Goal: Task Accomplishment & Management: Use online tool/utility

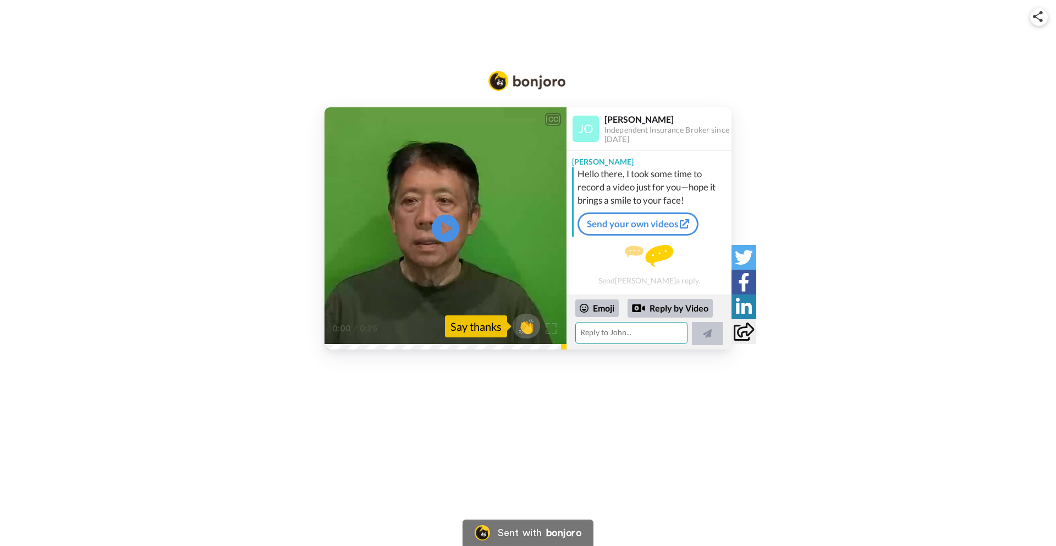
click at [592, 332] on textarea at bounding box center [631, 333] width 112 height 22
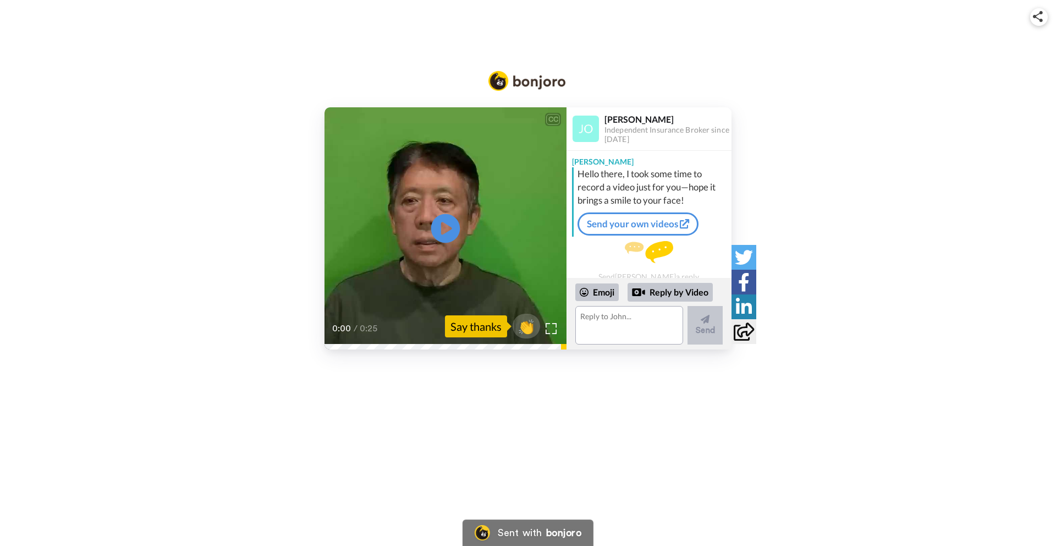
click at [441, 223] on icon "Play/Pause" at bounding box center [445, 228] width 29 height 52
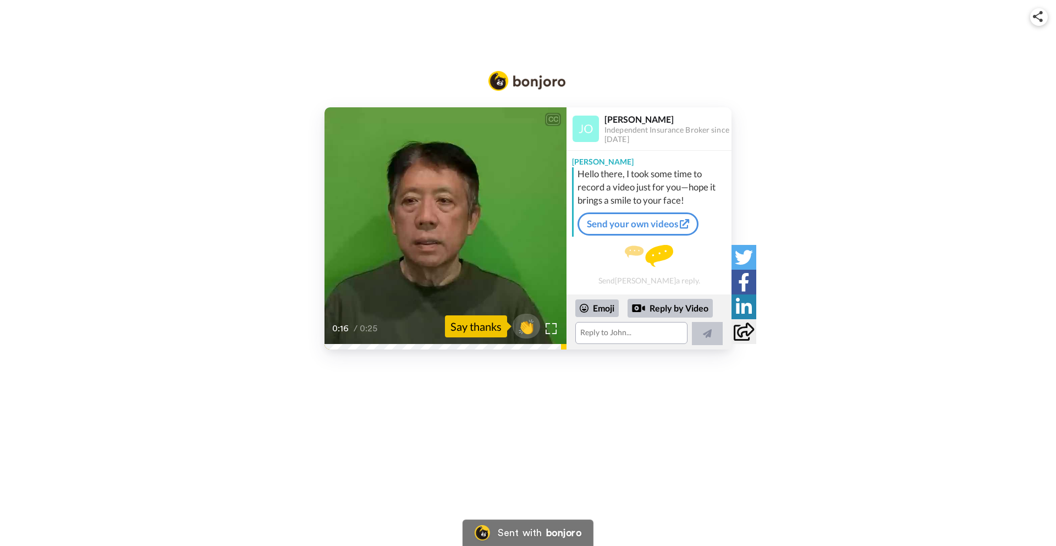
click at [406, 265] on video at bounding box center [446, 228] width 242 height 242
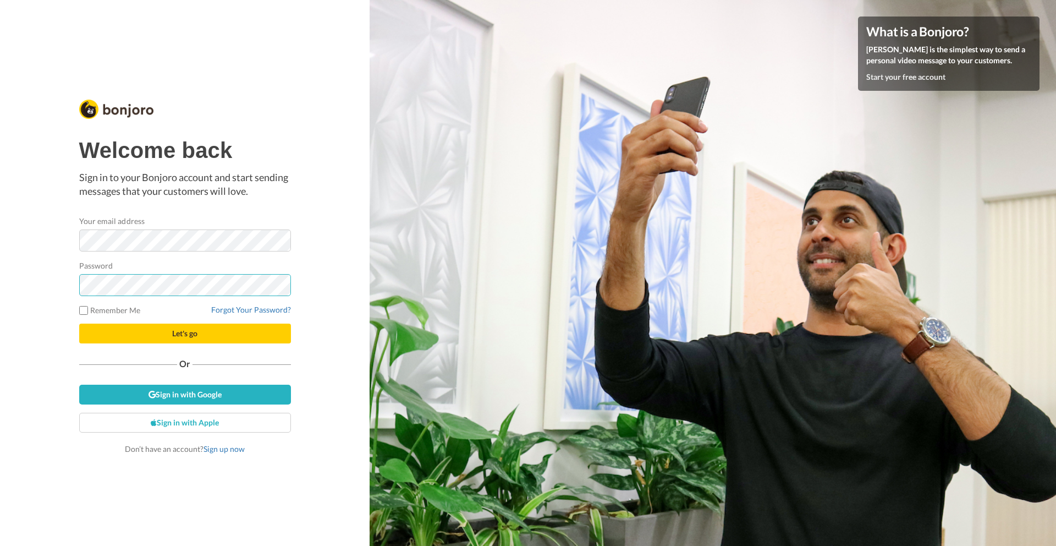
click at [79, 323] on button "Let's go" at bounding box center [185, 333] width 212 height 20
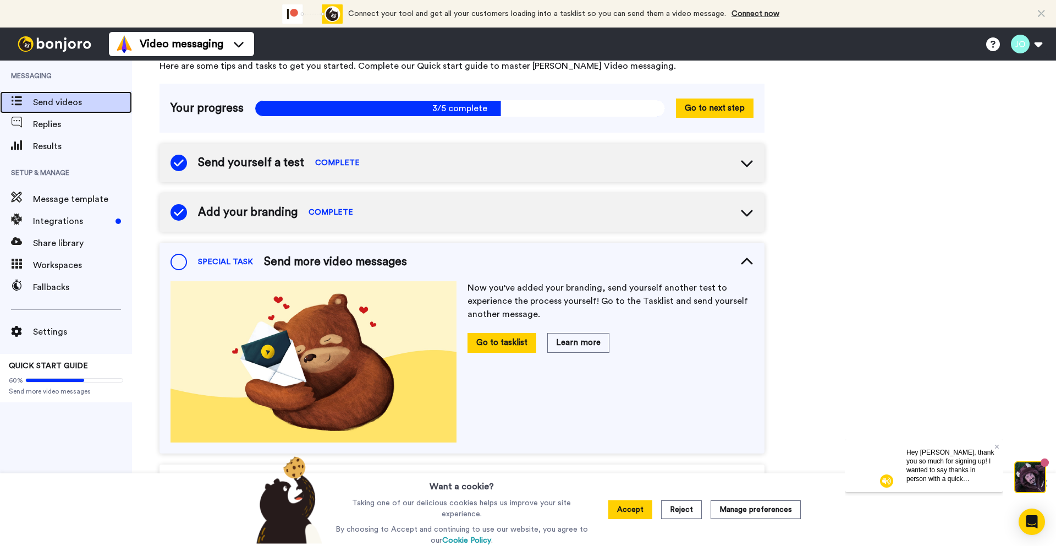
click at [54, 98] on span "Send videos" at bounding box center [82, 102] width 99 height 13
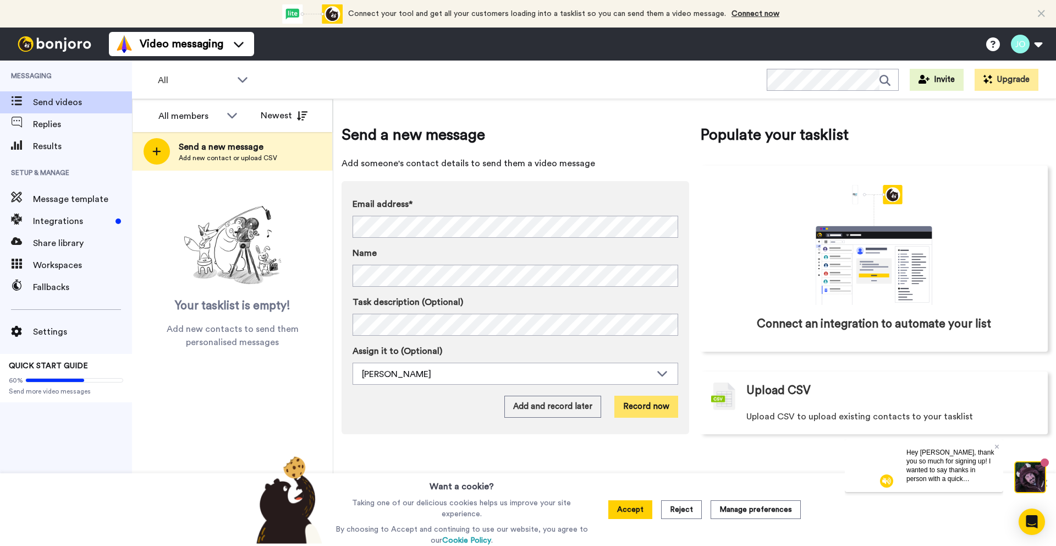
click at [635, 407] on button "Record now" at bounding box center [646, 406] width 64 height 22
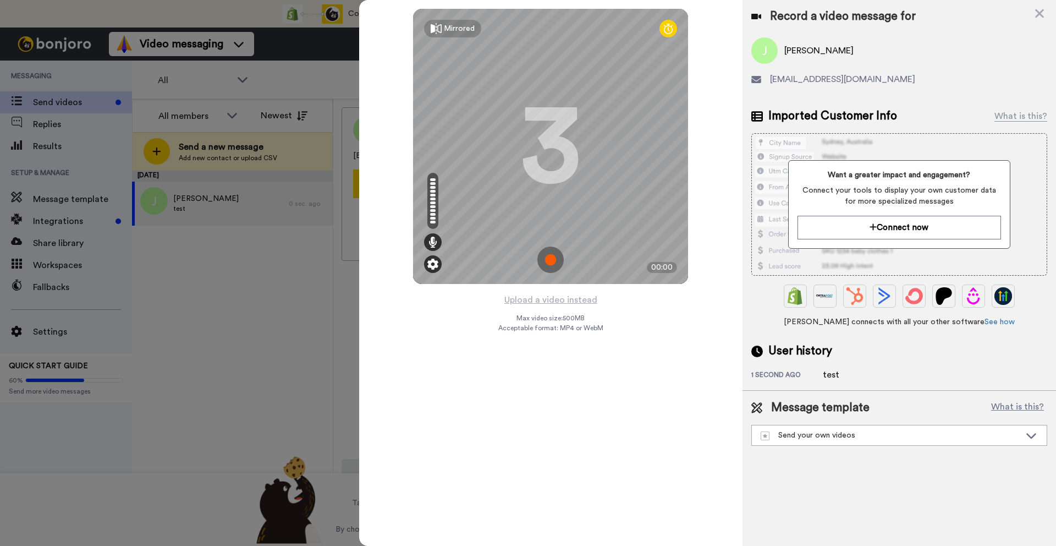
click at [431, 259] on img at bounding box center [432, 264] width 11 height 11
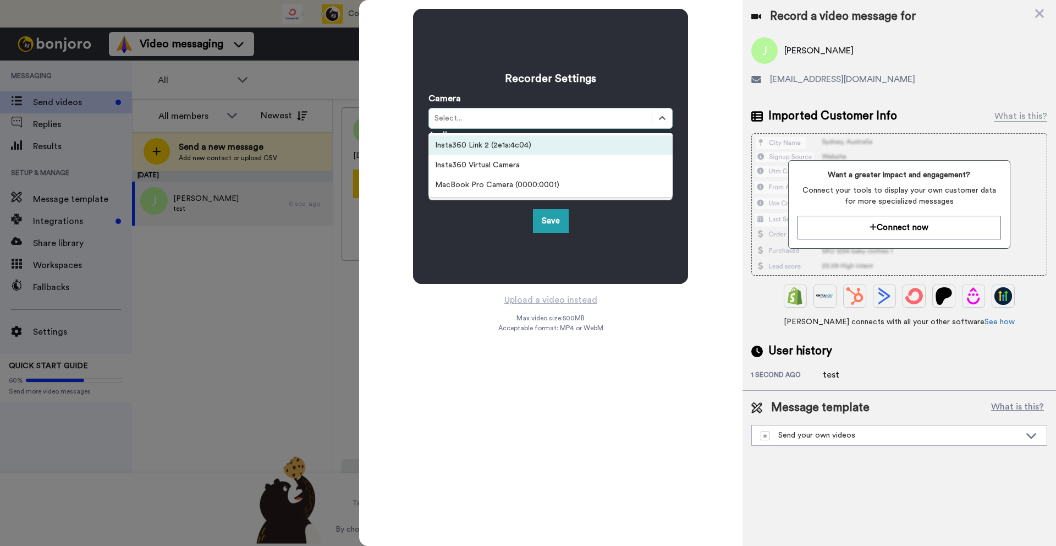
click at [469, 119] on div "Select..." at bounding box center [541, 118] width 212 height 11
click at [475, 139] on div "Insta360 Link 2 (2e1a:4c04)" at bounding box center [550, 145] width 244 height 20
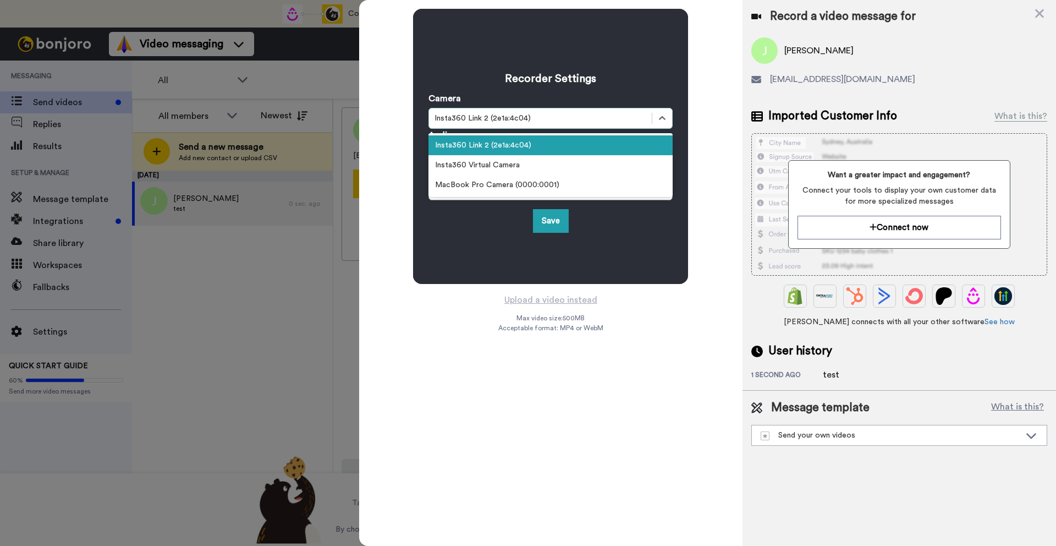
click at [477, 116] on div "Insta360 Link 2 (2e1a:4c04)" at bounding box center [541, 118] width 212 height 11
click at [492, 167] on div "Insta360 Virtual Camera" at bounding box center [550, 165] width 244 height 20
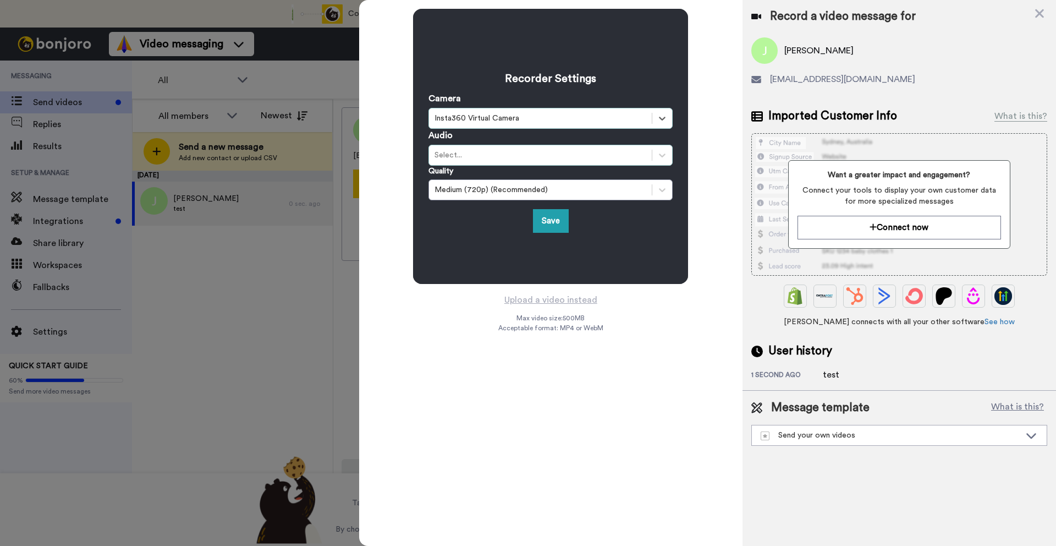
click at [486, 159] on div "Select..." at bounding box center [541, 155] width 212 height 11
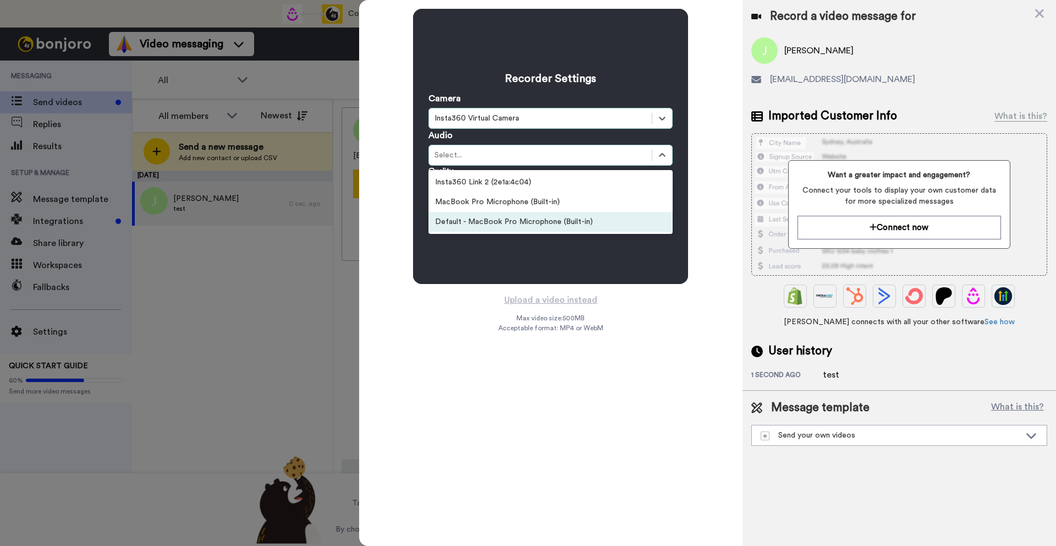
click at [504, 219] on div "Default - MacBook Pro Microphone (Built-in)" at bounding box center [550, 222] width 244 height 20
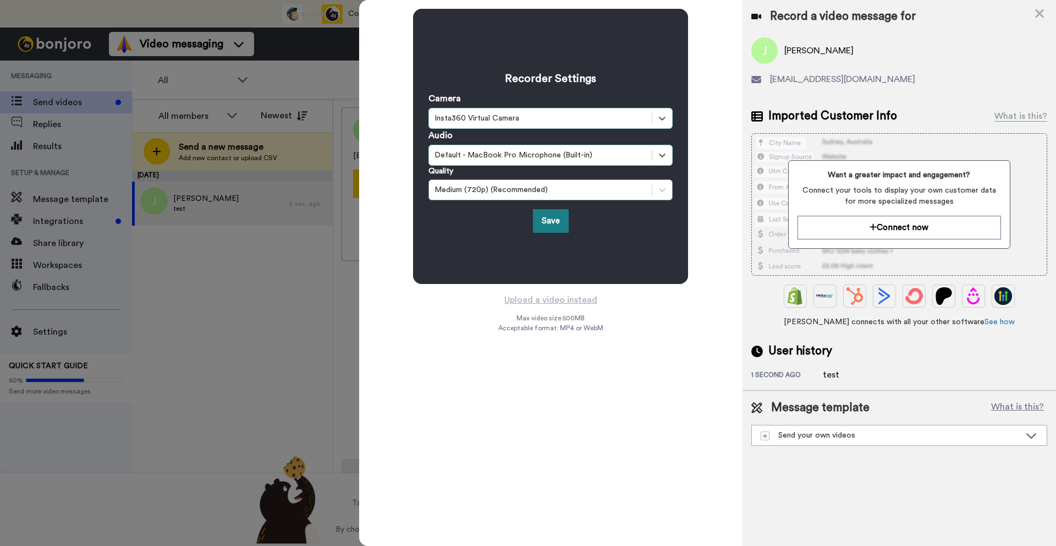
click at [552, 223] on button "Save" at bounding box center [551, 221] width 36 height 24
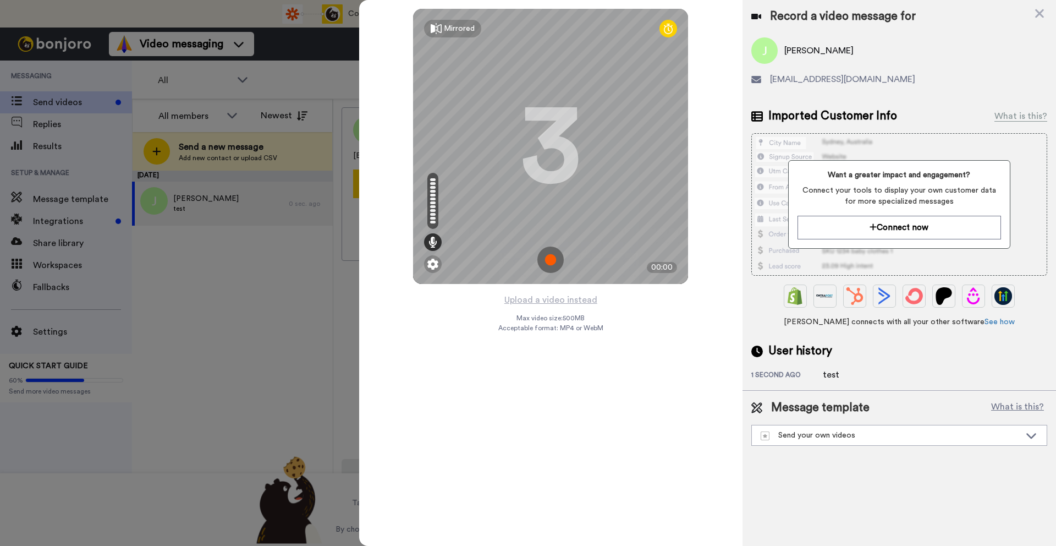
click at [672, 30] on icon at bounding box center [668, 28] width 9 height 11
click at [452, 31] on div "Mirrored" at bounding box center [459, 28] width 31 height 11
click at [452, 31] on div "Mirror" at bounding box center [455, 28] width 22 height 11
click at [668, 32] on icon at bounding box center [668, 28] width 9 height 11
click at [671, 30] on icon at bounding box center [668, 28] width 9 height 11
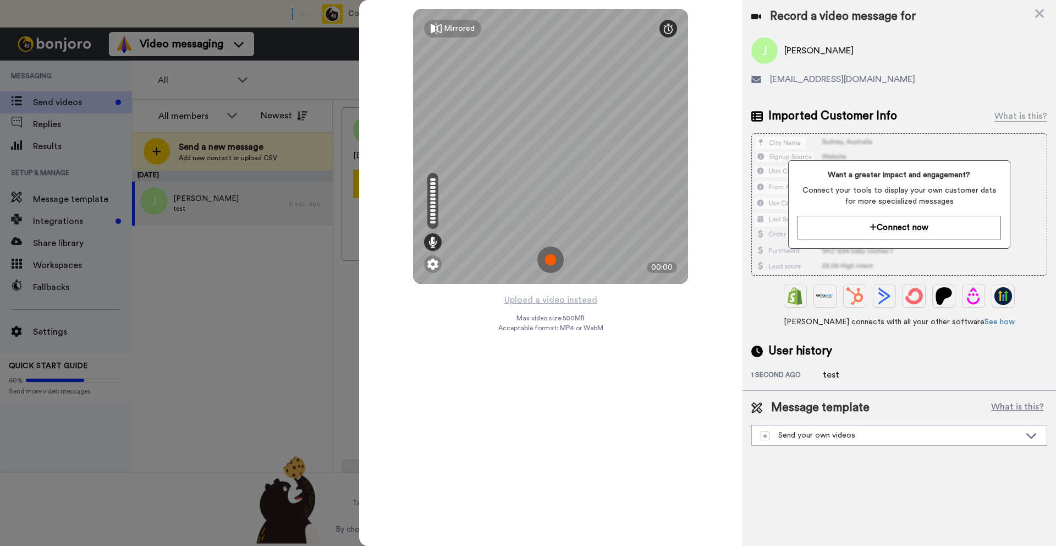
click at [671, 30] on icon at bounding box center [668, 28] width 9 height 11
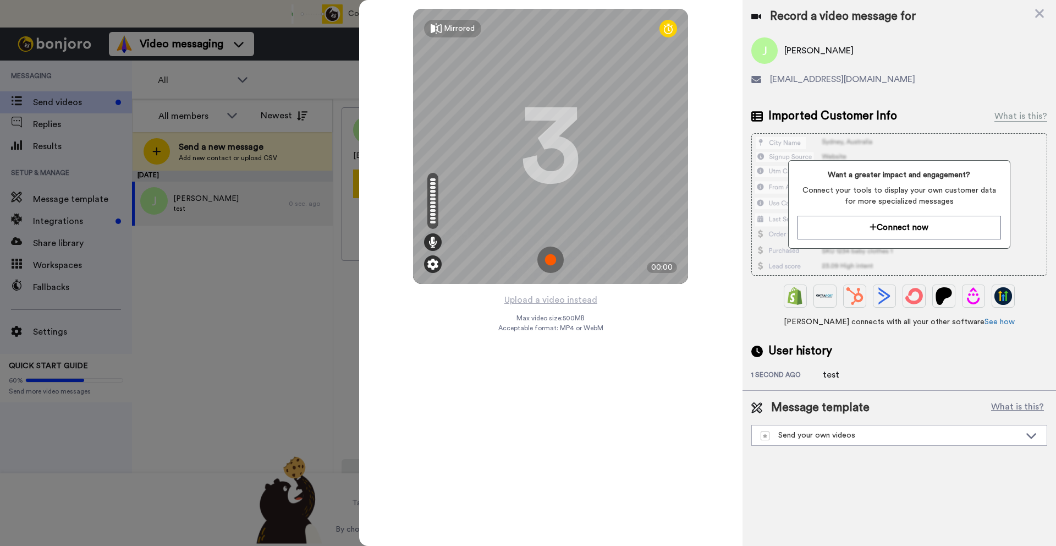
click at [436, 262] on img at bounding box center [432, 264] width 11 height 11
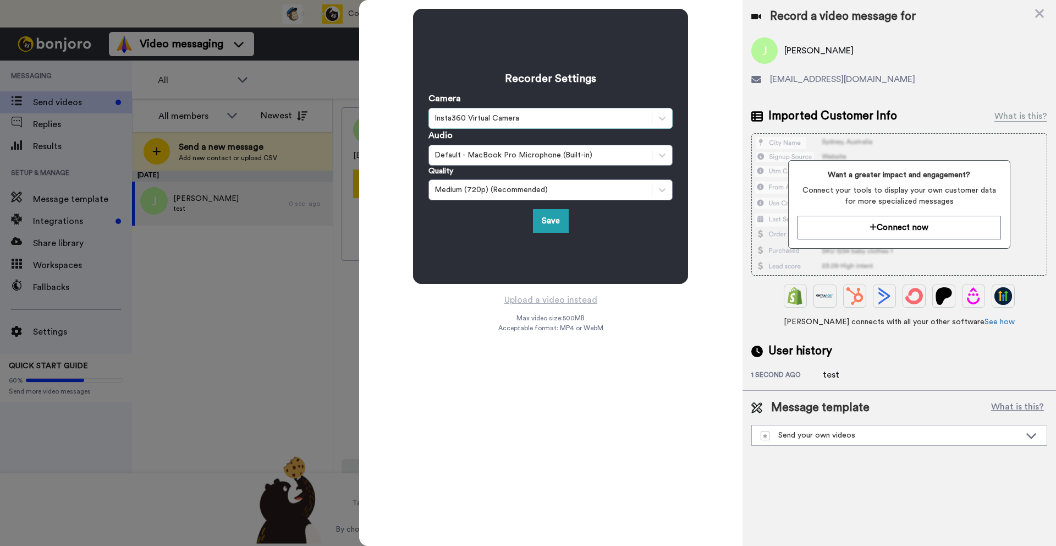
click at [494, 118] on div "Insta360 Virtual Camera" at bounding box center [541, 118] width 212 height 11
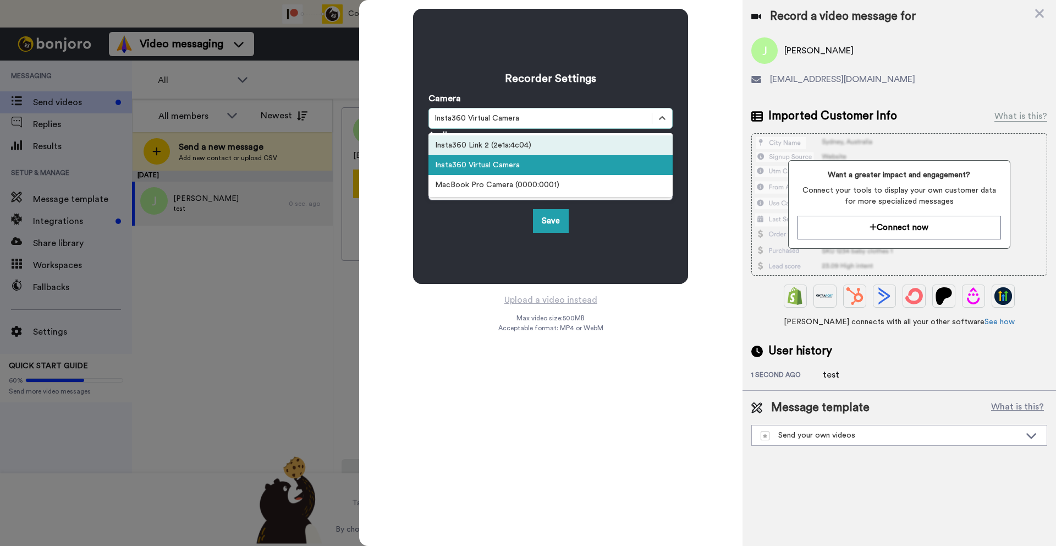
click at [501, 149] on div "Insta360 Link 2 (2e1a:4c04)" at bounding box center [550, 145] width 244 height 20
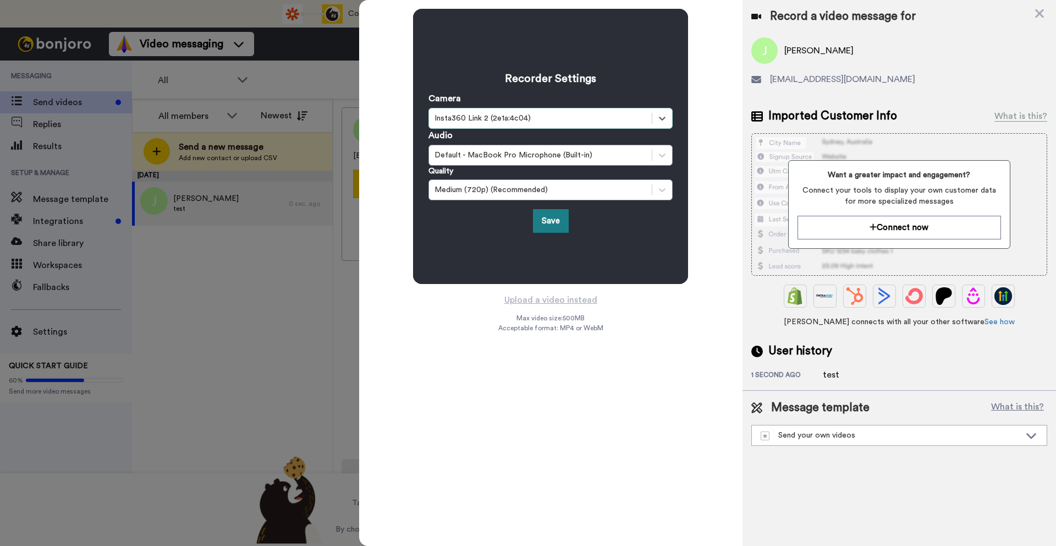
click at [536, 223] on button "Save" at bounding box center [551, 221] width 36 height 24
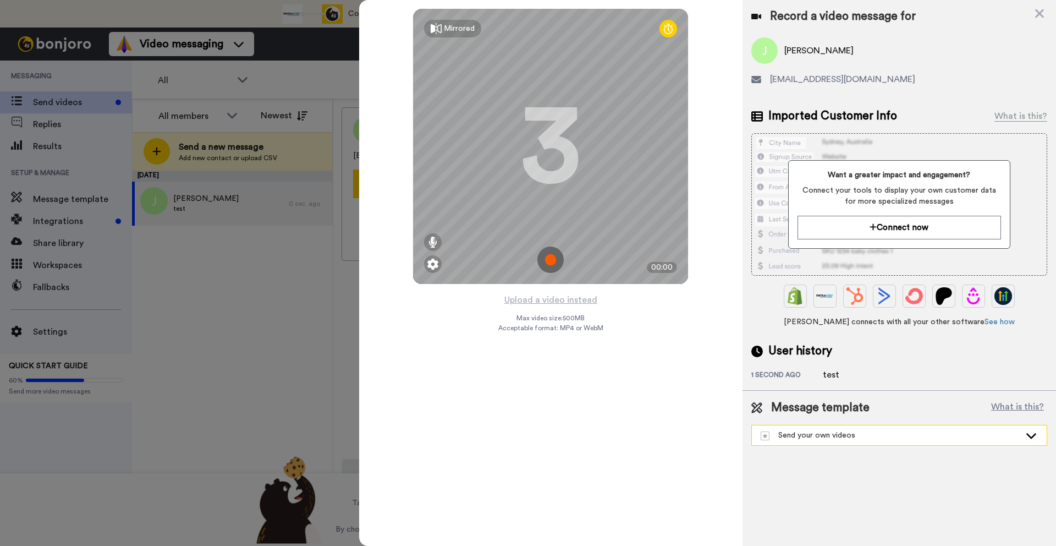
click at [847, 432] on div "Send your own videos" at bounding box center [891, 435] width 260 height 11
click at [1040, 9] on icon at bounding box center [1039, 14] width 11 height 14
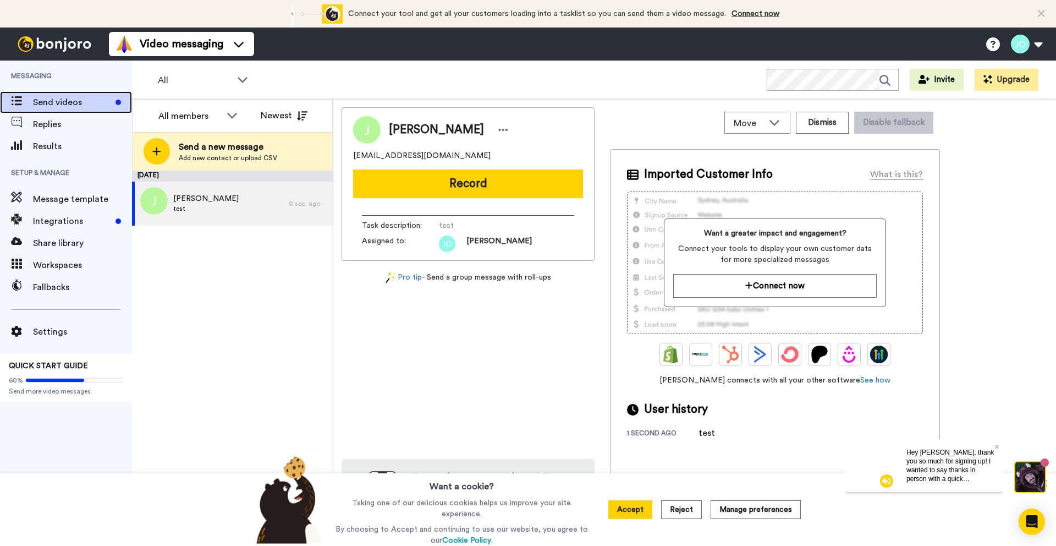
click at [16, 97] on icon at bounding box center [16, 100] width 11 height 9
click at [639, 502] on button "Accept" at bounding box center [630, 509] width 44 height 19
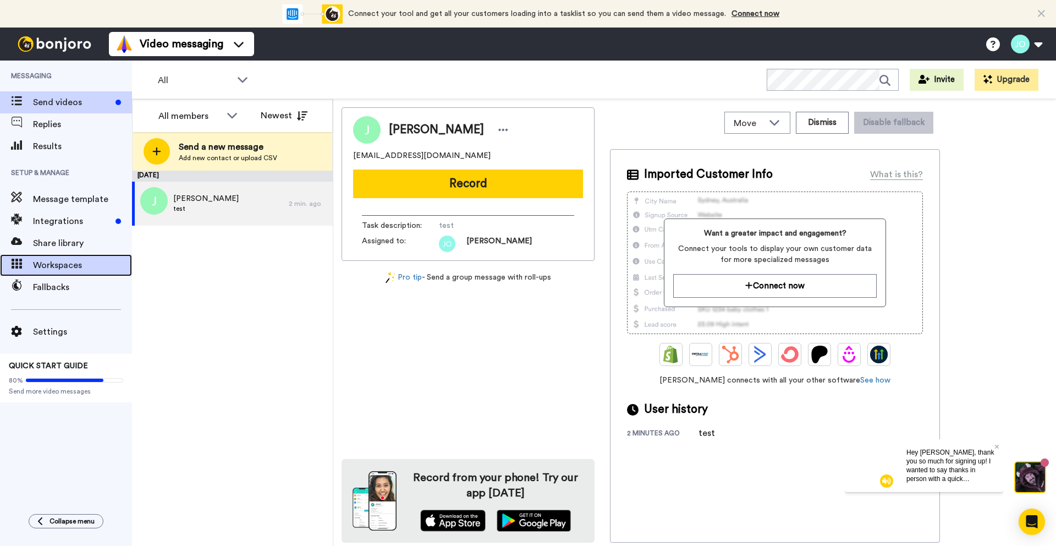
click at [86, 267] on span "Workspaces" at bounding box center [82, 265] width 99 height 13
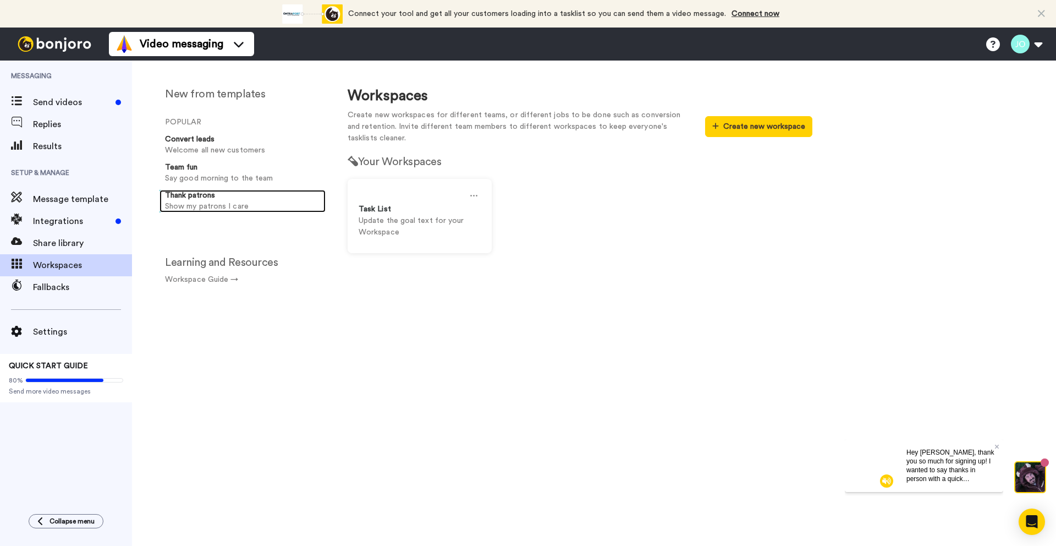
click at [186, 204] on p "Show my patrons I care" at bounding box center [243, 207] width 156 height 12
select select "Retention"
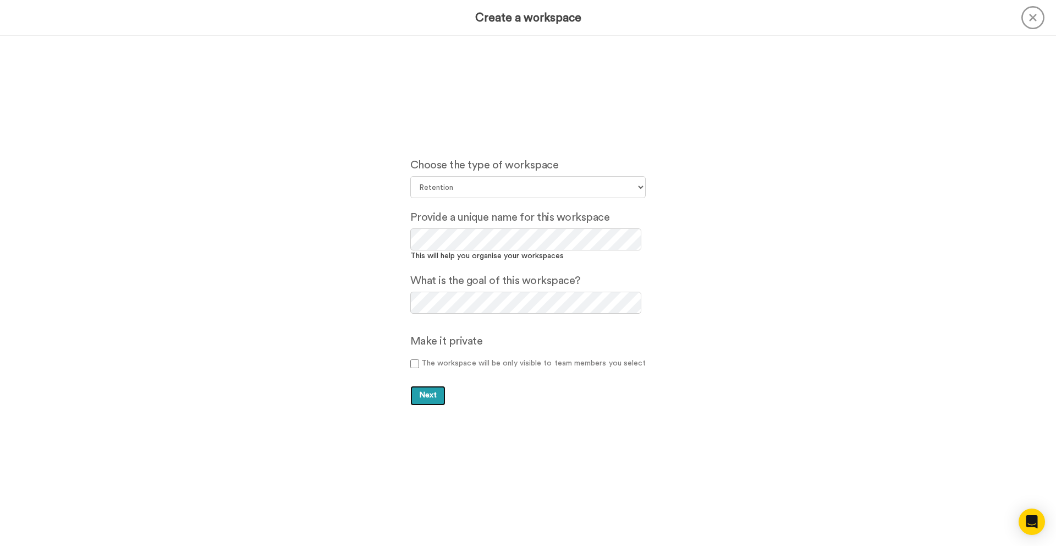
click at [432, 391] on span "Next" at bounding box center [428, 395] width 18 height 8
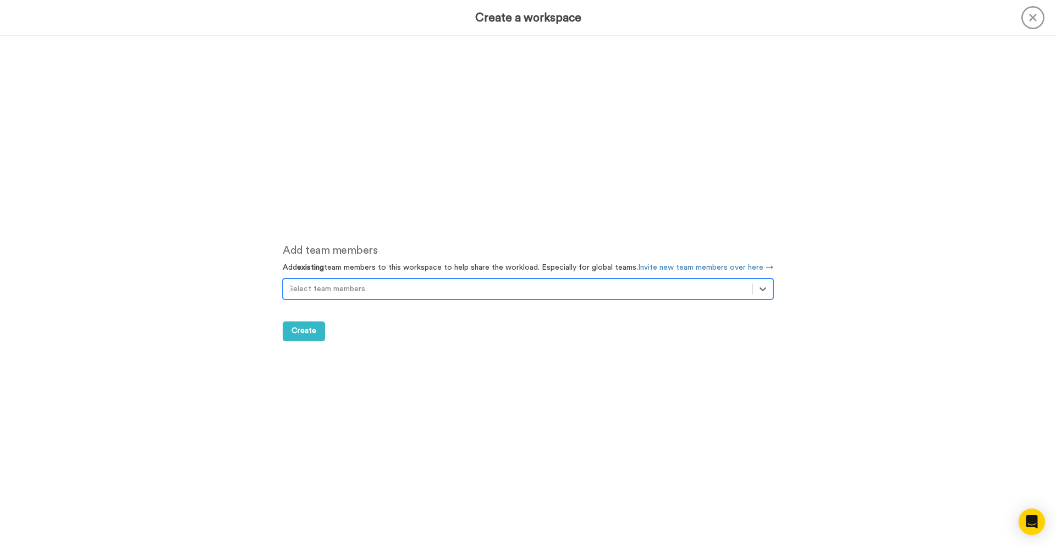
scroll to position [509, 0]
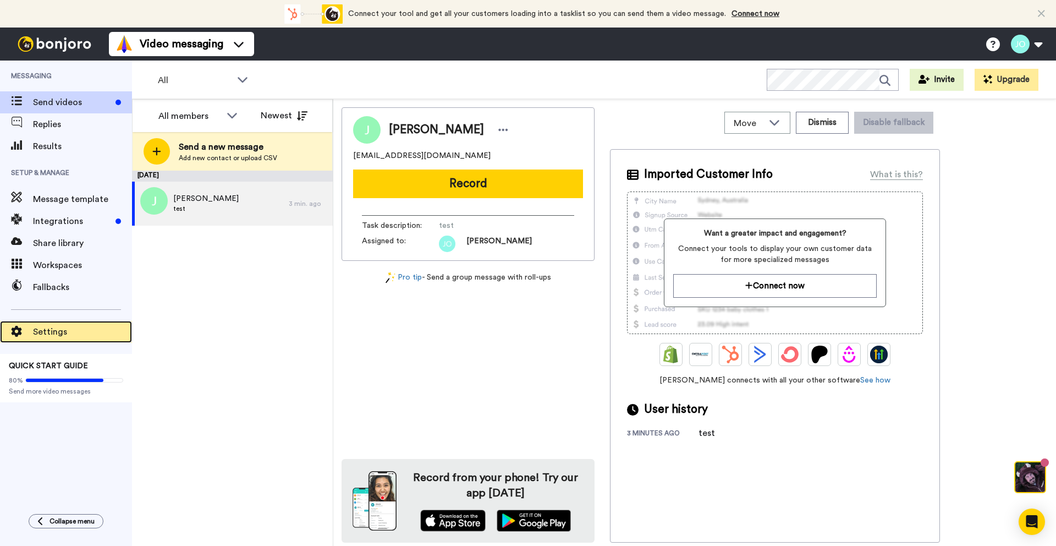
click at [75, 334] on span "Settings" at bounding box center [82, 331] width 99 height 13
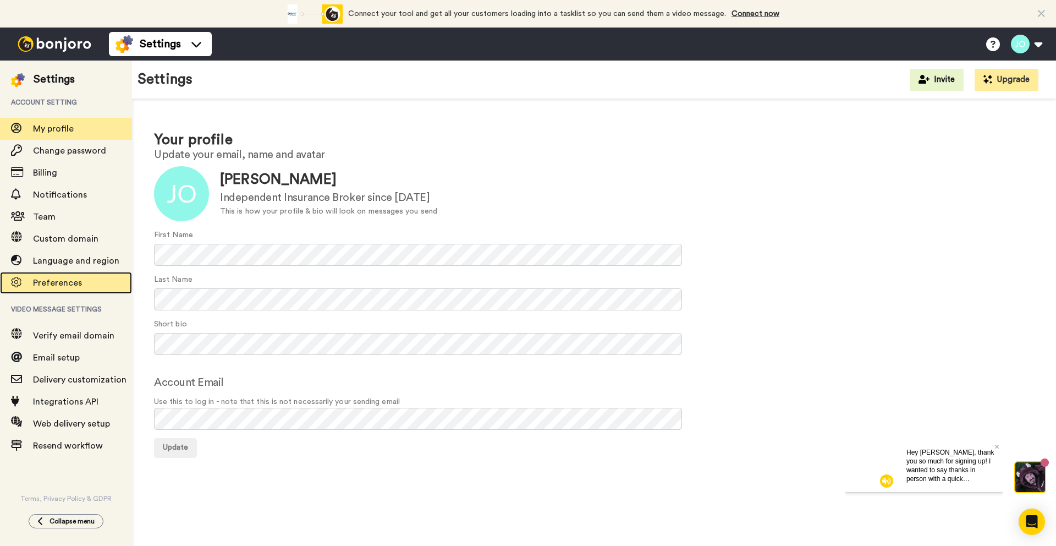
click at [72, 284] on span "Preferences" at bounding box center [57, 282] width 49 height 9
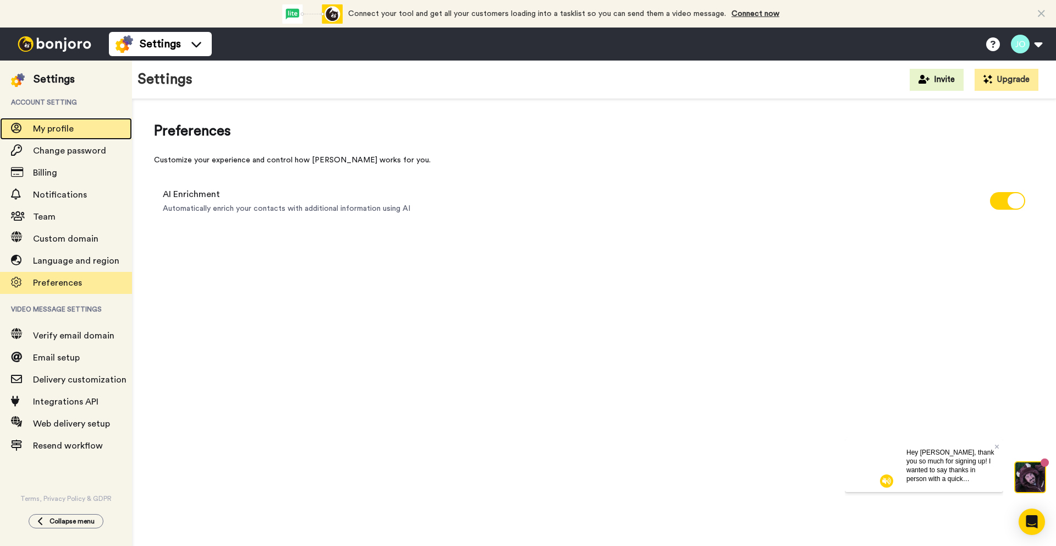
click at [65, 125] on span "My profile" at bounding box center [53, 128] width 41 height 9
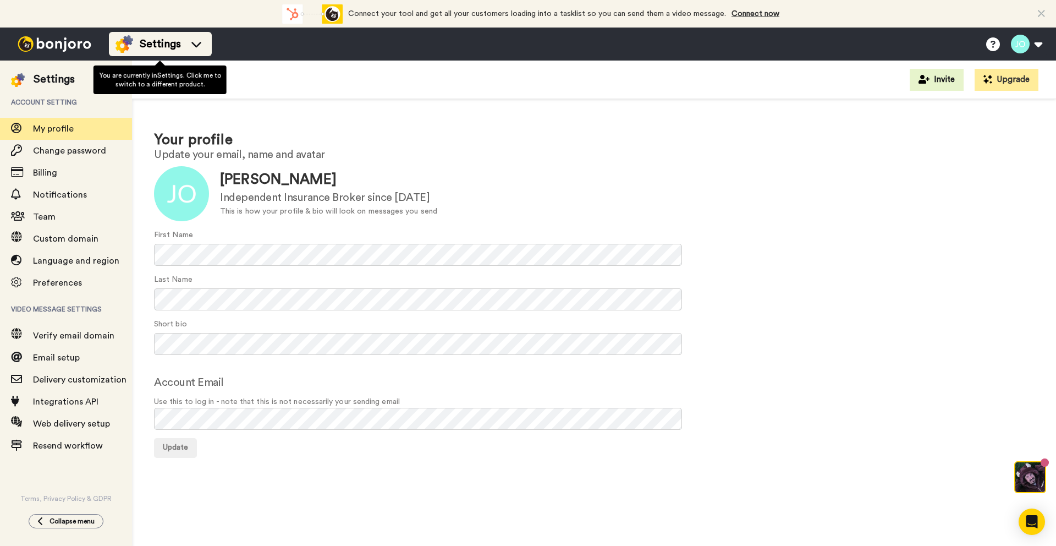
click at [193, 46] on icon at bounding box center [197, 44] width 18 height 11
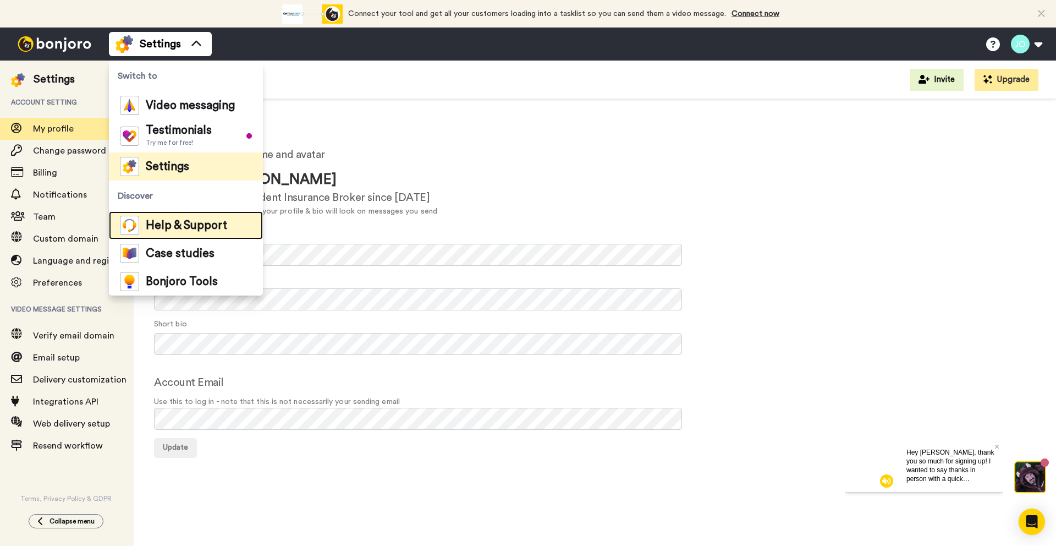
click span "Help & Support"
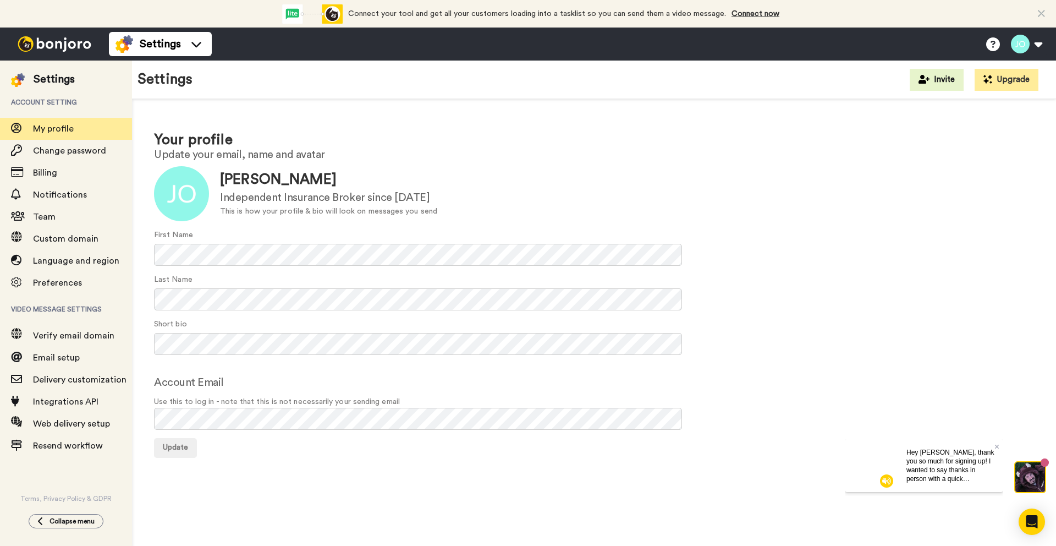
click div "Your profile Update your email, name and avatar Update John Oei Independent Ins…"
click span "Custom domain"
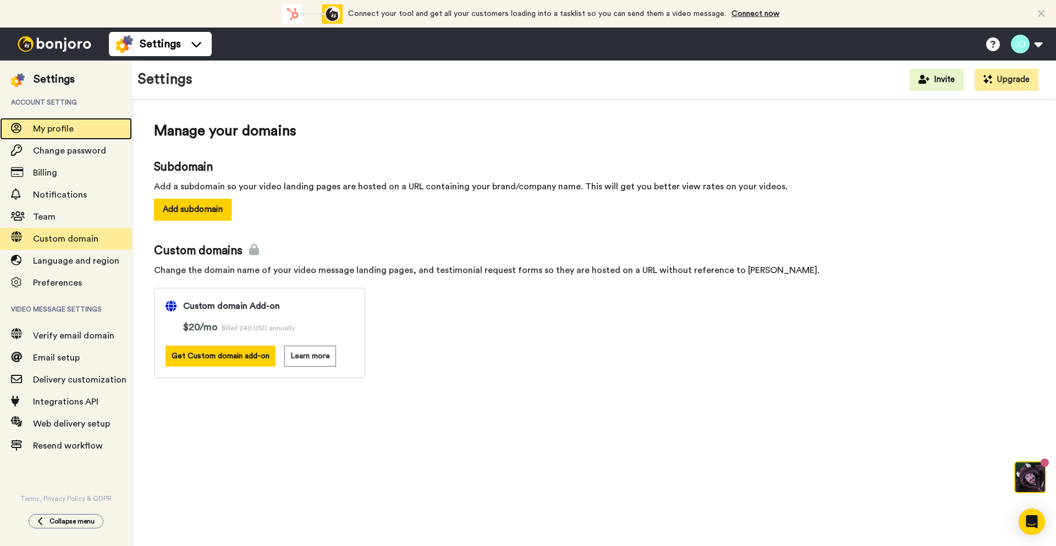
click at [61, 128] on span "My profile" at bounding box center [53, 128] width 41 height 9
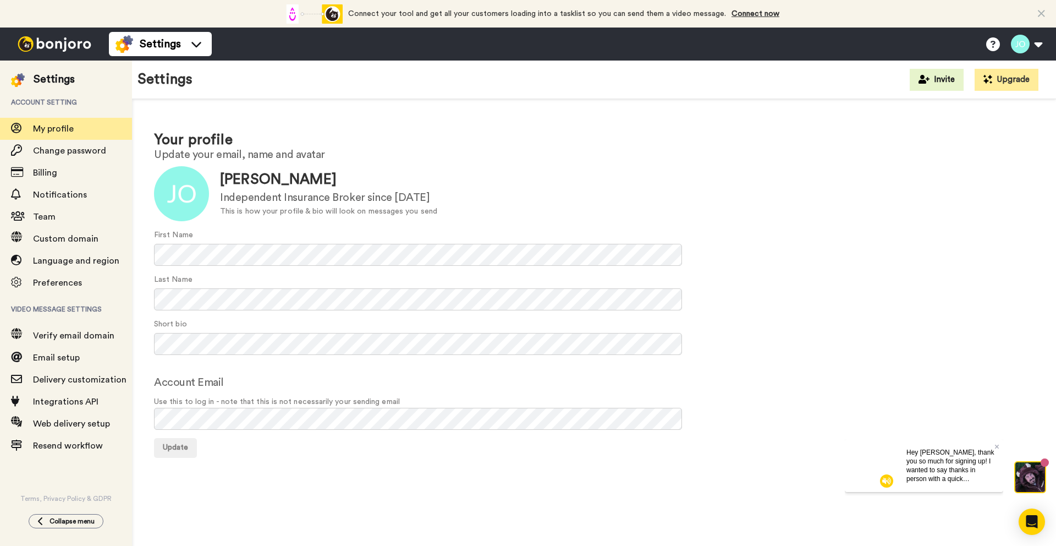
click at [56, 37] on img at bounding box center [54, 43] width 83 height 15
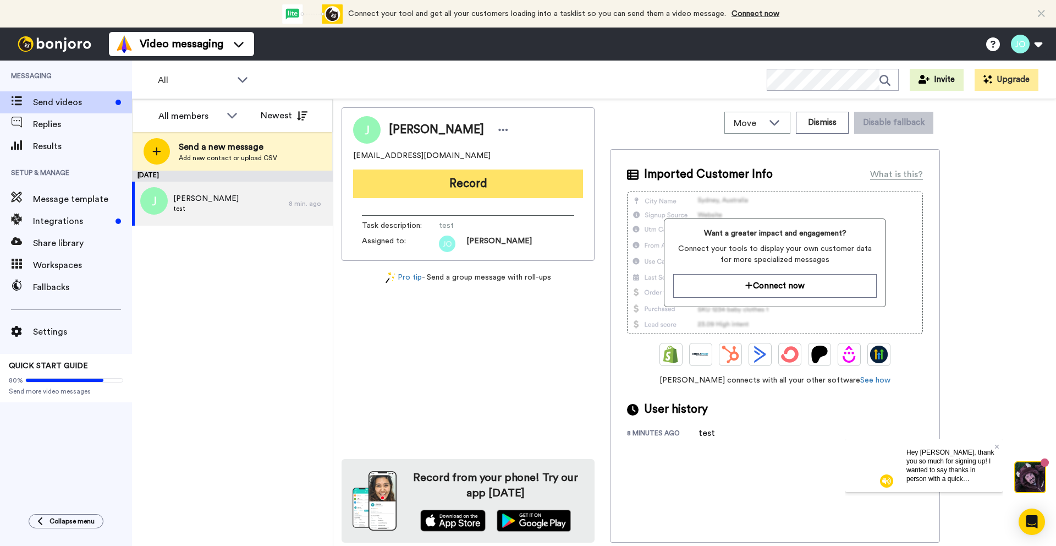
click at [404, 183] on button "Record" at bounding box center [468, 183] width 230 height 29
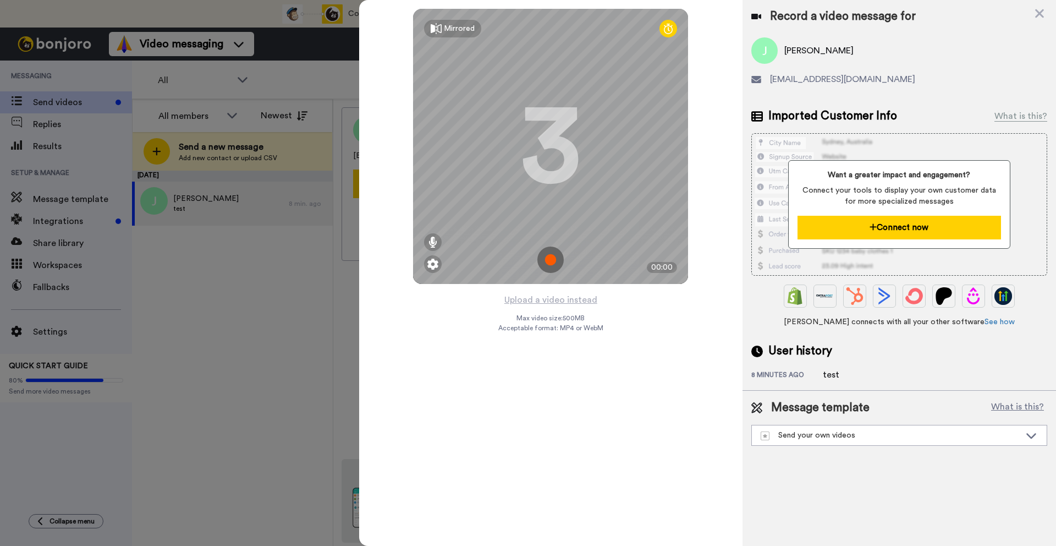
click at [903, 218] on button "Connect now" at bounding box center [899, 228] width 203 height 24
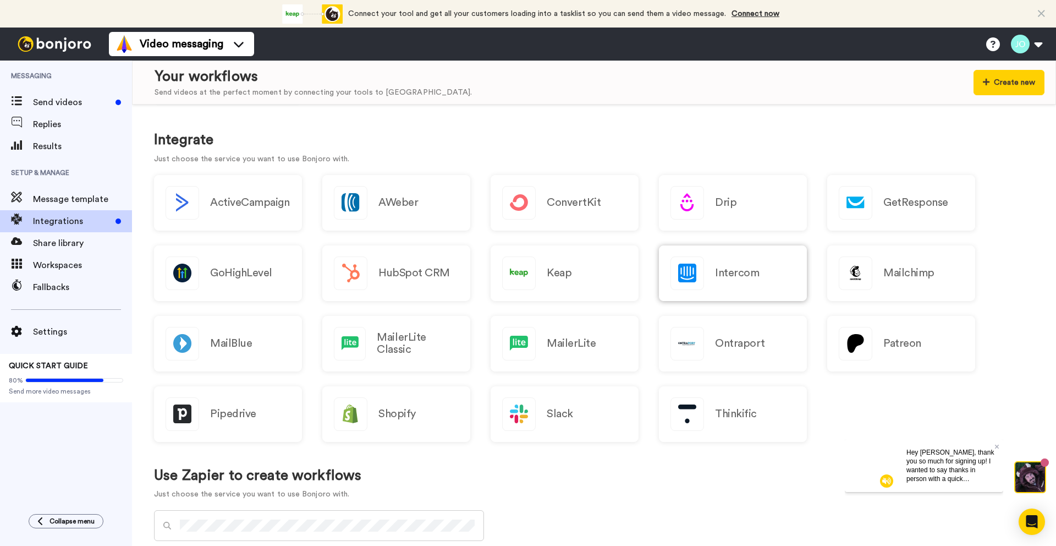
scroll to position [88, 0]
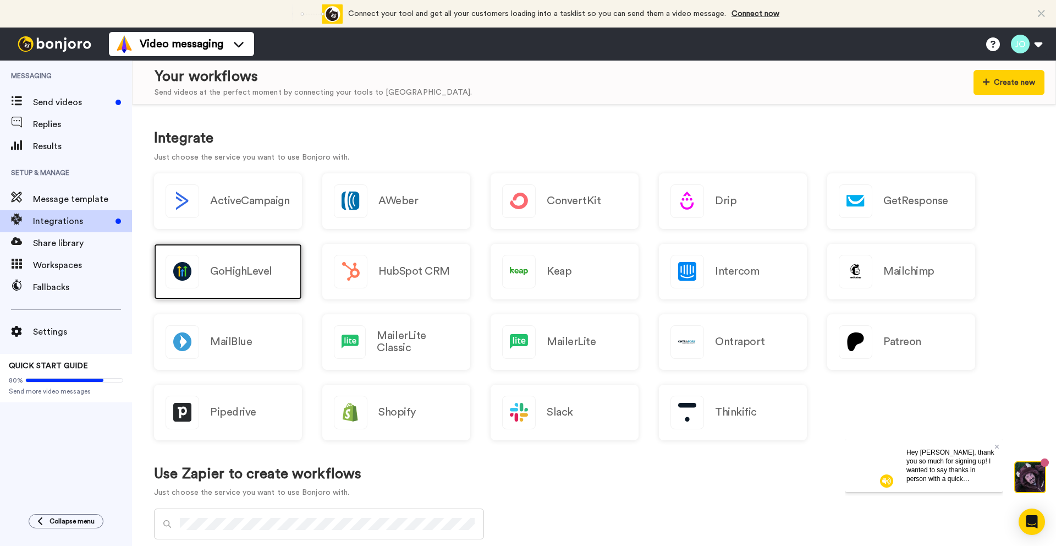
click at [250, 283] on div "GoHighLevel" at bounding box center [228, 272] width 148 height 56
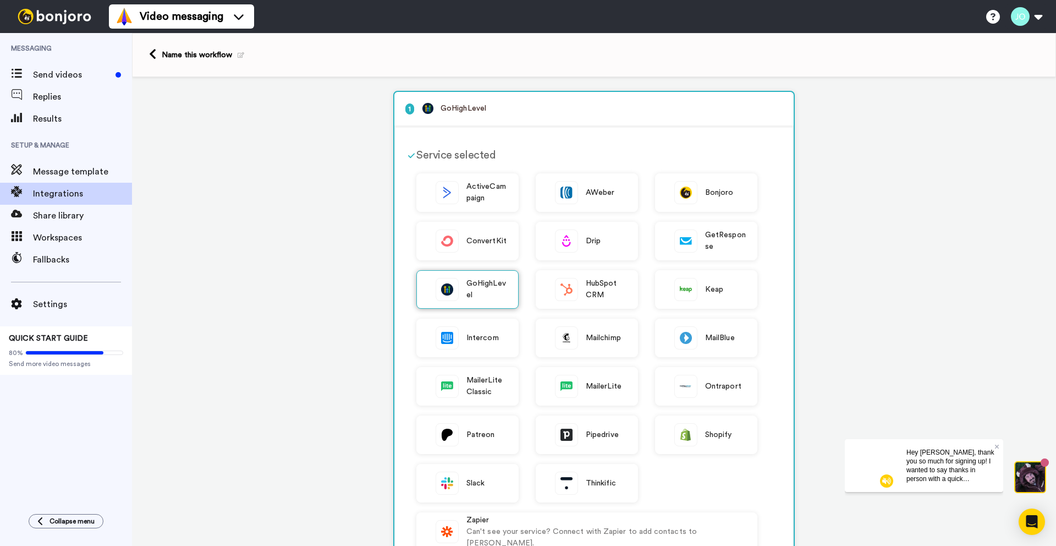
click at [475, 288] on span "GoHighLevel" at bounding box center [486, 289] width 41 height 23
click at [492, 277] on div "GoHighLevel" at bounding box center [467, 289] width 102 height 39
click at [501, 289] on span "GoHighLevel" at bounding box center [486, 289] width 41 height 23
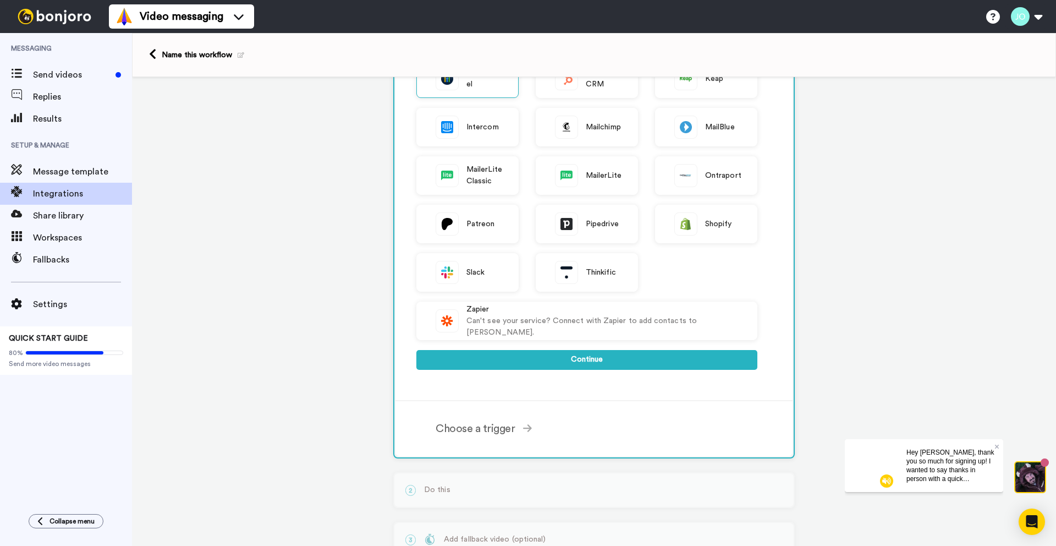
scroll to position [240, 0]
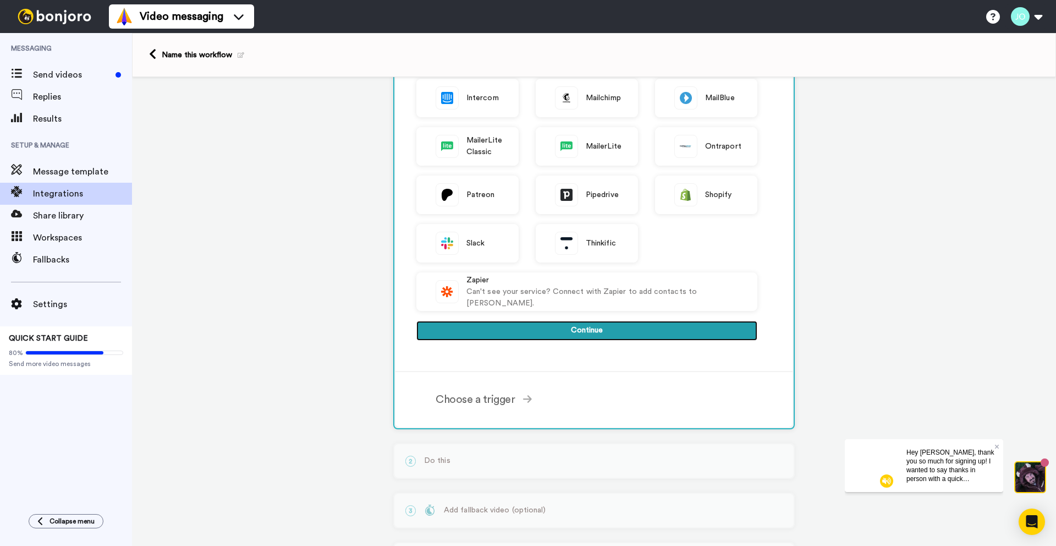
click at [613, 331] on button "Continue" at bounding box center [586, 331] width 341 height 20
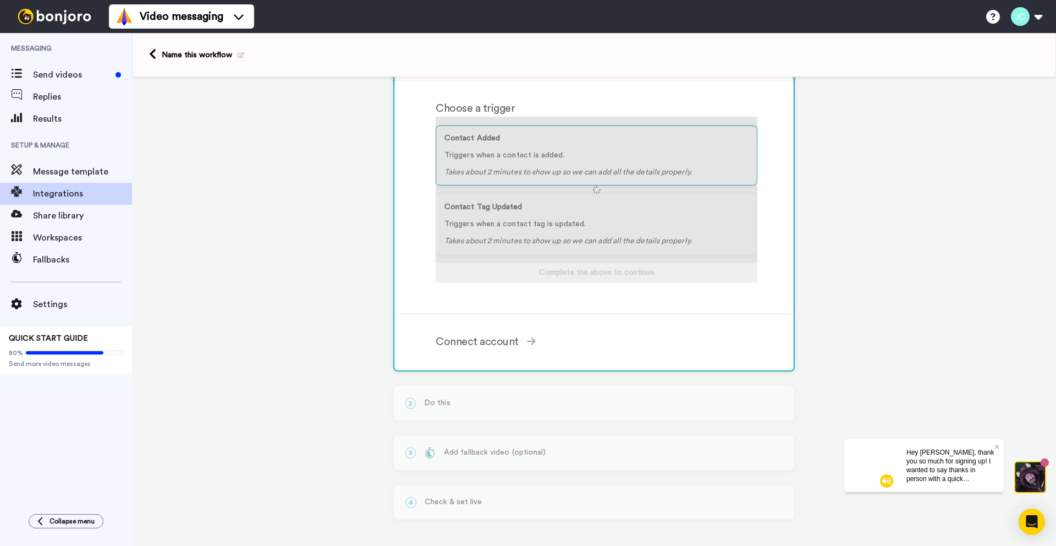
scroll to position [107, 0]
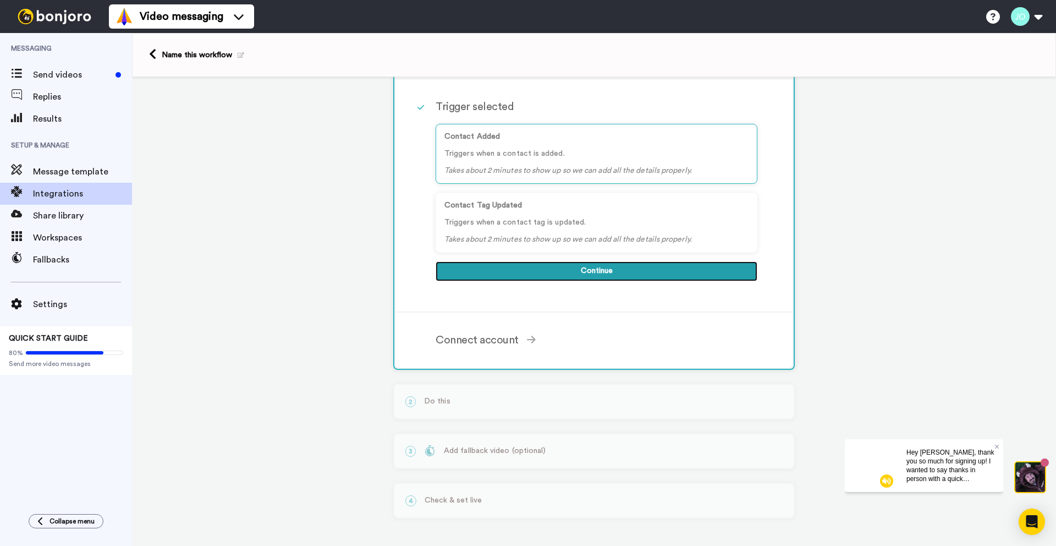
click at [608, 266] on button "Continue" at bounding box center [597, 271] width 322 height 20
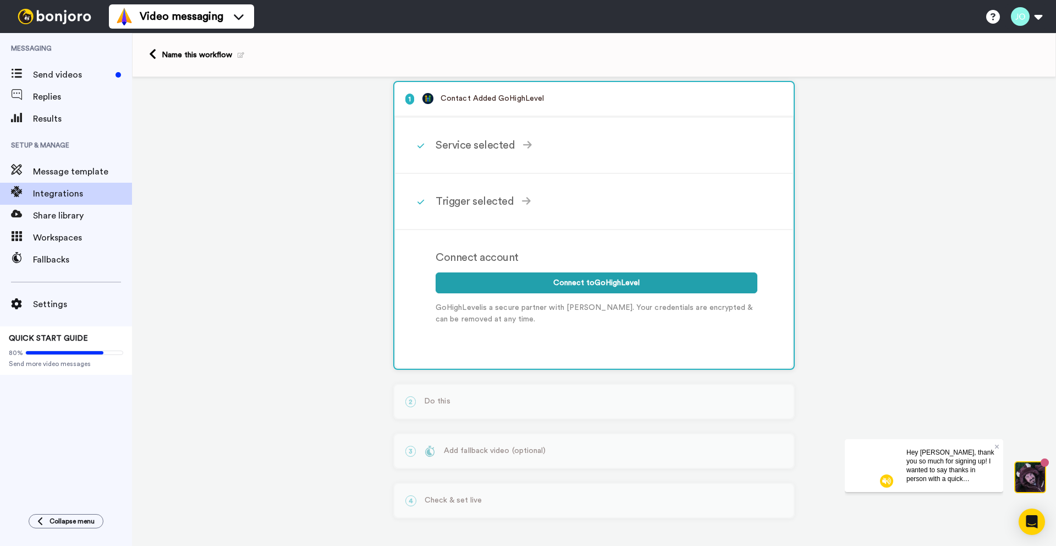
scroll to position [0, 0]
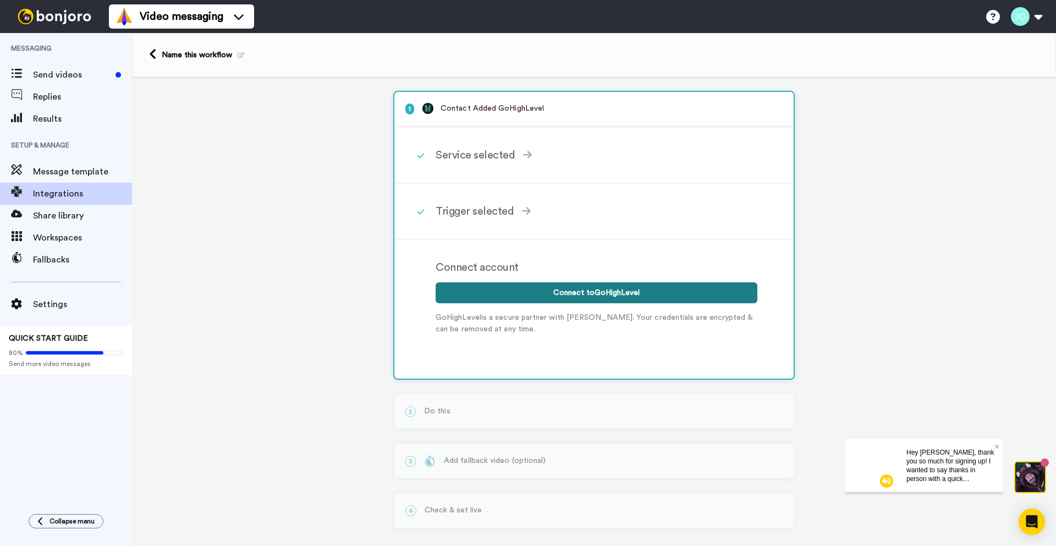
click button "Connect to GoHighLevel"
click icon
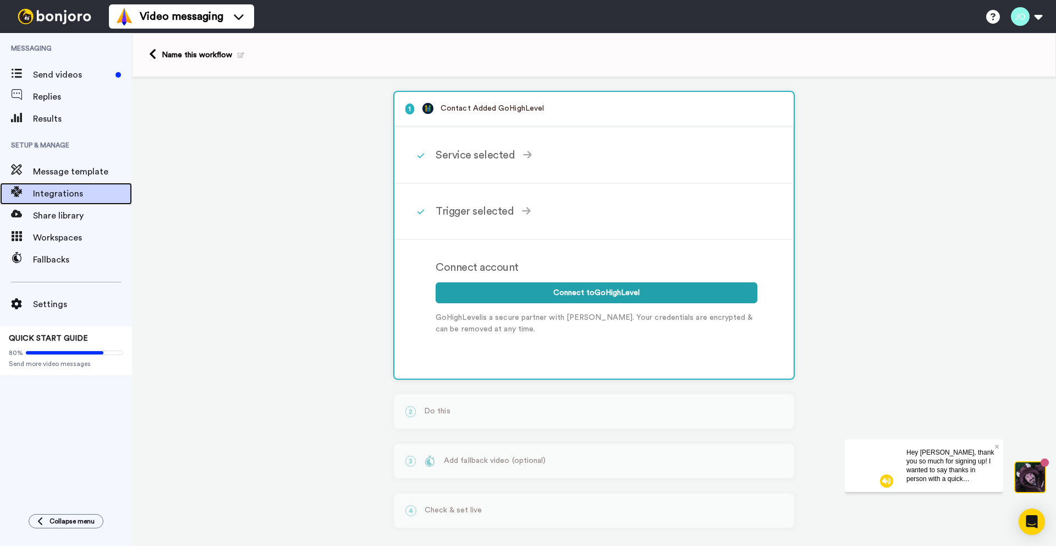
click span "Integrations"
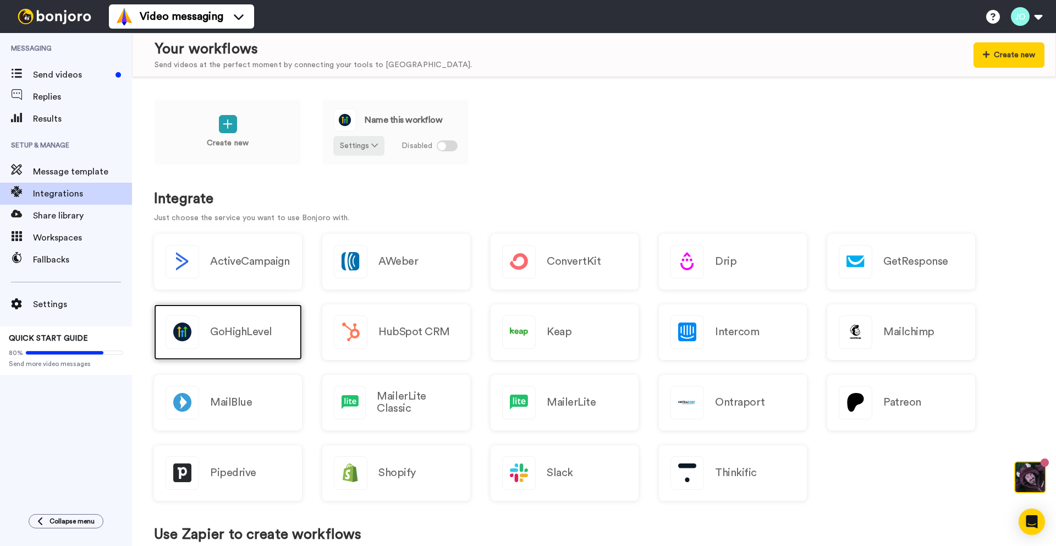
click at [268, 323] on div "GoHighLevel" at bounding box center [228, 332] width 148 height 56
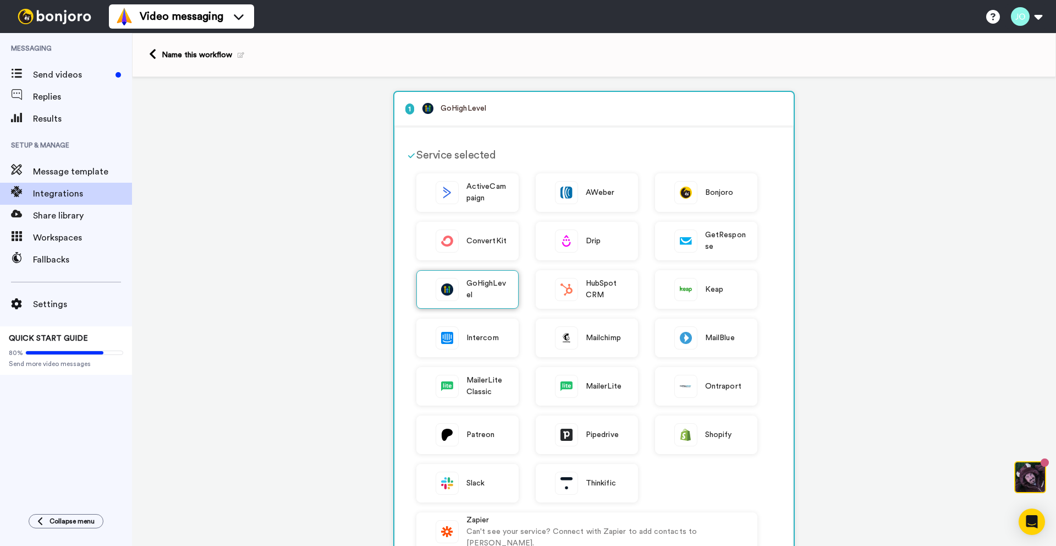
click at [474, 285] on span "GoHighLevel" at bounding box center [486, 289] width 41 height 23
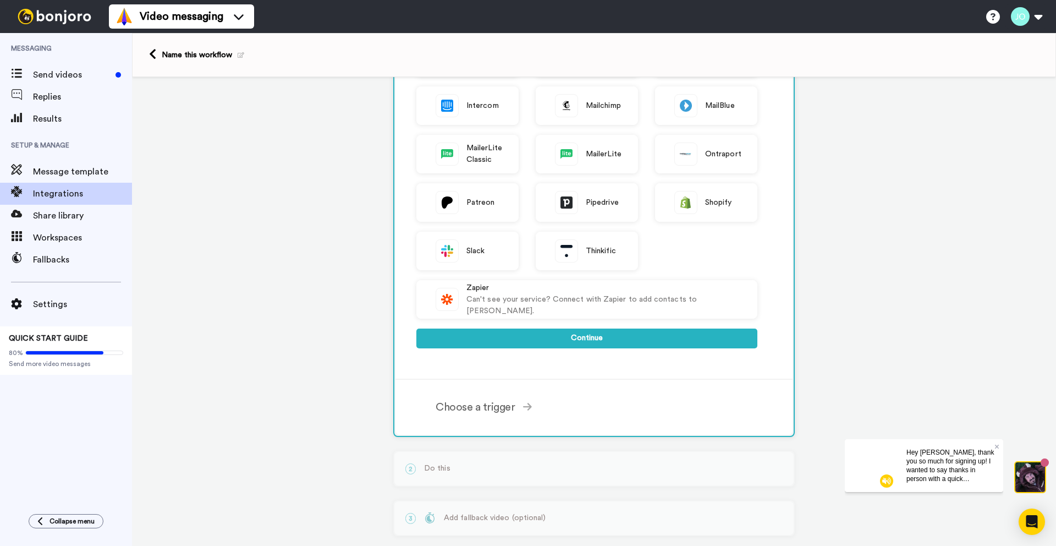
scroll to position [260, 0]
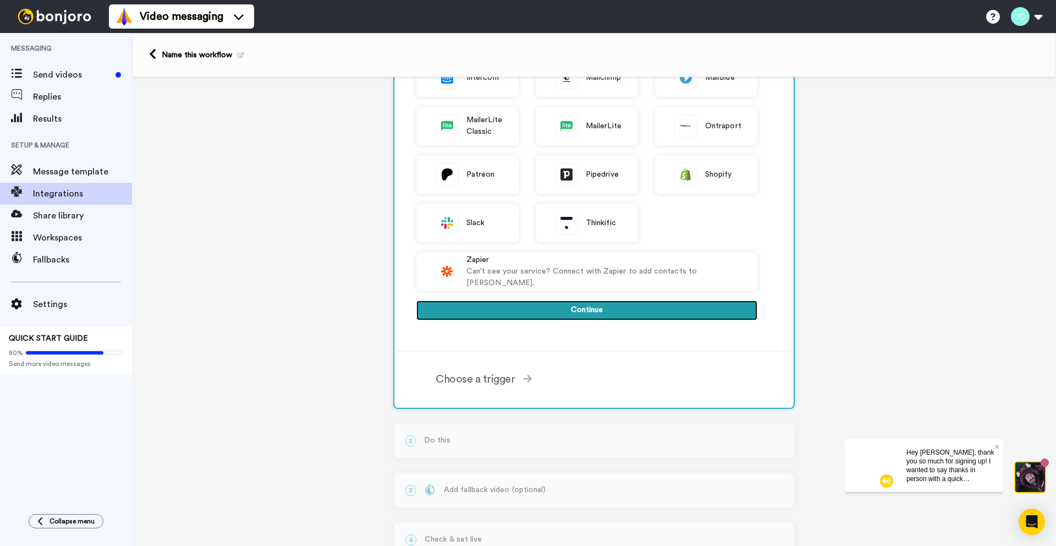
click at [580, 314] on button "Continue" at bounding box center [586, 310] width 341 height 20
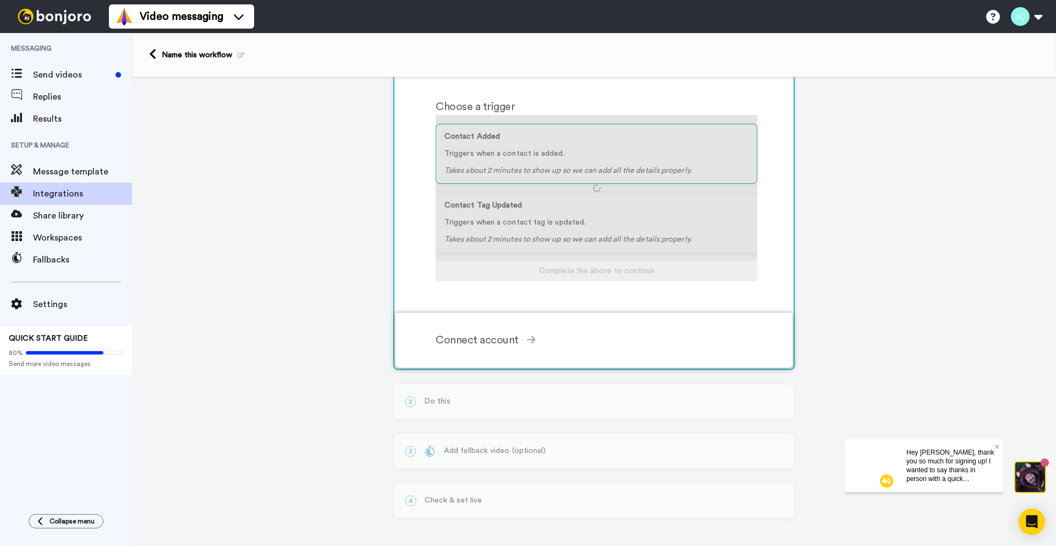
scroll to position [107, 0]
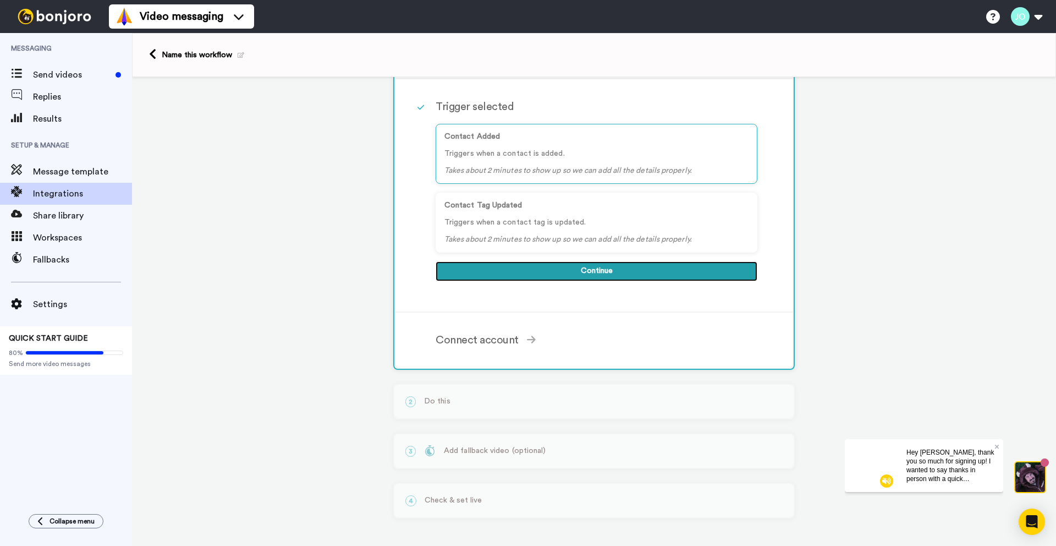
click at [570, 271] on button "Continue" at bounding box center [597, 271] width 322 height 20
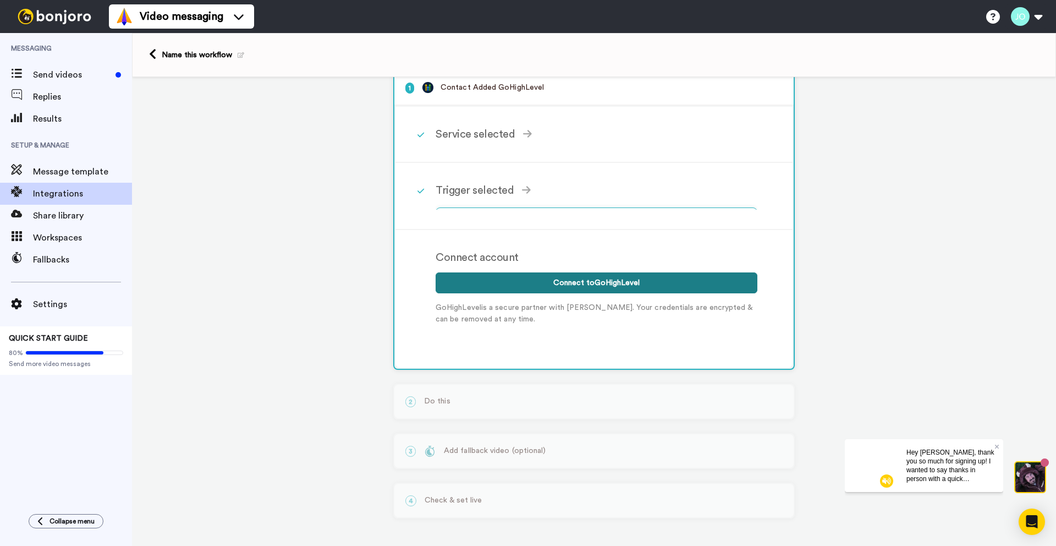
scroll to position [12, 0]
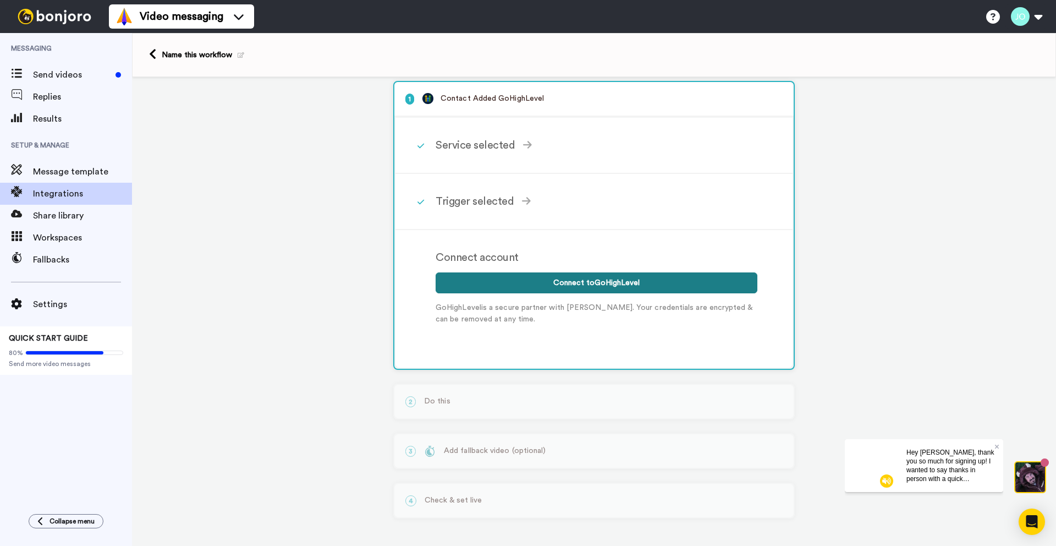
click at [583, 279] on button "Connect to GoHighLevel" at bounding box center [597, 282] width 322 height 21
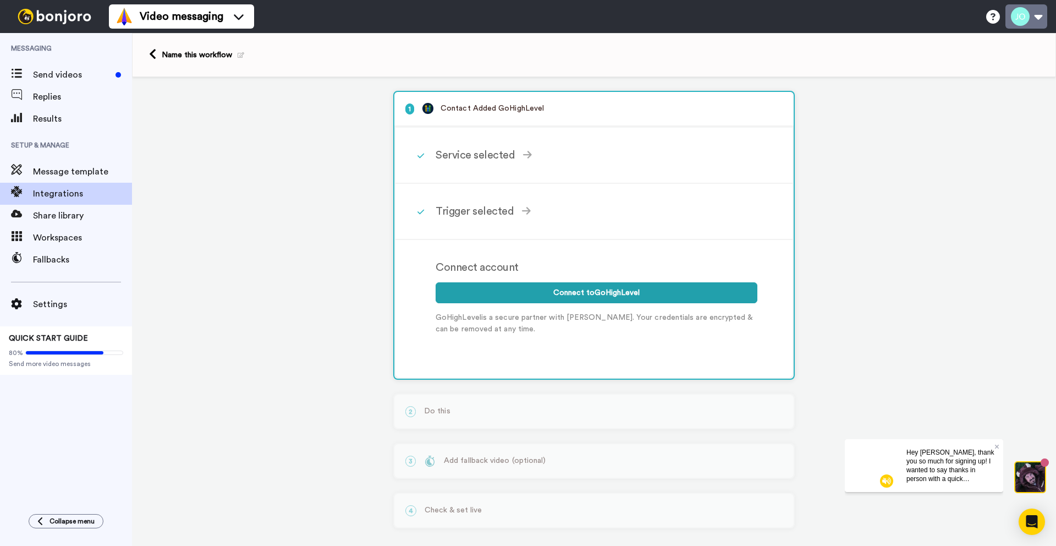
click at [1038, 15] on button at bounding box center [1026, 16] width 42 height 24
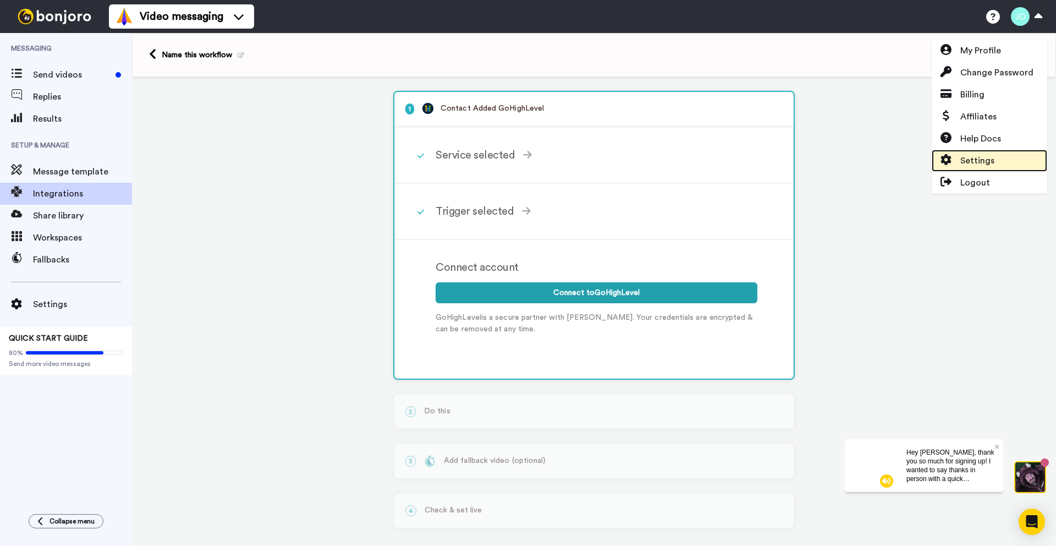
click at [990, 158] on span "Settings" at bounding box center [977, 160] width 34 height 13
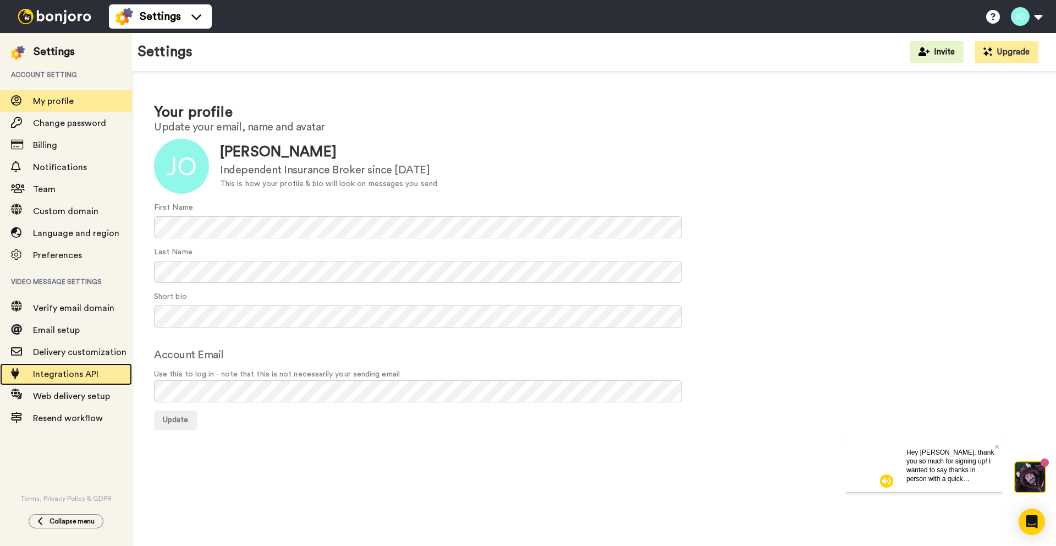
click at [81, 376] on span "Integrations API" at bounding box center [65, 374] width 65 height 9
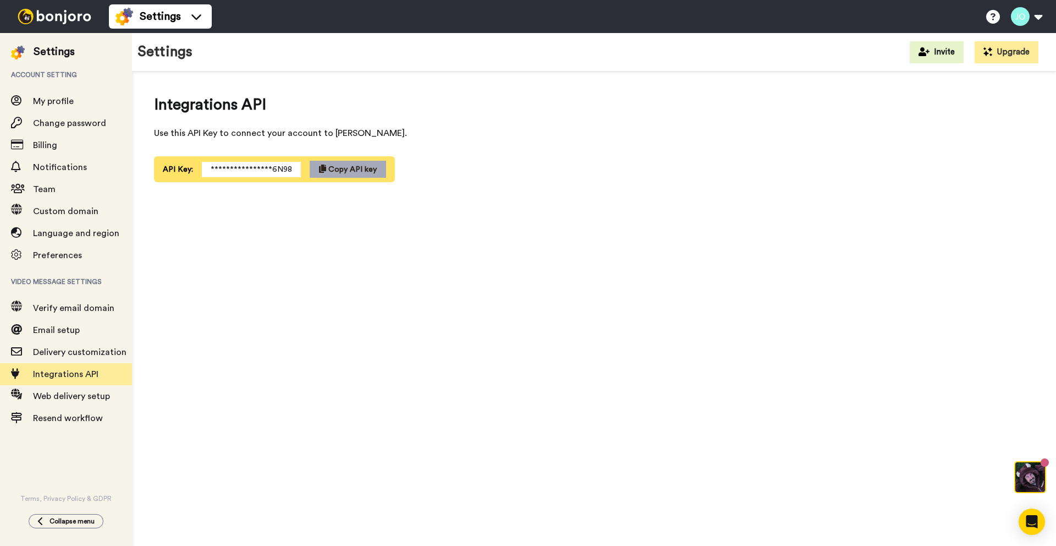
click at [321, 163] on button "Copy API key" at bounding box center [348, 169] width 76 height 17
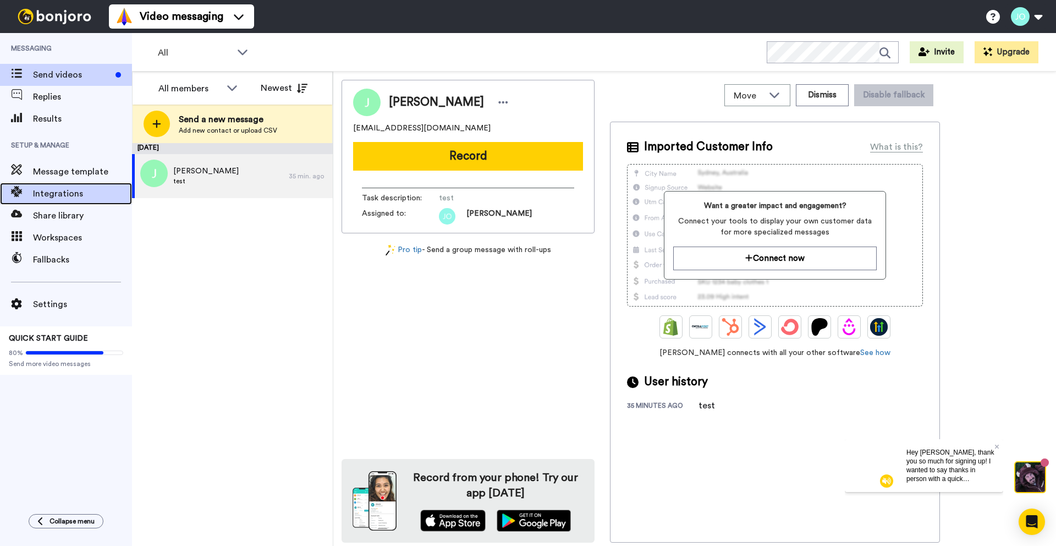
click at [60, 196] on span "Integrations" at bounding box center [82, 193] width 99 height 13
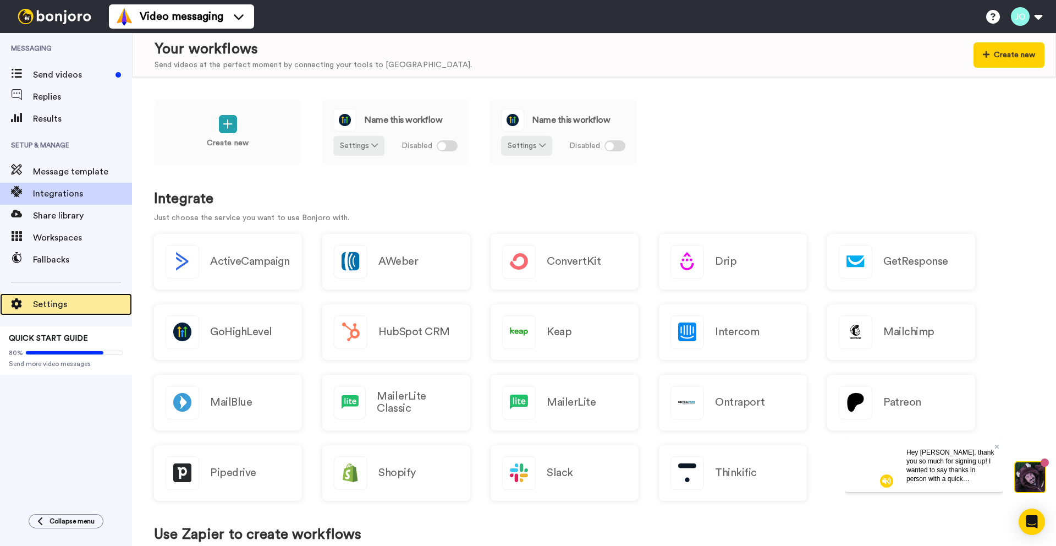
click at [74, 308] on span "Settings" at bounding box center [82, 304] width 99 height 13
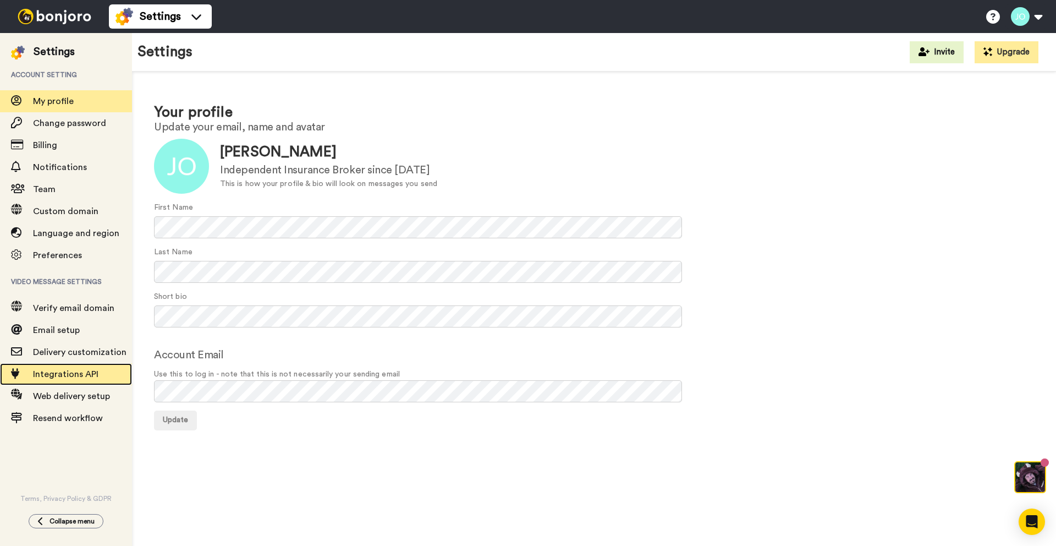
click at [77, 370] on span "Integrations API" at bounding box center [65, 374] width 65 height 9
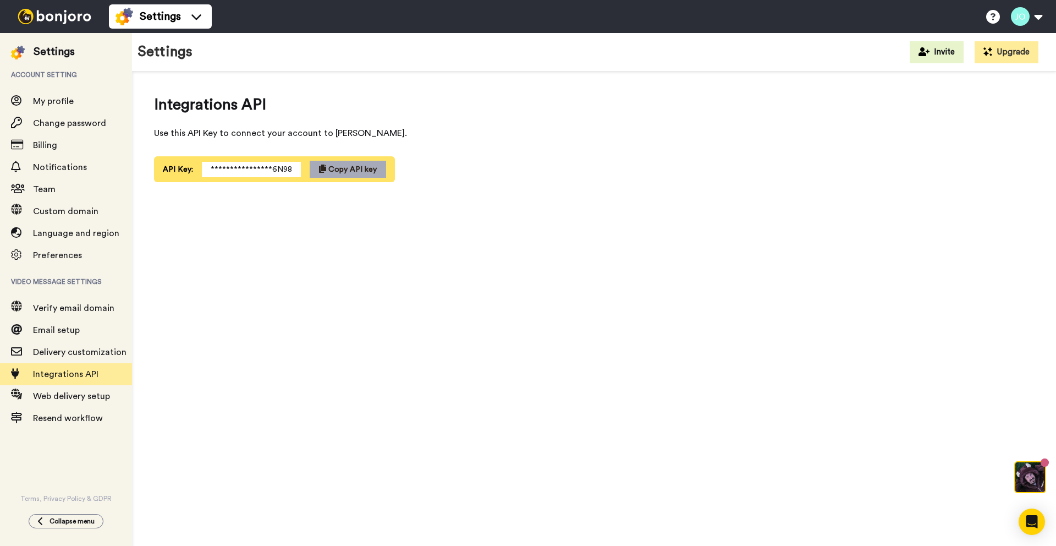
click at [314, 163] on button "Copy API key" at bounding box center [348, 169] width 76 height 17
click at [39, 21] on img at bounding box center [54, 16] width 83 height 15
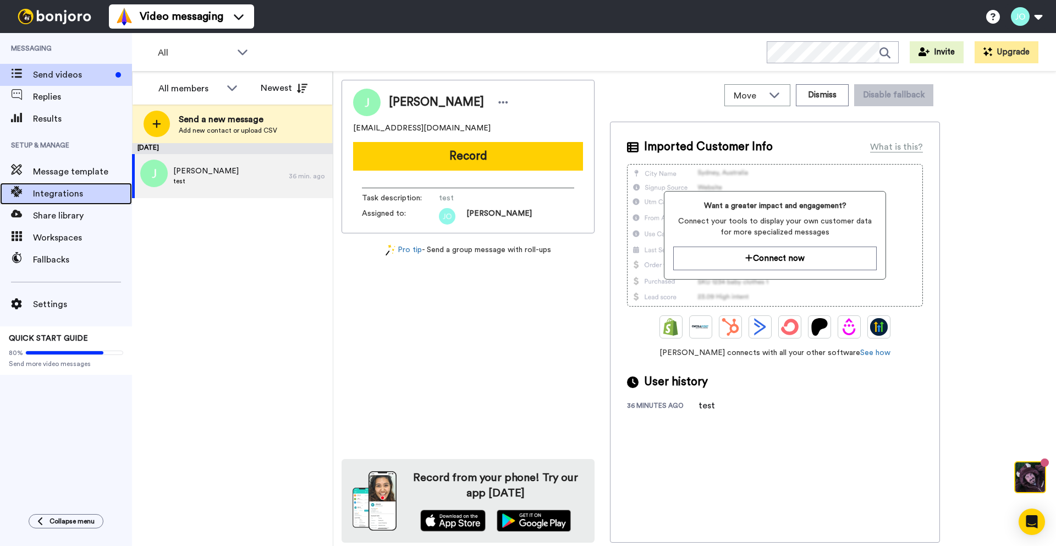
click at [72, 191] on span "Integrations" at bounding box center [82, 193] width 99 height 13
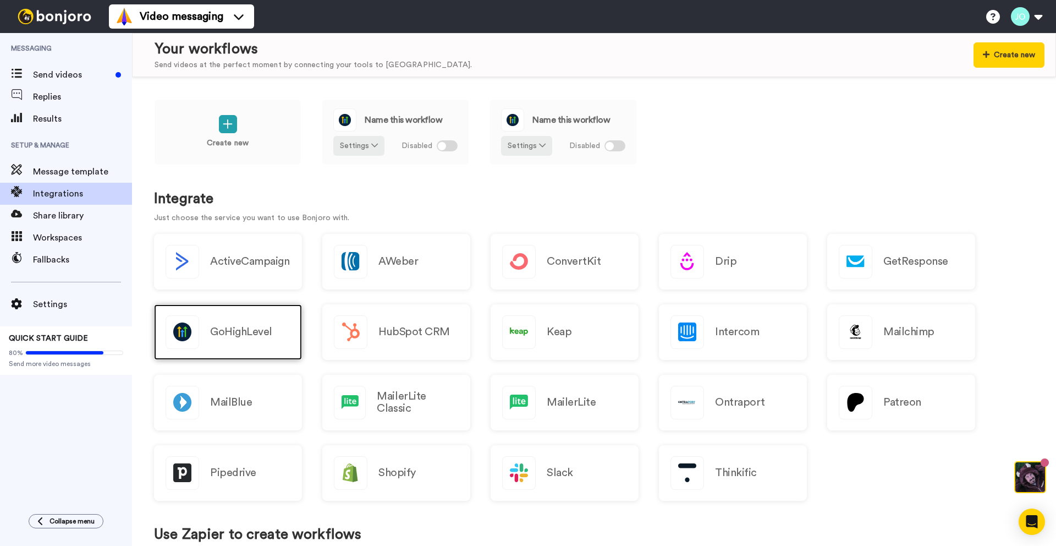
click at [243, 333] on h2 "GoHighLevel" at bounding box center [241, 332] width 62 height 12
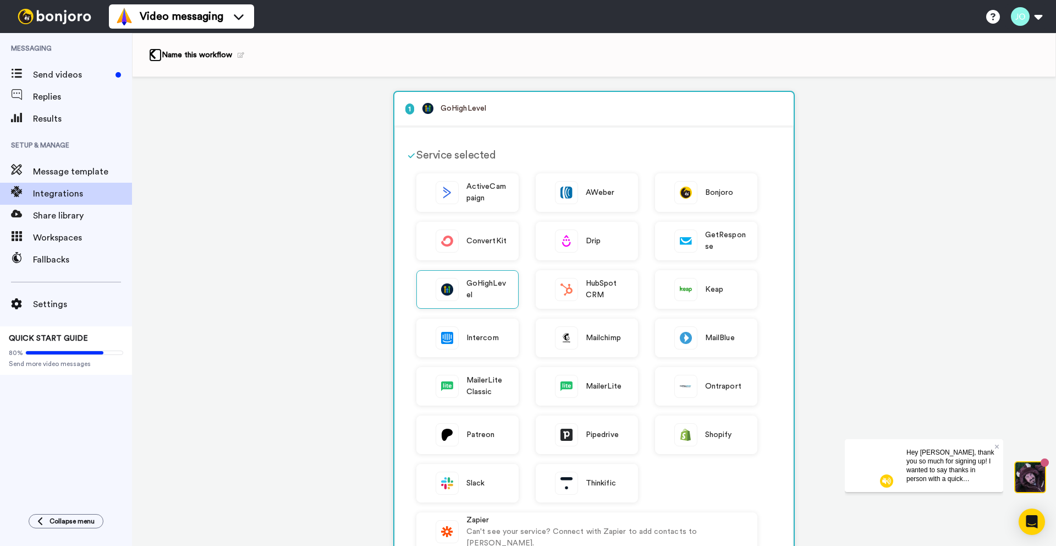
click at [152, 50] on icon at bounding box center [152, 54] width 7 height 12
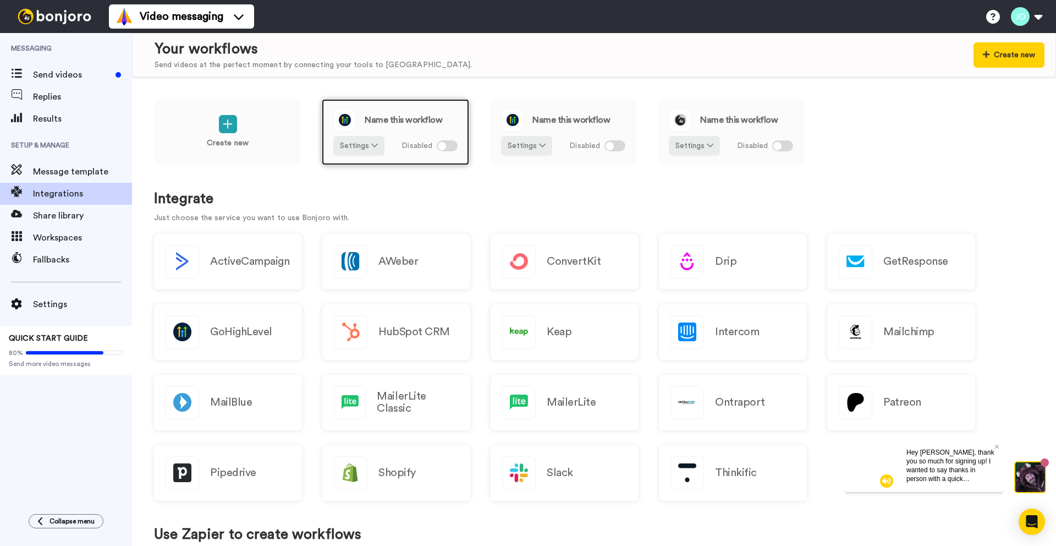
click at [452, 145] on div at bounding box center [447, 145] width 21 height 11
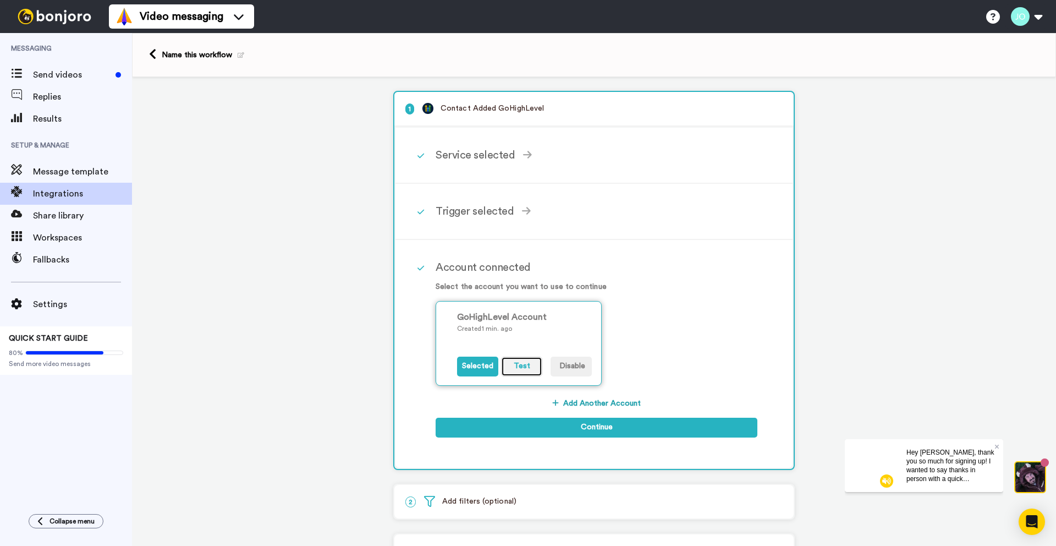
click at [522, 368] on button "Test" at bounding box center [521, 366] width 41 height 20
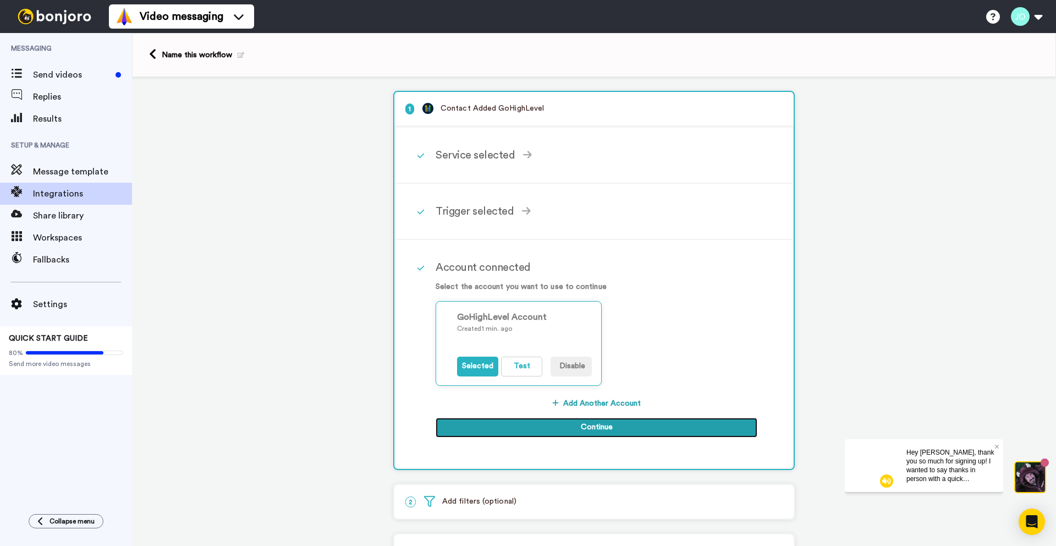
click at [565, 421] on button "Continue" at bounding box center [597, 427] width 322 height 20
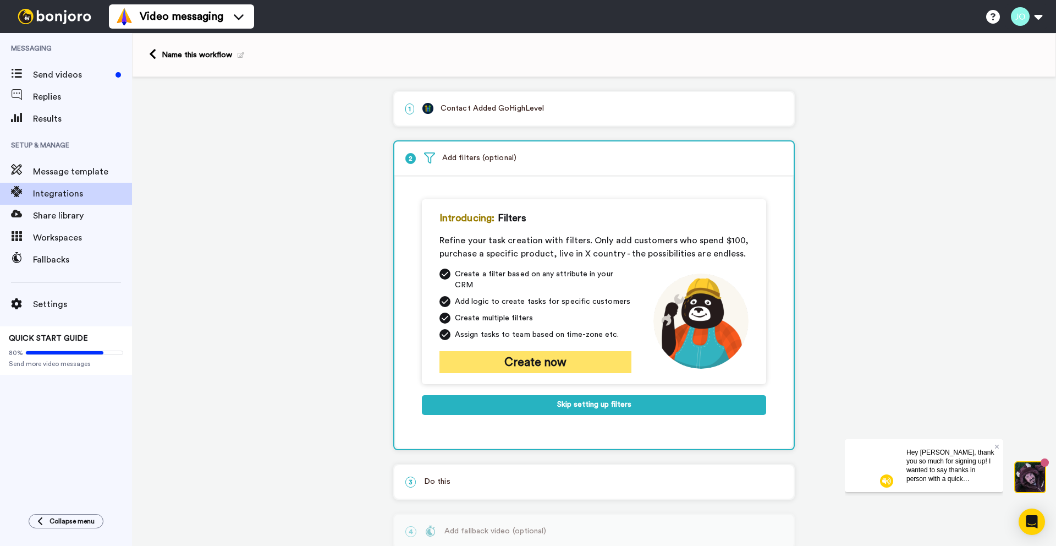
click at [553, 351] on button "Create now" at bounding box center [535, 362] width 192 height 22
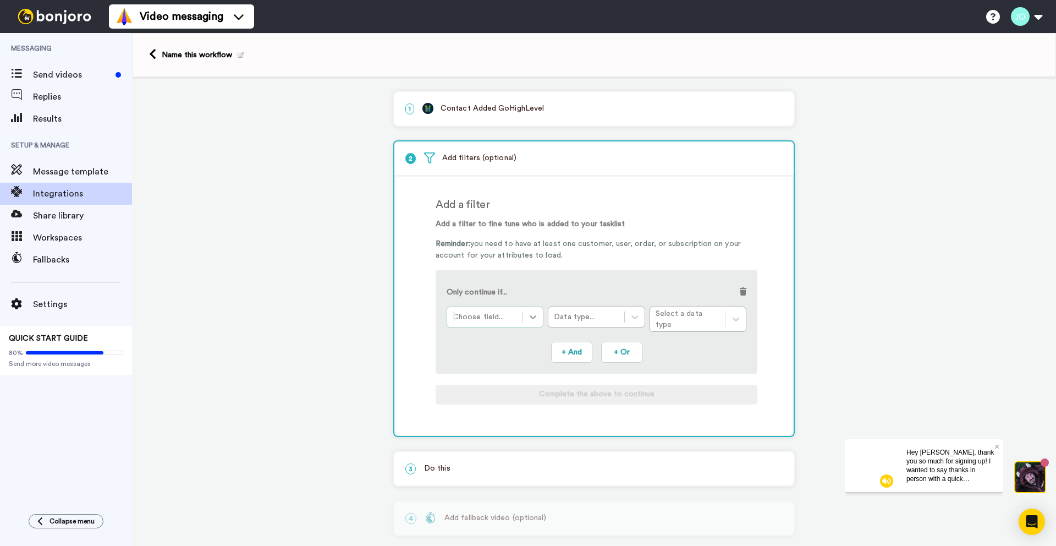
click at [539, 318] on div at bounding box center [533, 317] width 20 height 20
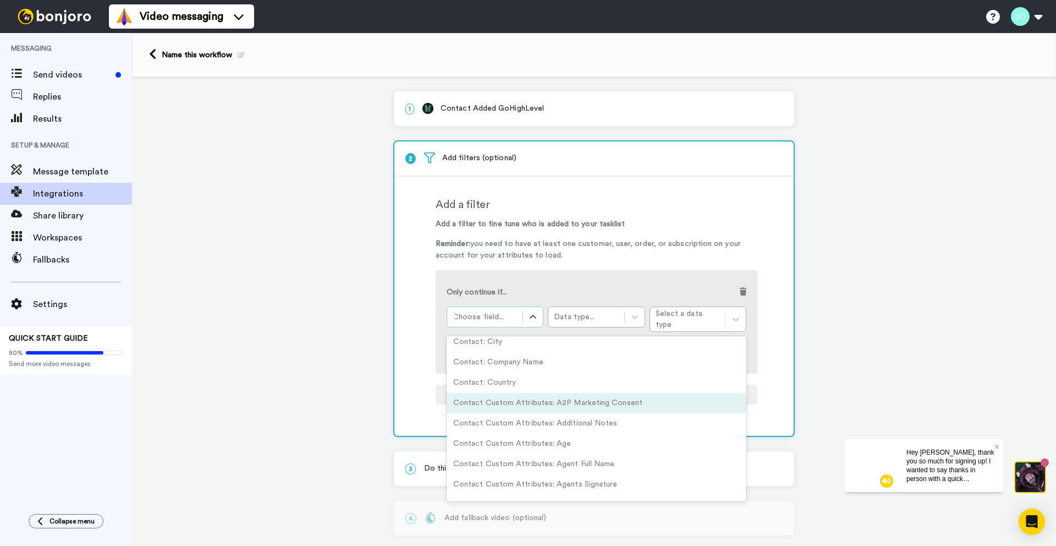
scroll to position [89, 0]
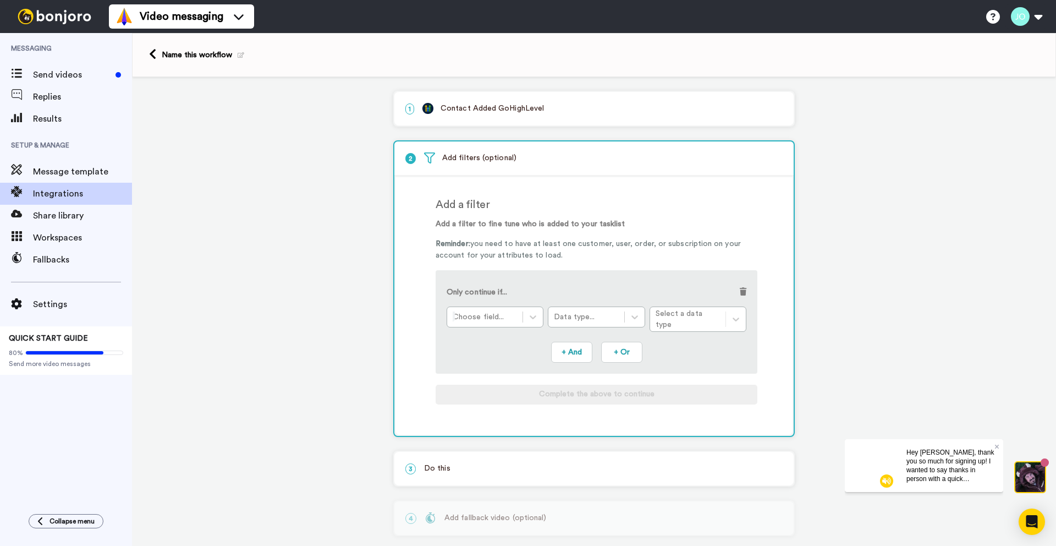
click at [378, 403] on div "1 Contact Added GoHighLevel Service selected ActiveCampaign AWeber Bonjoro Conv…" at bounding box center [594, 345] width 924 height 536
click at [454, 112] on p "1 Contact Added GoHighLevel" at bounding box center [593, 109] width 377 height 12
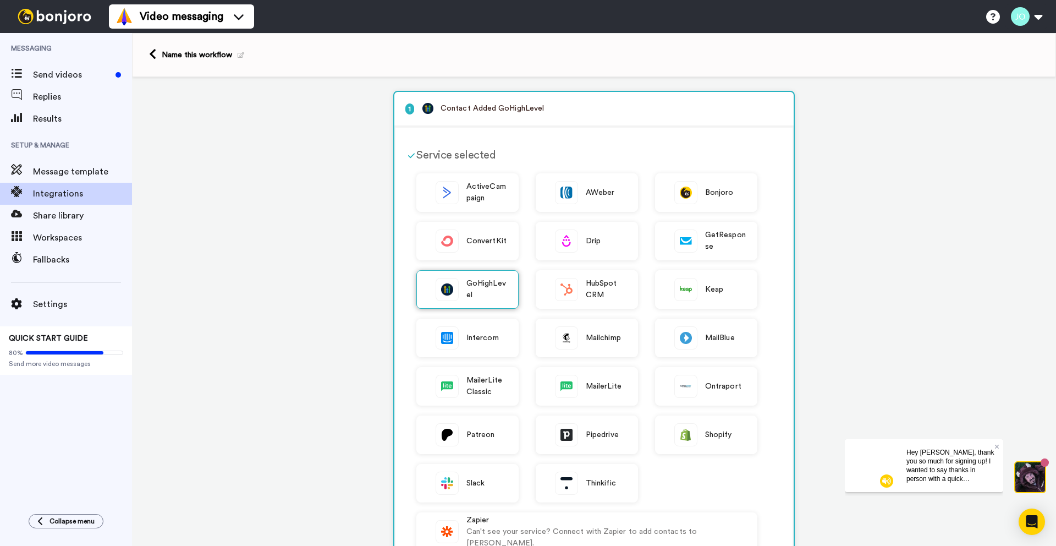
click at [480, 290] on span "GoHighLevel" at bounding box center [486, 289] width 41 height 23
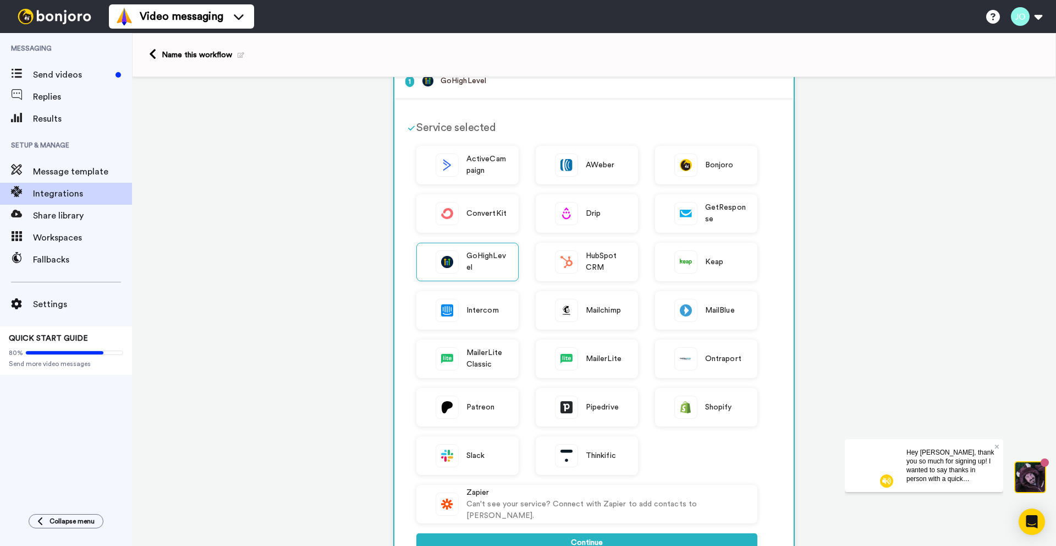
scroll to position [0, 0]
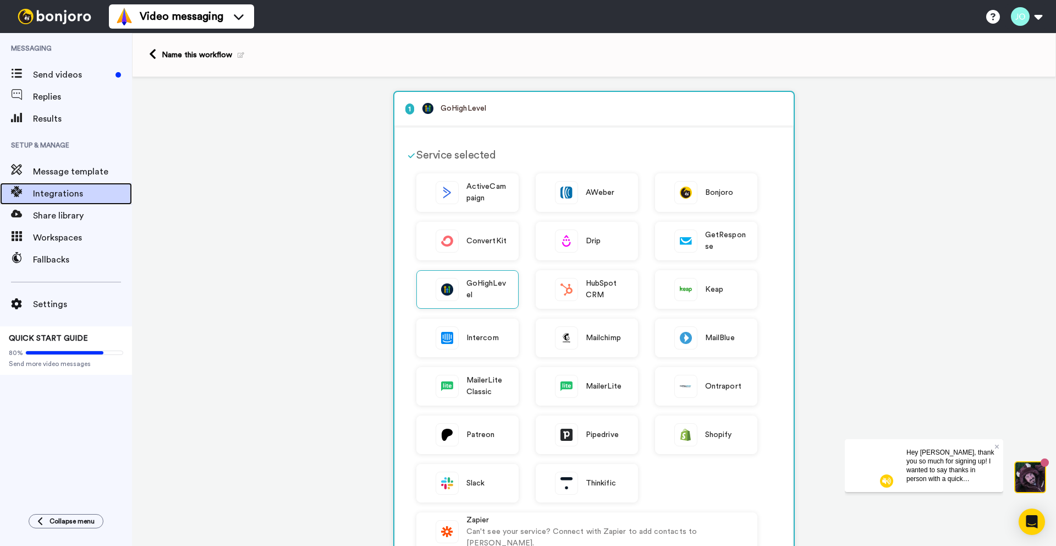
click at [85, 197] on span "Integrations" at bounding box center [82, 193] width 99 height 13
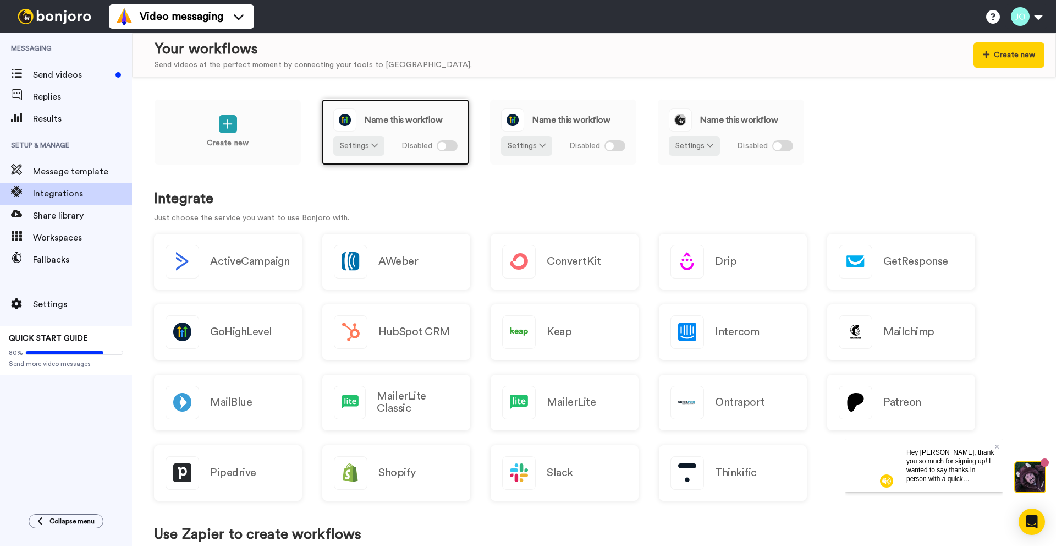
click at [450, 143] on div at bounding box center [447, 145] width 21 height 11
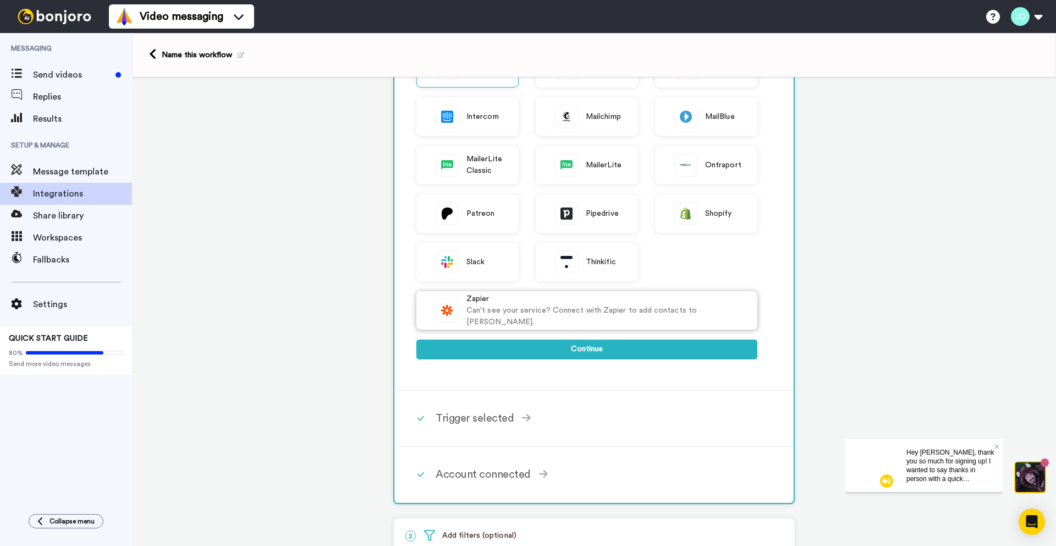
scroll to position [223, 0]
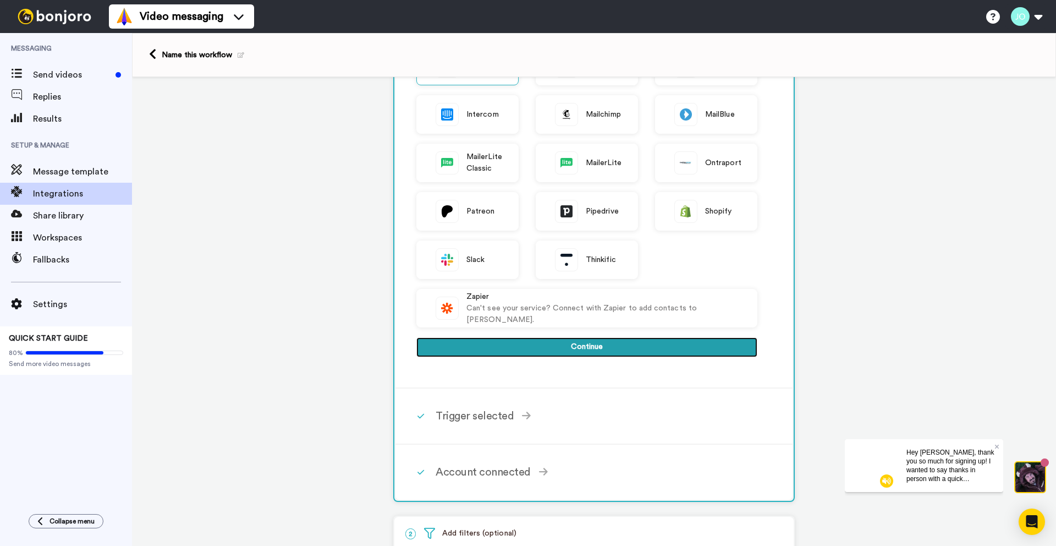
click at [465, 339] on button "Continue" at bounding box center [586, 347] width 341 height 20
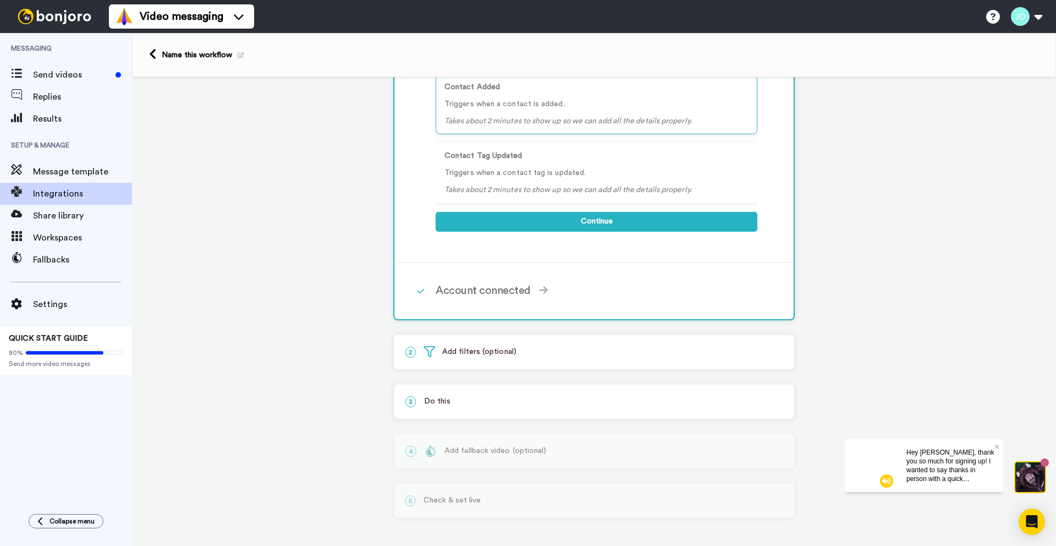
scroll to position [117, 0]
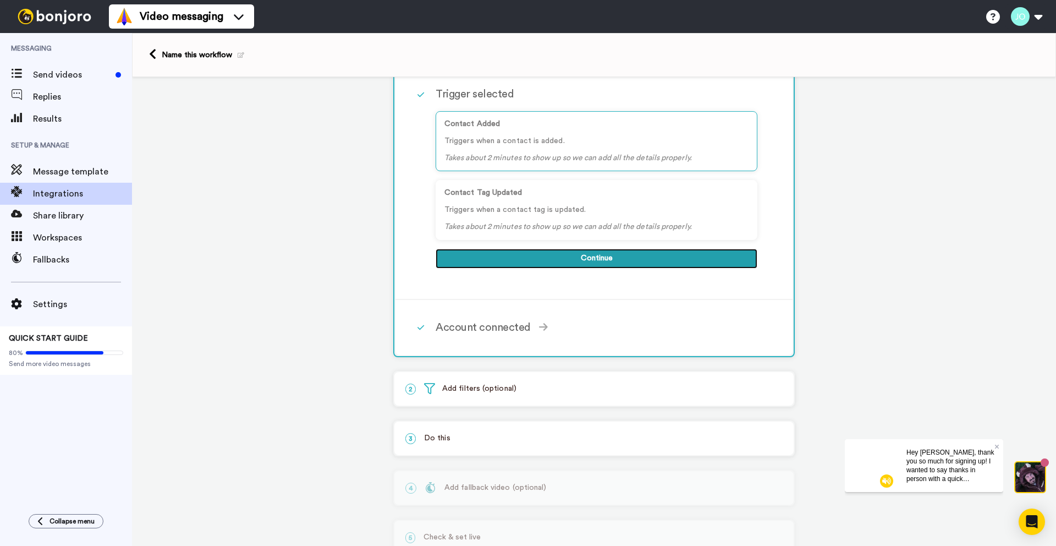
click at [483, 252] on button "Continue" at bounding box center [597, 259] width 322 height 20
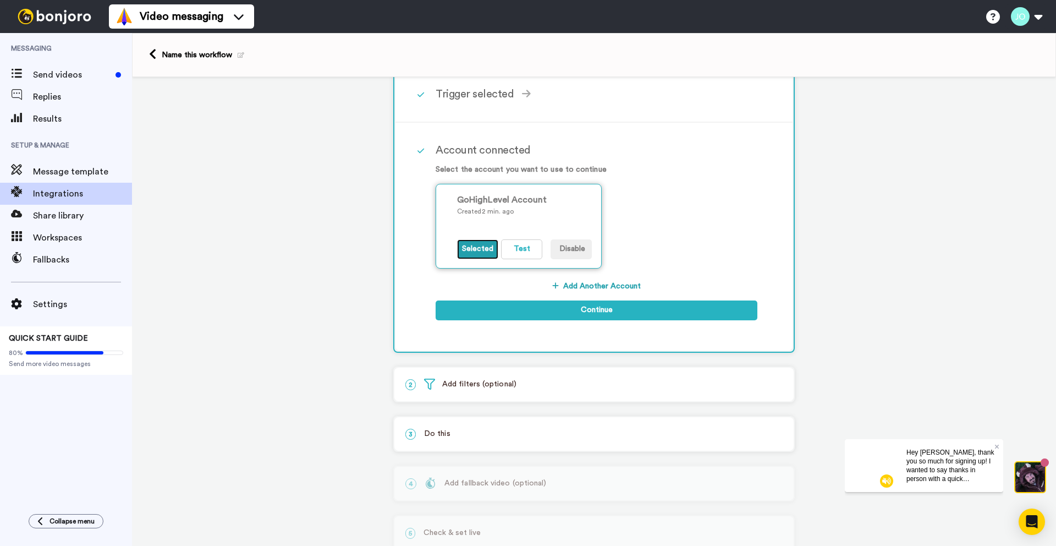
click at [466, 248] on button "Selected" at bounding box center [477, 249] width 41 height 20
click at [519, 243] on button "Test" at bounding box center [521, 249] width 41 height 20
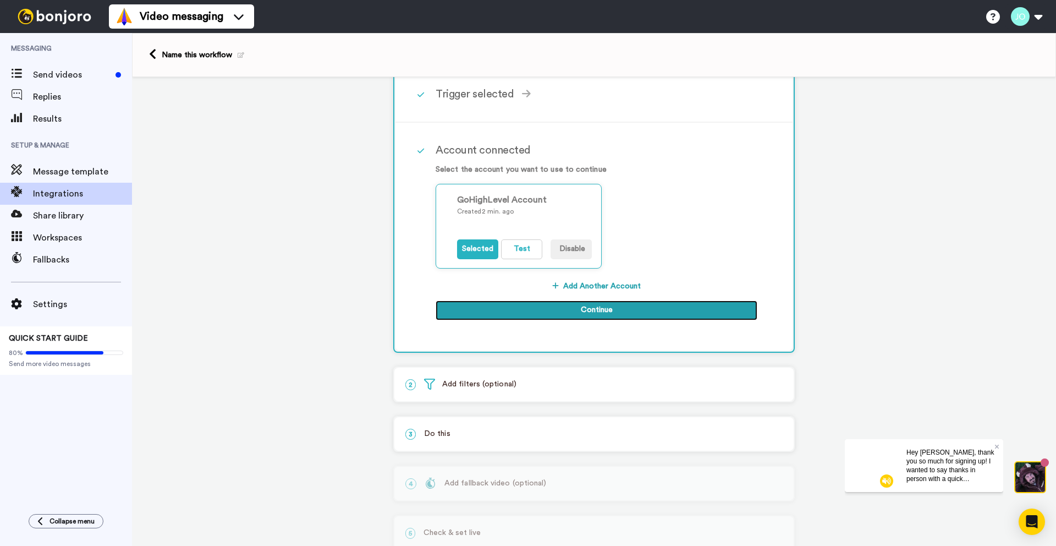
click at [520, 306] on button "Continue" at bounding box center [597, 310] width 322 height 20
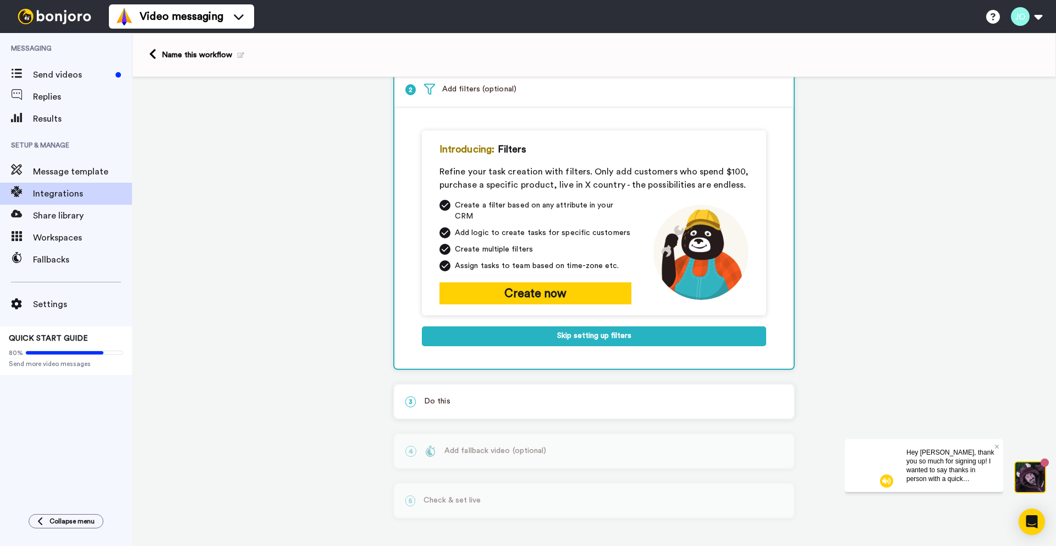
scroll to position [52, 0]
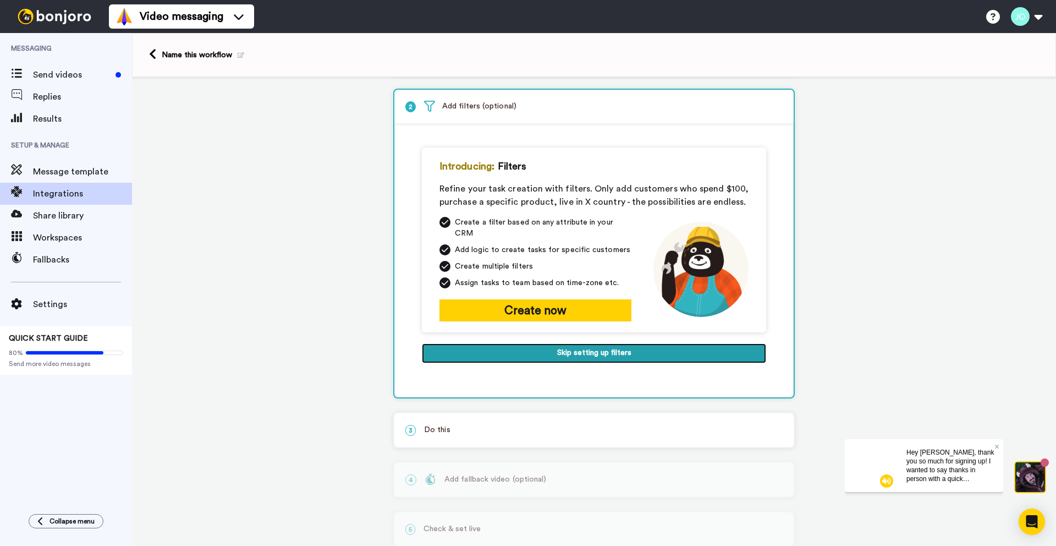
click at [519, 344] on button "Skip setting up filters" at bounding box center [594, 353] width 344 height 20
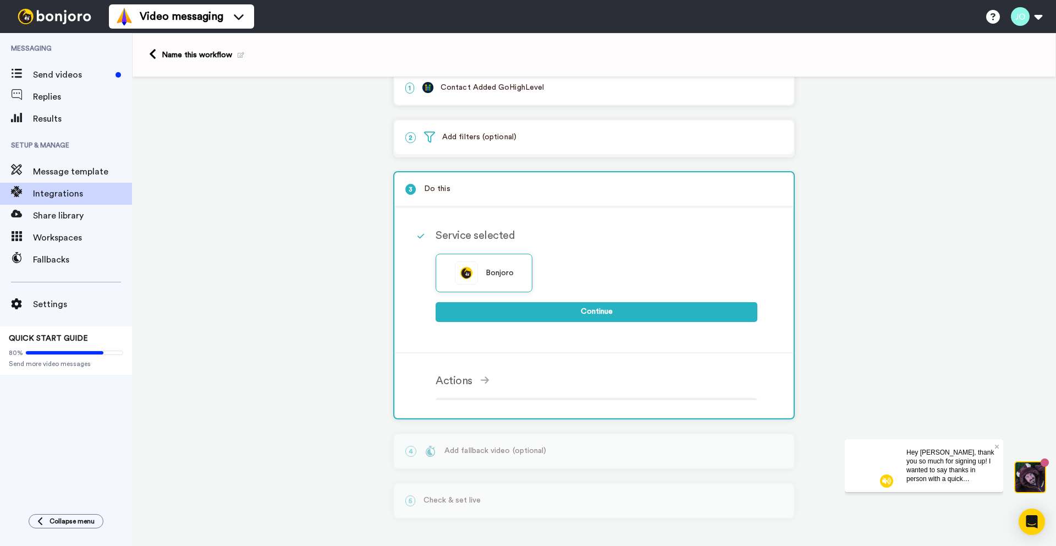
scroll to position [13, 0]
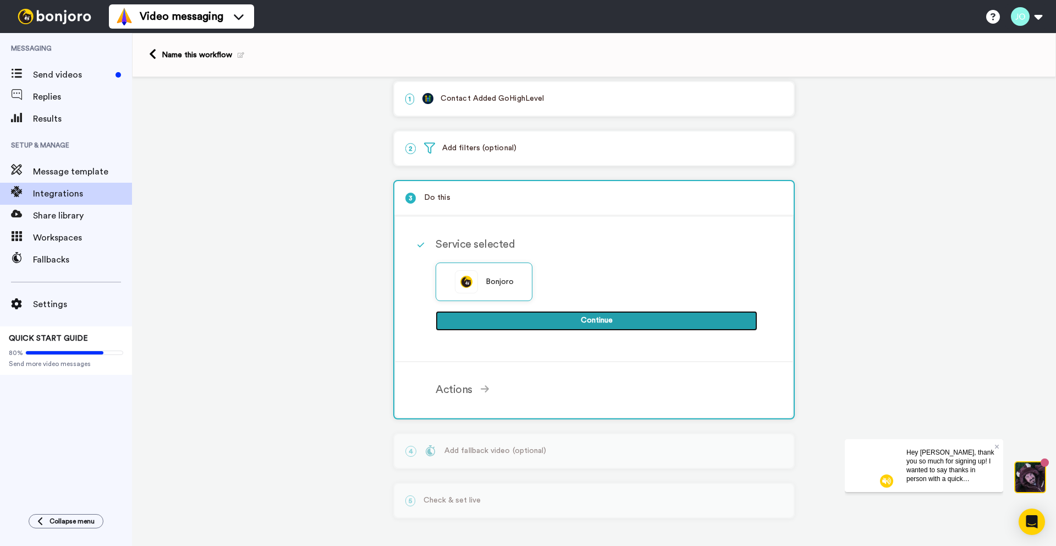
click at [524, 316] on button "Continue" at bounding box center [597, 321] width 322 height 20
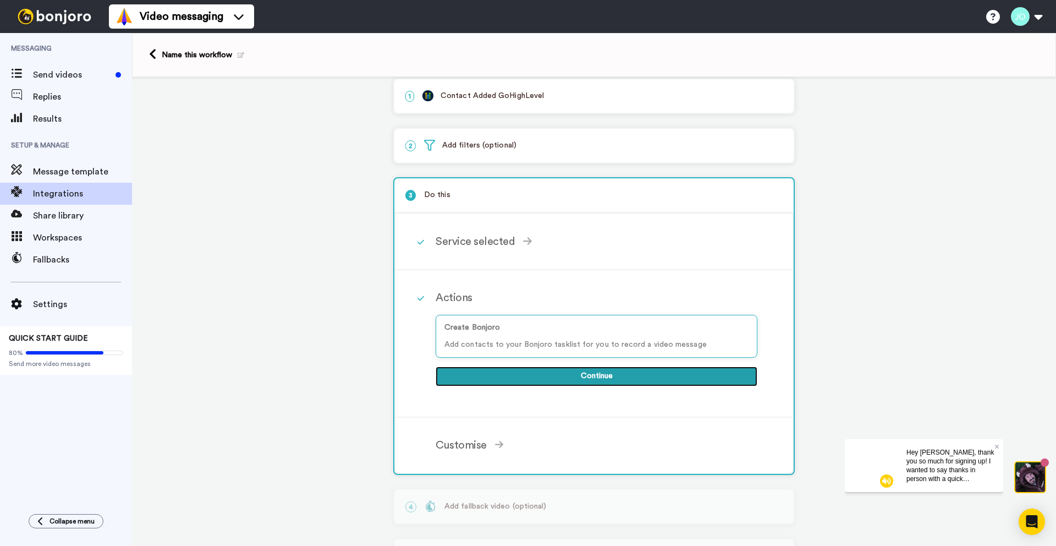
click at [509, 374] on button "Continue" at bounding box center [597, 376] width 322 height 20
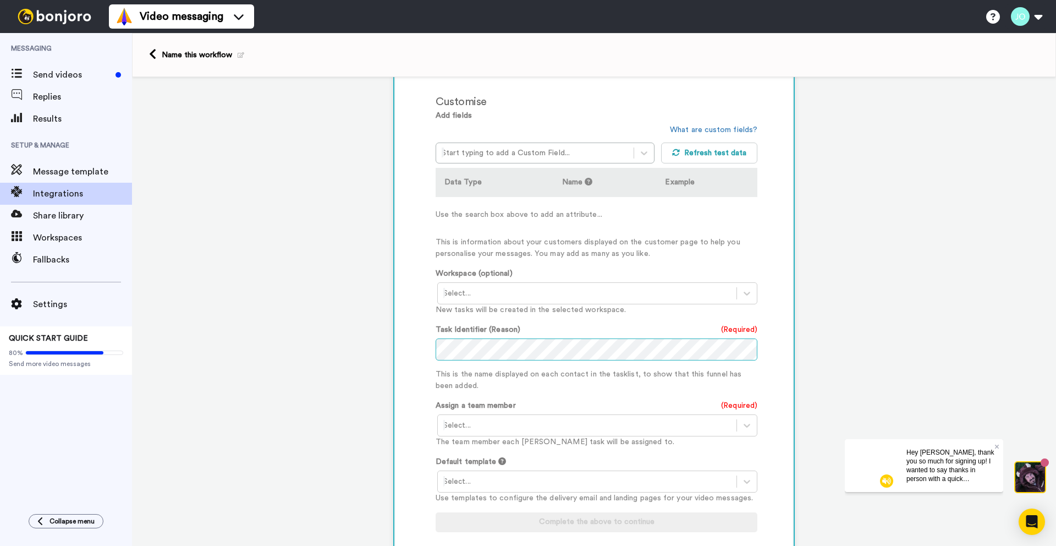
scroll to position [268, 0]
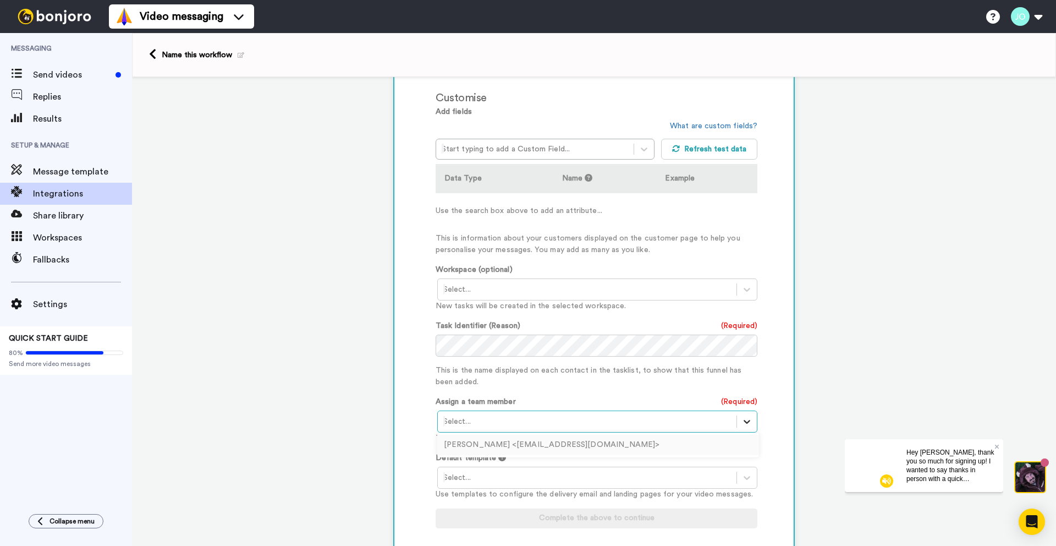
click at [749, 420] on icon at bounding box center [746, 421] width 11 height 11
click at [617, 449] on div "[PERSON_NAME] <[EMAIL_ADDRESS][DOMAIN_NAME]>" at bounding box center [598, 445] width 322 height 20
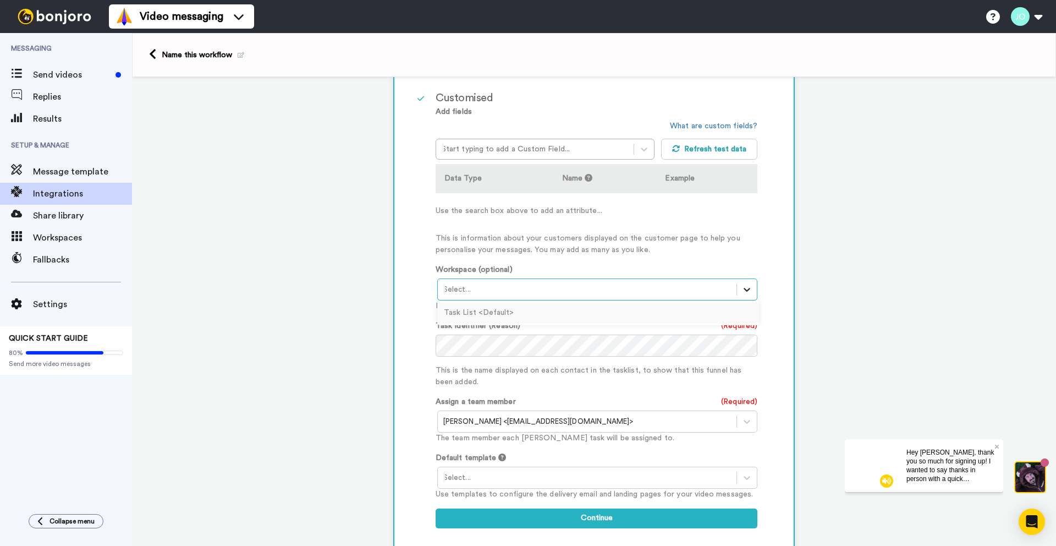
click at [746, 288] on icon at bounding box center [746, 289] width 11 height 11
click at [723, 314] on div "Task List <Default>" at bounding box center [598, 313] width 322 height 20
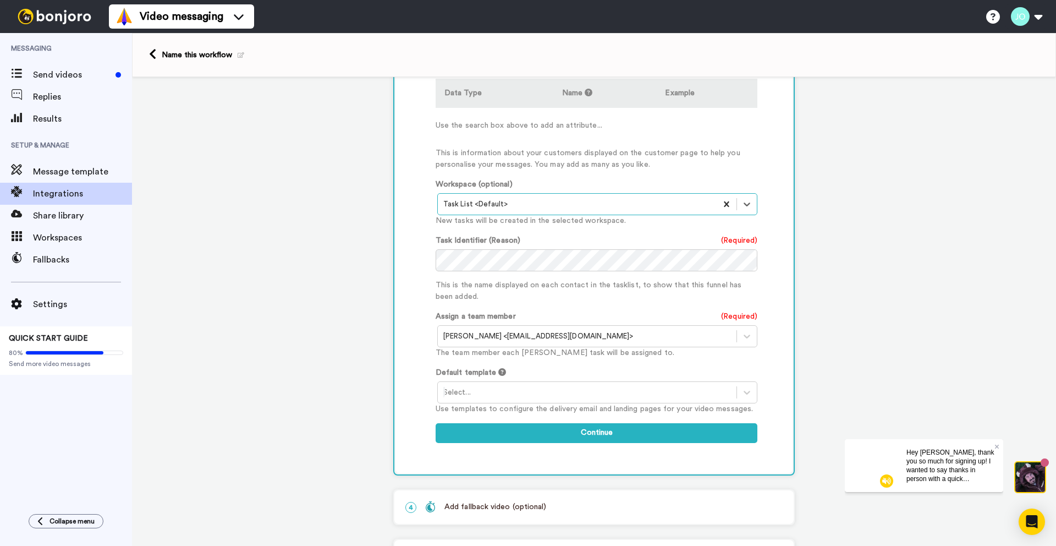
scroll to position [361, 0]
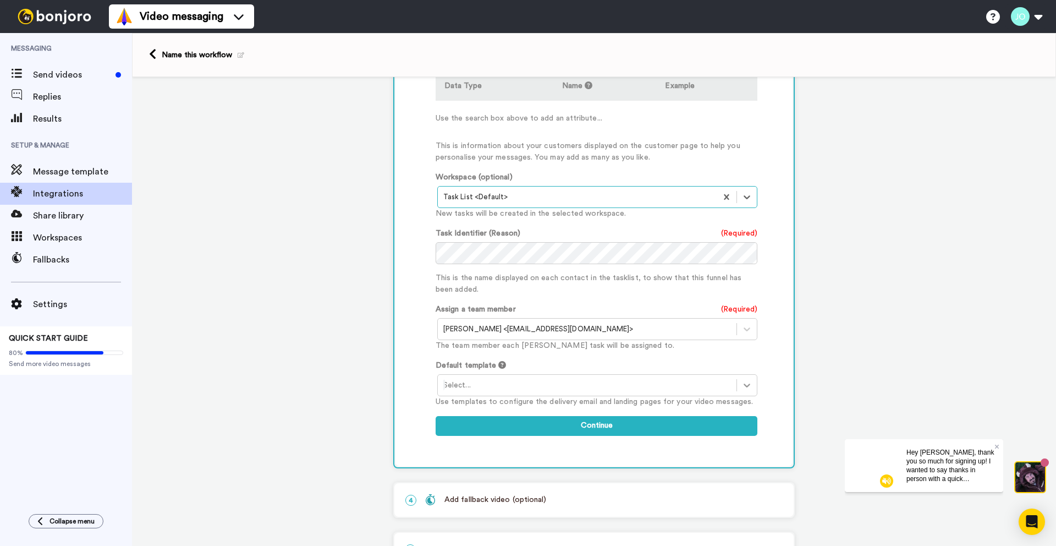
click at [742, 386] on icon at bounding box center [746, 385] width 11 height 11
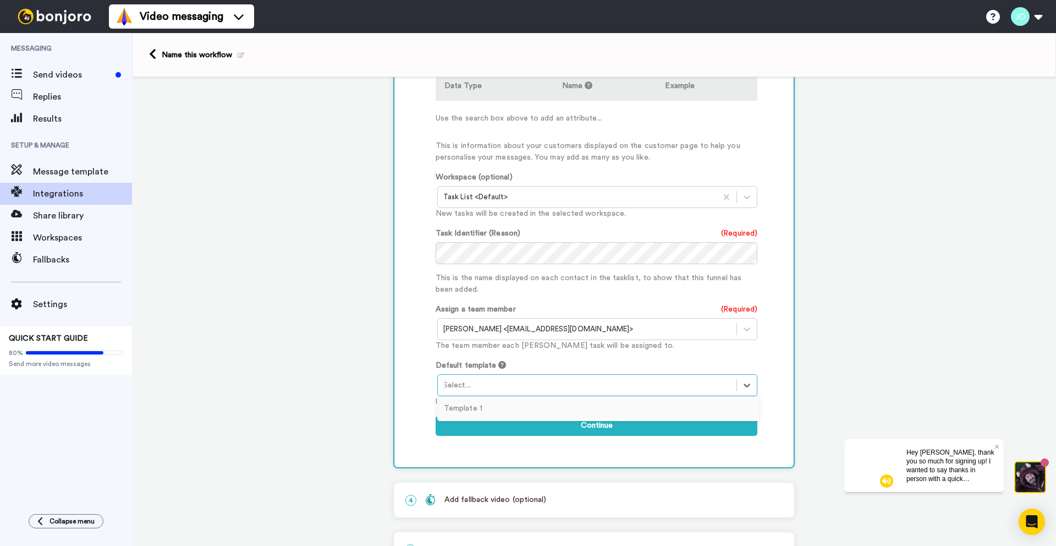
click at [728, 405] on div "Template 1" at bounding box center [598, 408] width 322 height 20
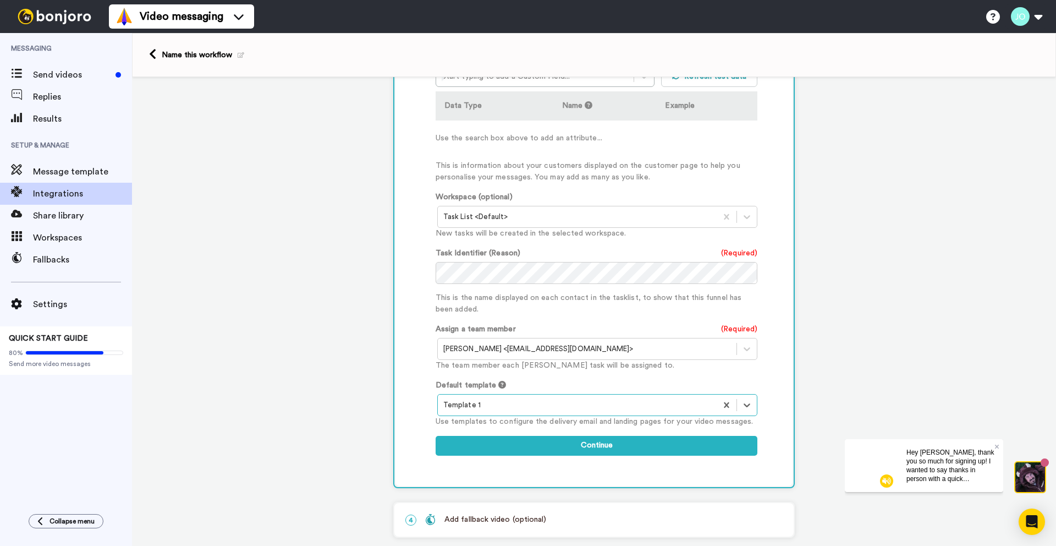
scroll to position [397, 0]
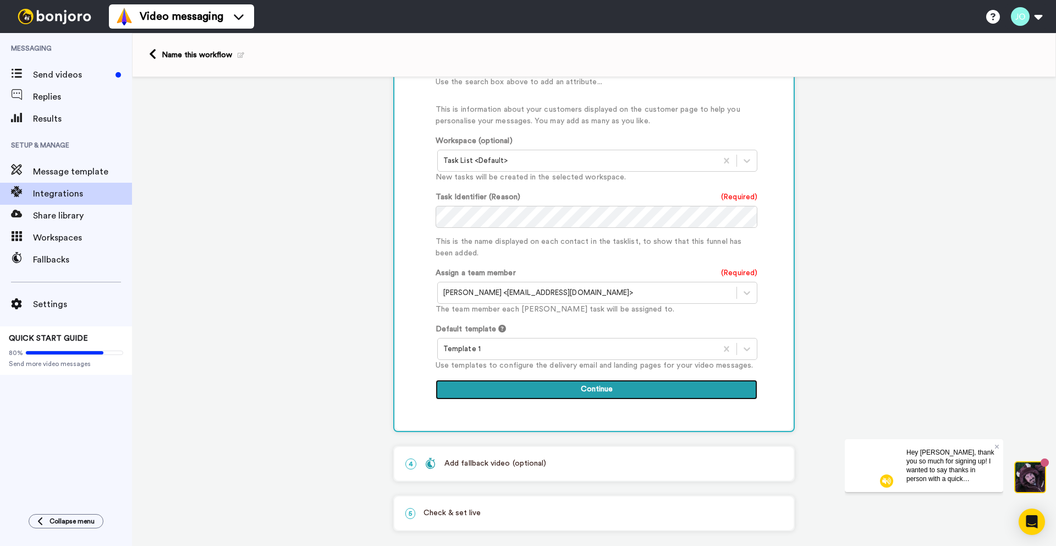
click at [696, 385] on button "Continue" at bounding box center [597, 390] width 322 height 20
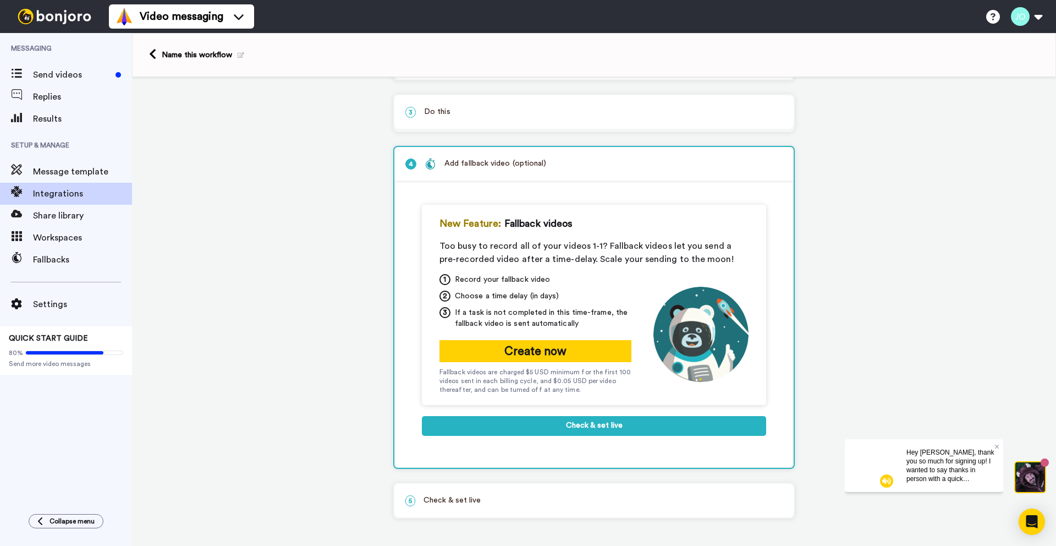
scroll to position [98, 0]
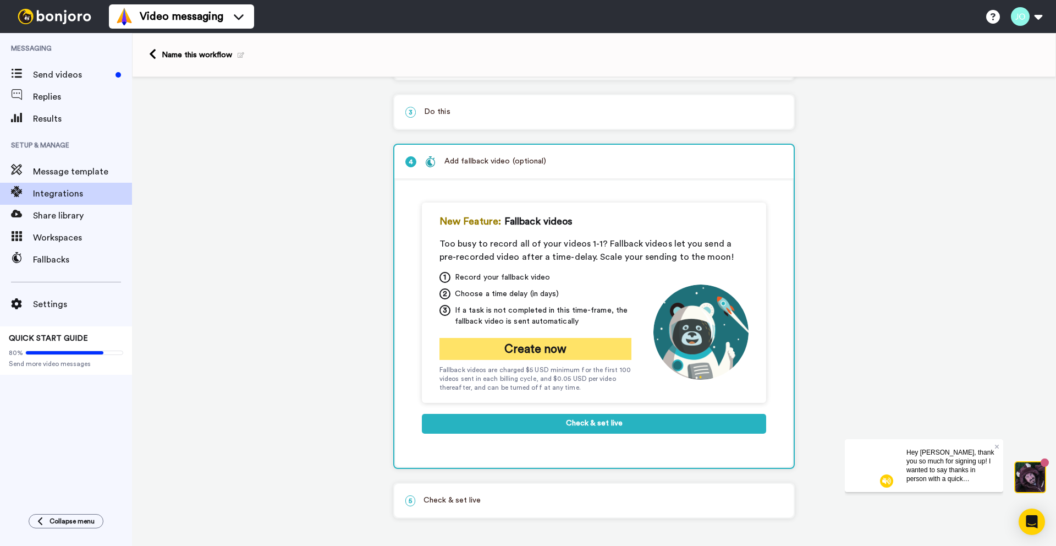
click at [573, 351] on button "Create now" at bounding box center [535, 349] width 192 height 22
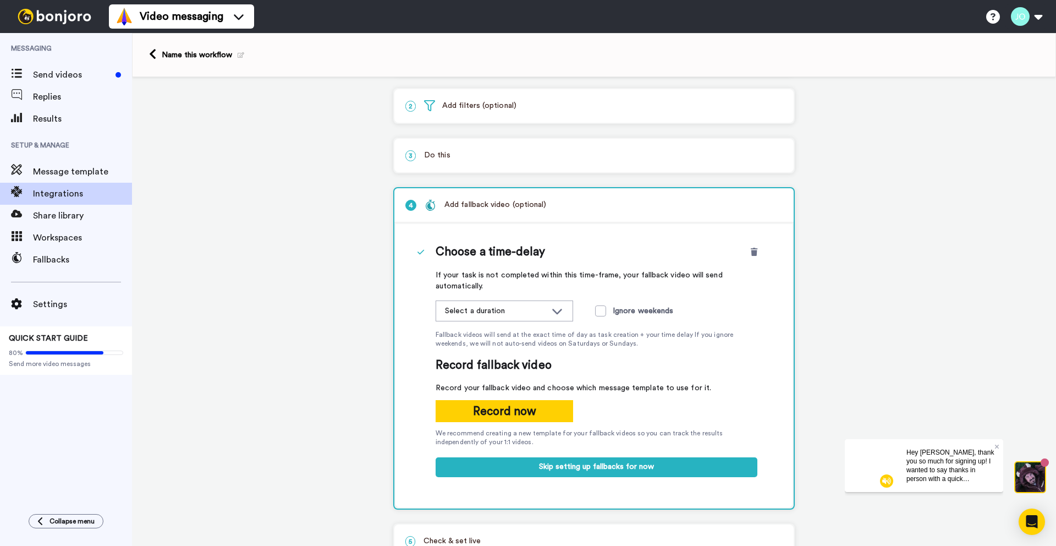
scroll to position [96, 0]
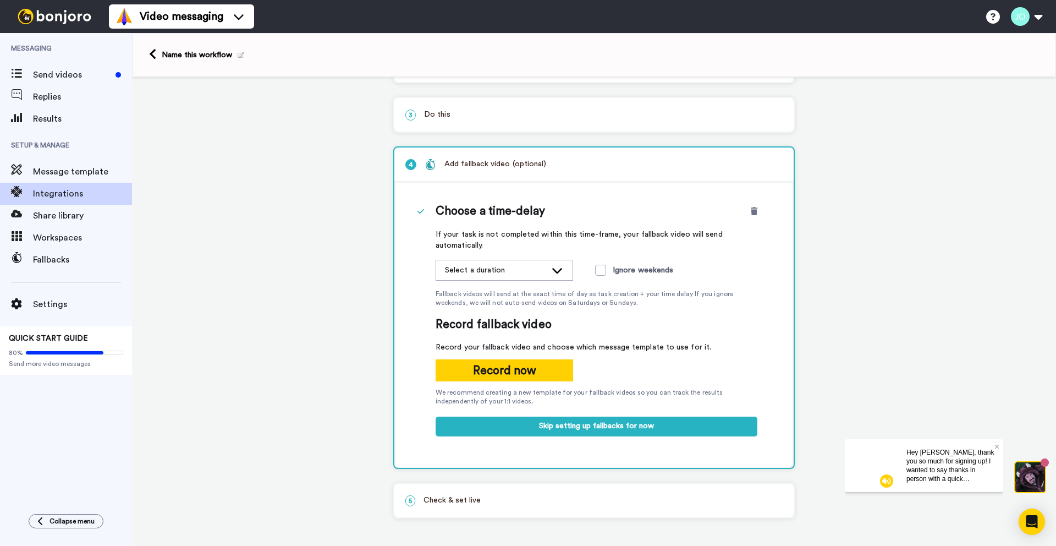
click at [556, 272] on icon at bounding box center [557, 270] width 13 height 11
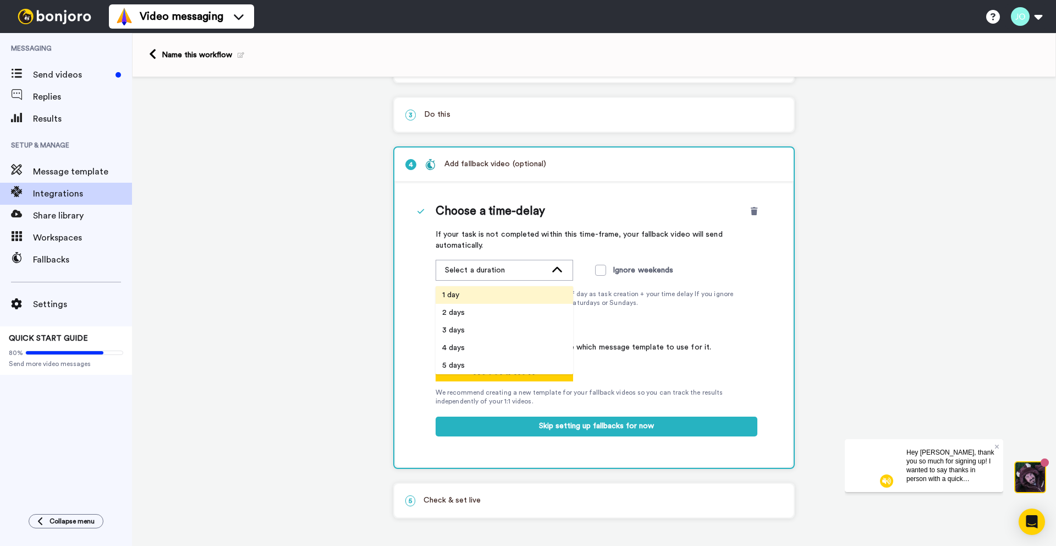
click at [525, 292] on li "1 day" at bounding box center [505, 295] width 138 height 18
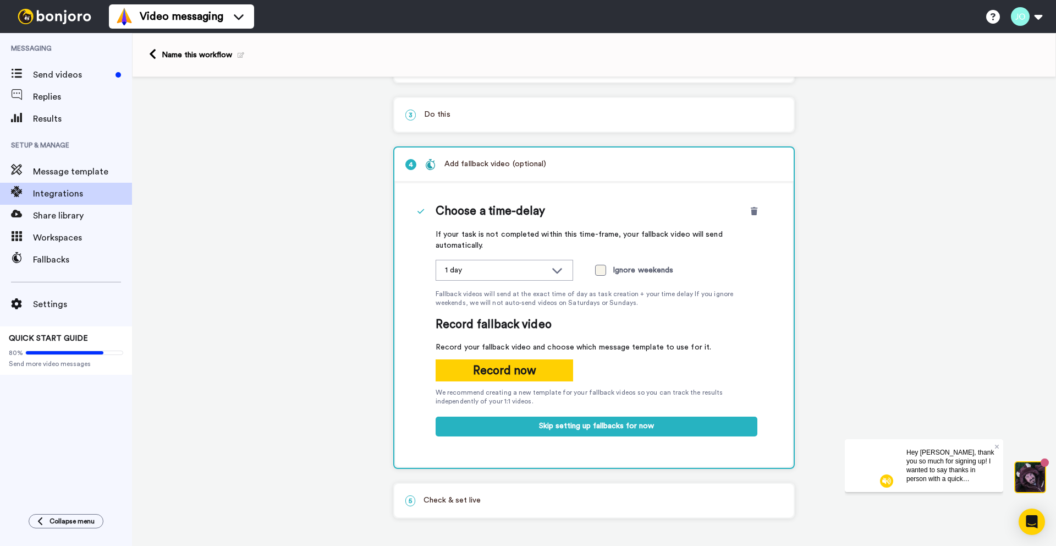
click at [595, 272] on span at bounding box center [600, 270] width 11 height 11
click at [537, 372] on button "Record now" at bounding box center [505, 370] width 138 height 22
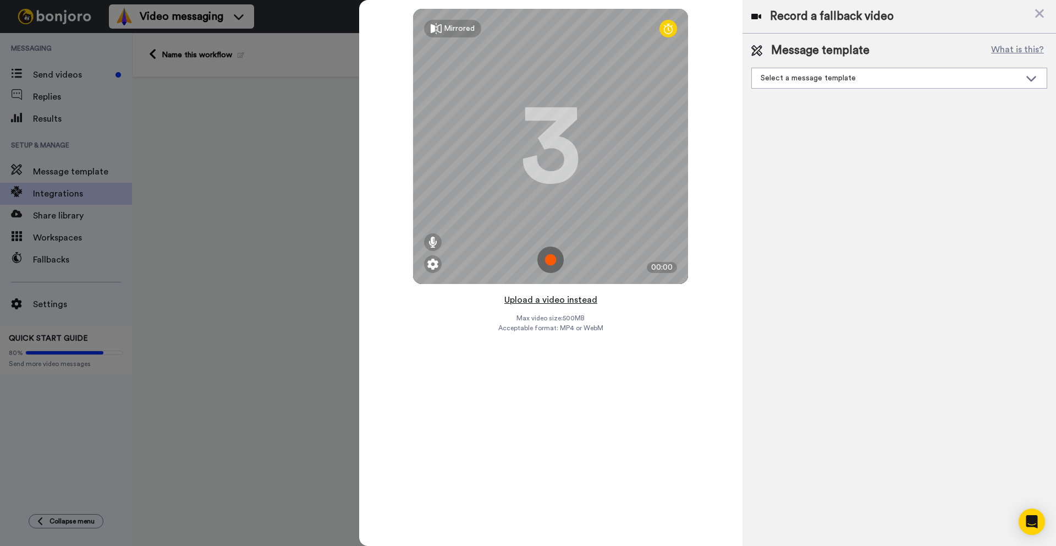
click at [556, 300] on button "Upload a video instead" at bounding box center [551, 300] width 100 height 14
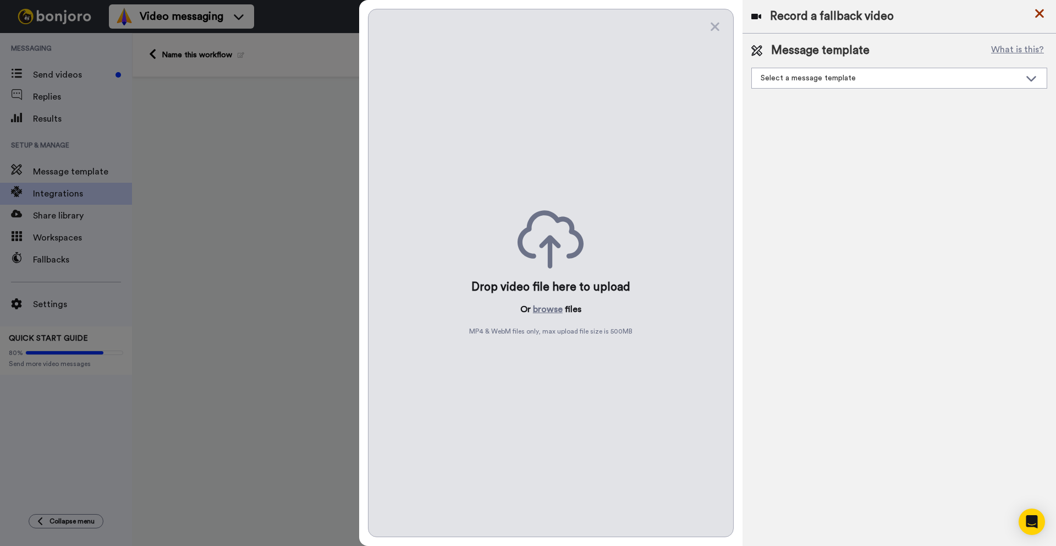
click at [1035, 10] on icon at bounding box center [1039, 13] width 9 height 9
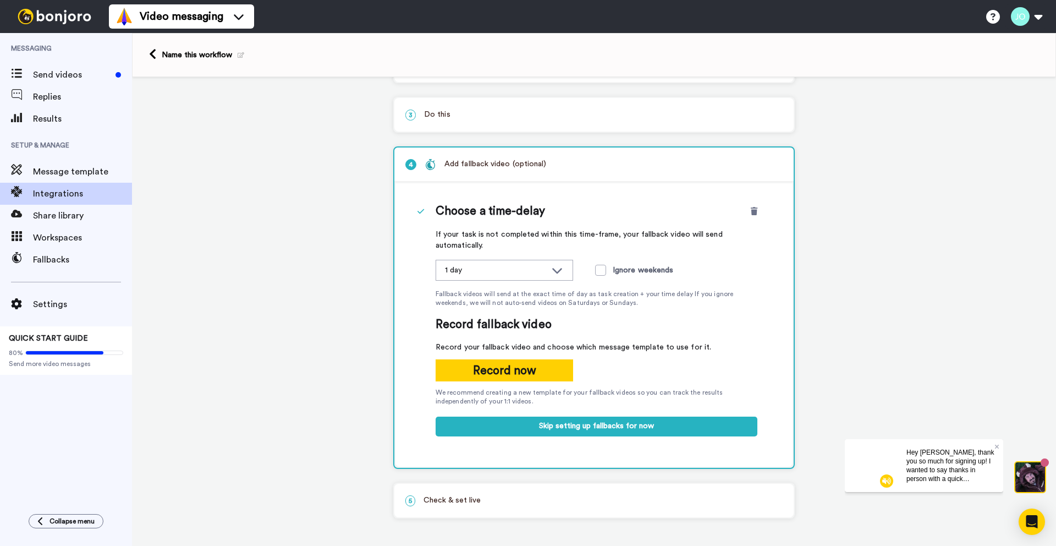
click at [301, 303] on div "1 Contact Added GoHighLevel Service selected ActiveCampaign AWeber Bonjoro Conv…" at bounding box center [594, 265] width 924 height 562
click at [105, 179] on div "Message template" at bounding box center [66, 172] width 132 height 22
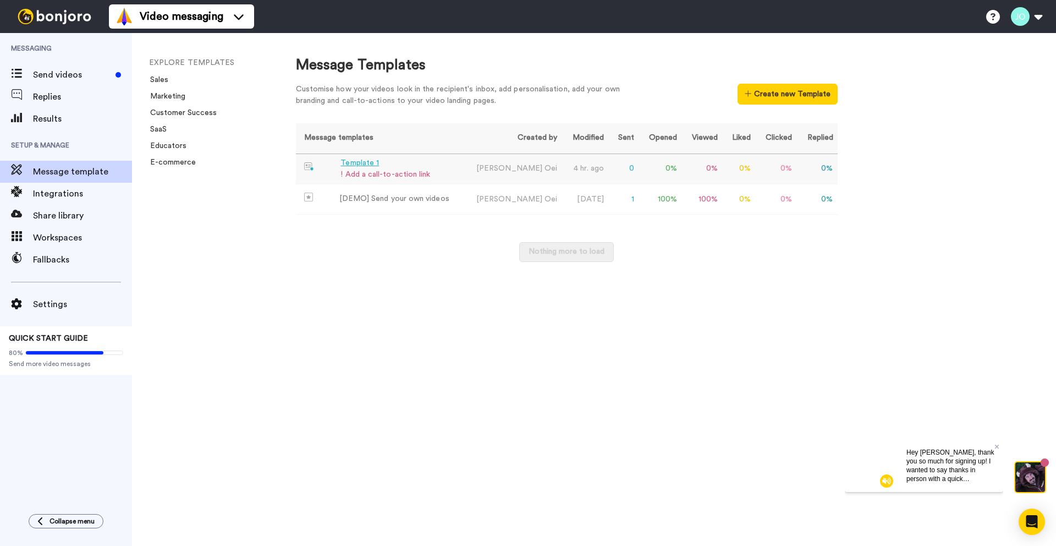
click at [371, 174] on div "! Add a call-to-action link" at bounding box center [385, 175] width 90 height 12
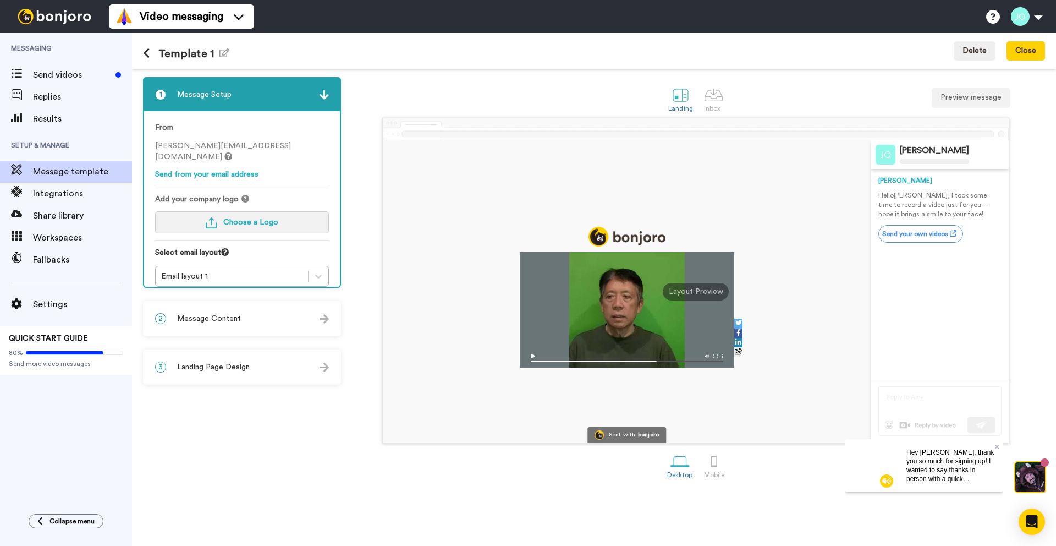
click at [261, 218] on span "Choose a Logo" at bounding box center [250, 222] width 55 height 8
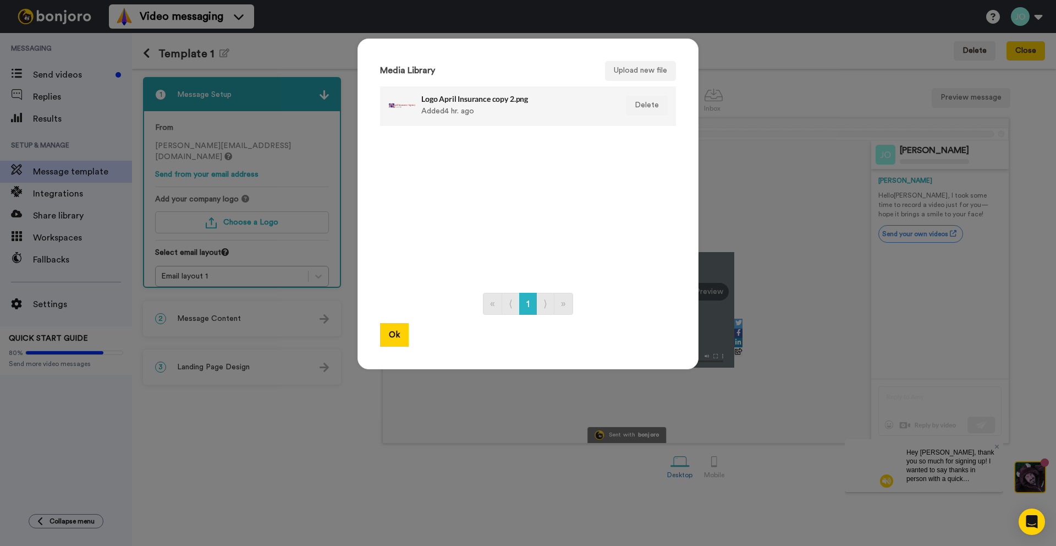
click at [454, 106] on div "Logo April Insurance copy 2.png Added 4 hr. ago" at bounding box center [516, 106] width 190 height 28
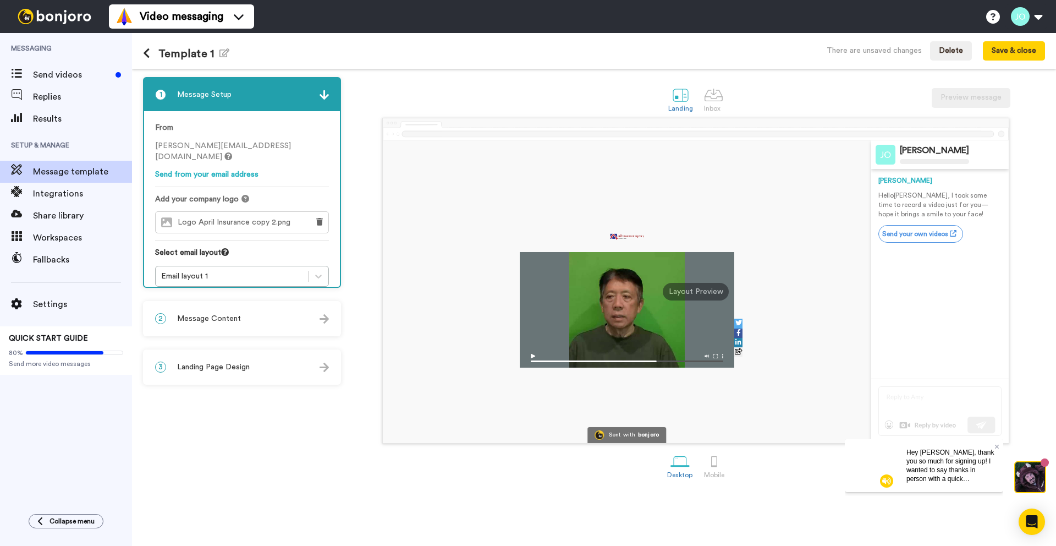
click at [242, 218] on span "Logo April Insurance copy 2.png" at bounding box center [237, 222] width 118 height 9
click at [319, 212] on button at bounding box center [320, 222] width 18 height 21
click at [259, 218] on span "Choose a Logo" at bounding box center [250, 222] width 55 height 8
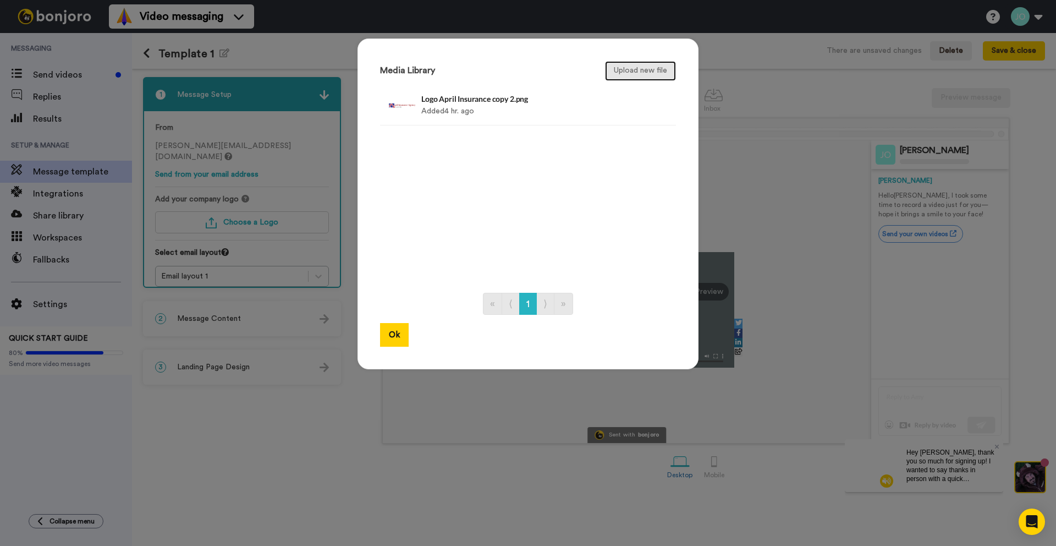
click at [621, 69] on button "Upload new file" at bounding box center [640, 71] width 71 height 20
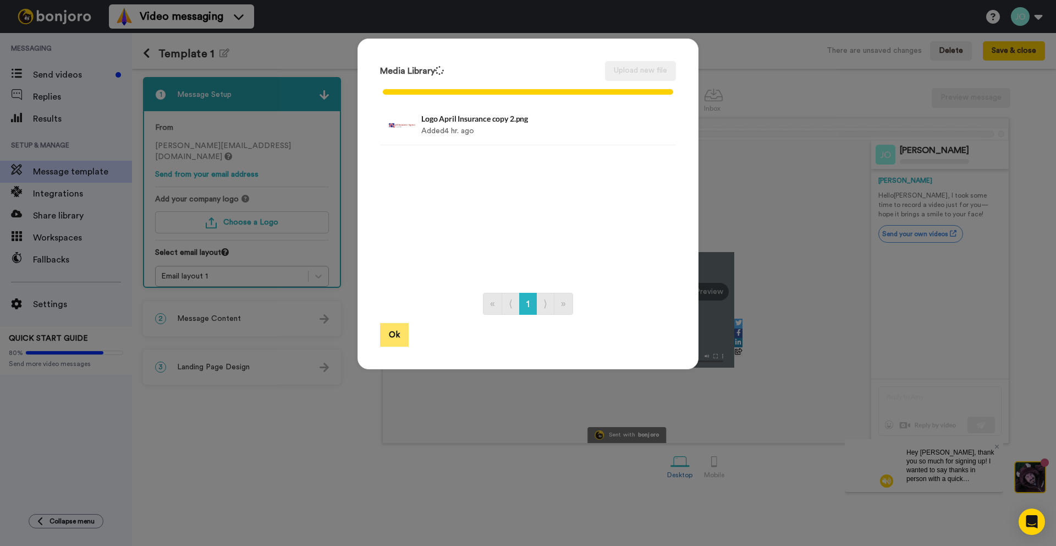
click at [395, 331] on button "Ok" at bounding box center [394, 335] width 29 height 24
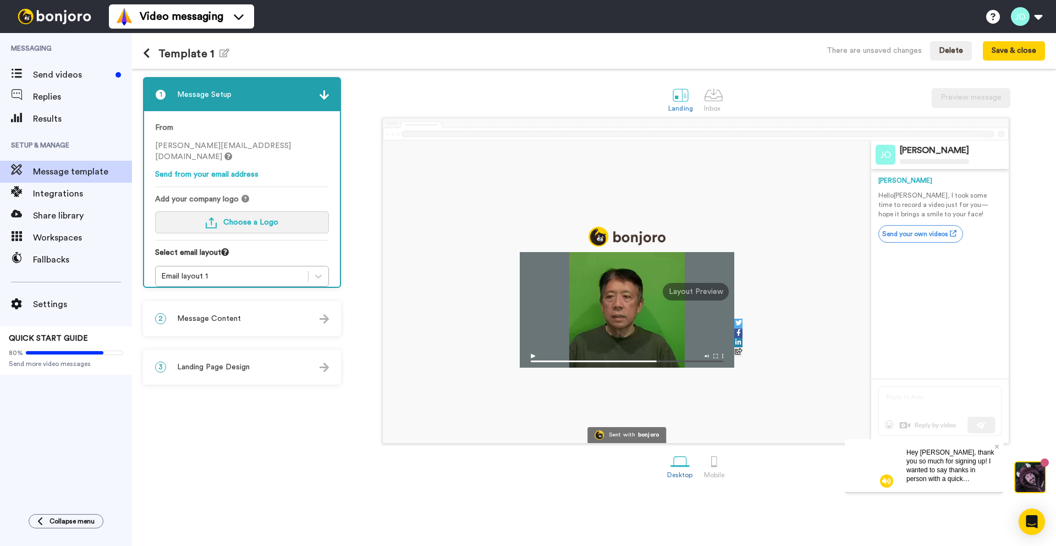
click at [264, 218] on span "Choose a Logo" at bounding box center [250, 222] width 55 height 8
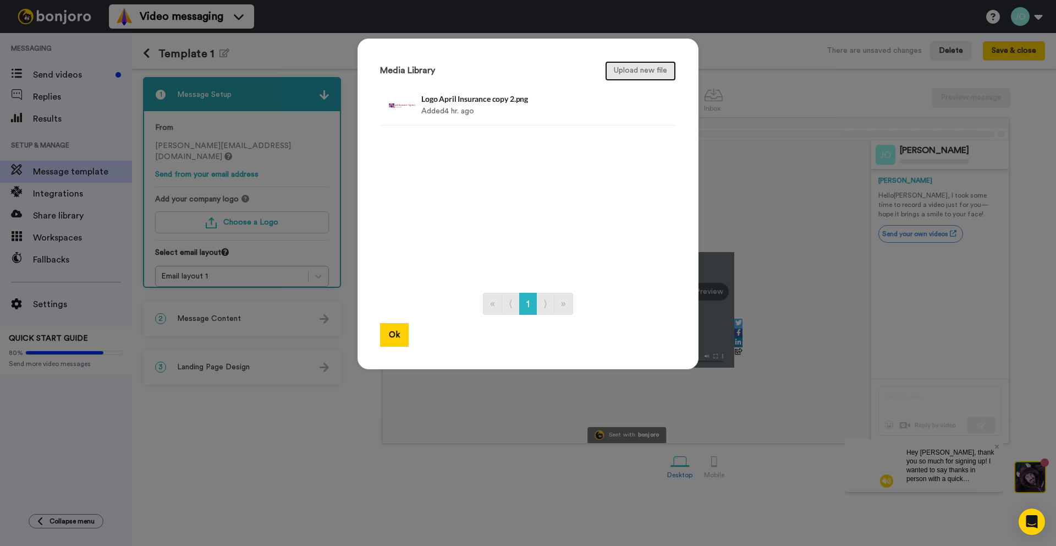
click at [617, 72] on button "Upload new file" at bounding box center [640, 71] width 71 height 20
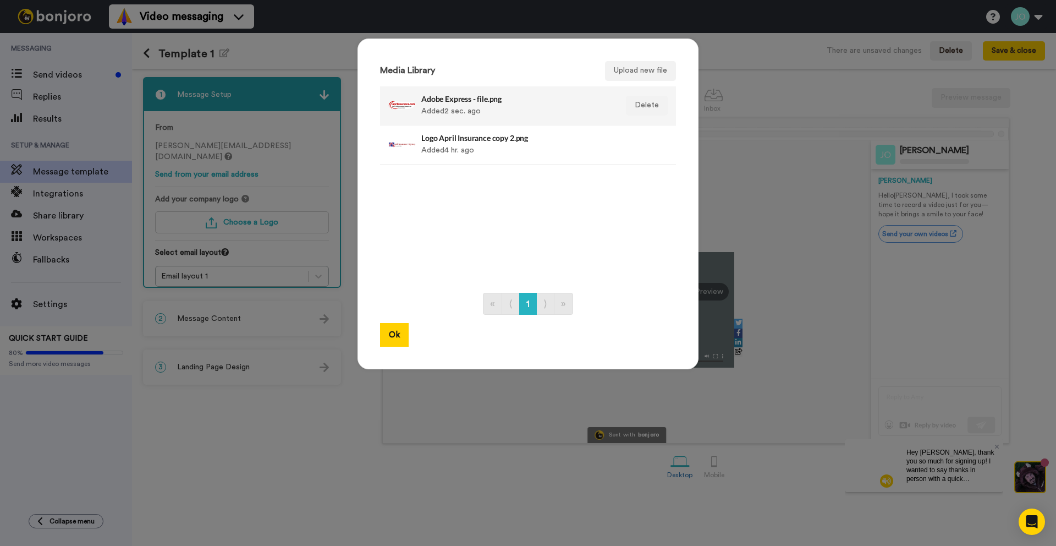
click at [421, 103] on div "Adobe Express - file.png Added 2 sec. ago" at bounding box center [516, 106] width 190 height 28
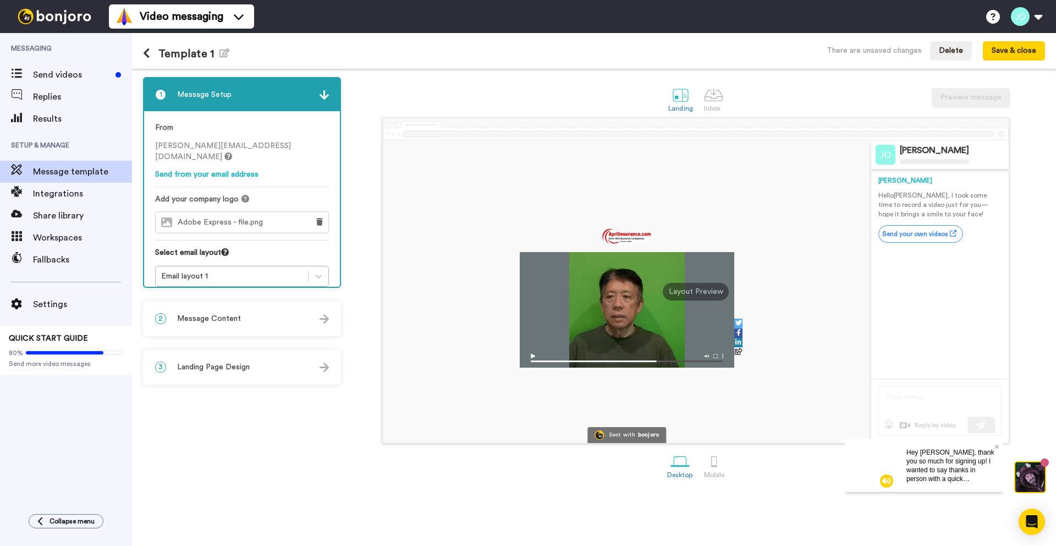
click at [679, 411] on div at bounding box center [627, 291] width 488 height 303
click at [591, 386] on div at bounding box center [627, 291] width 488 height 303
click at [75, 193] on span "Integrations" at bounding box center [82, 193] width 99 height 13
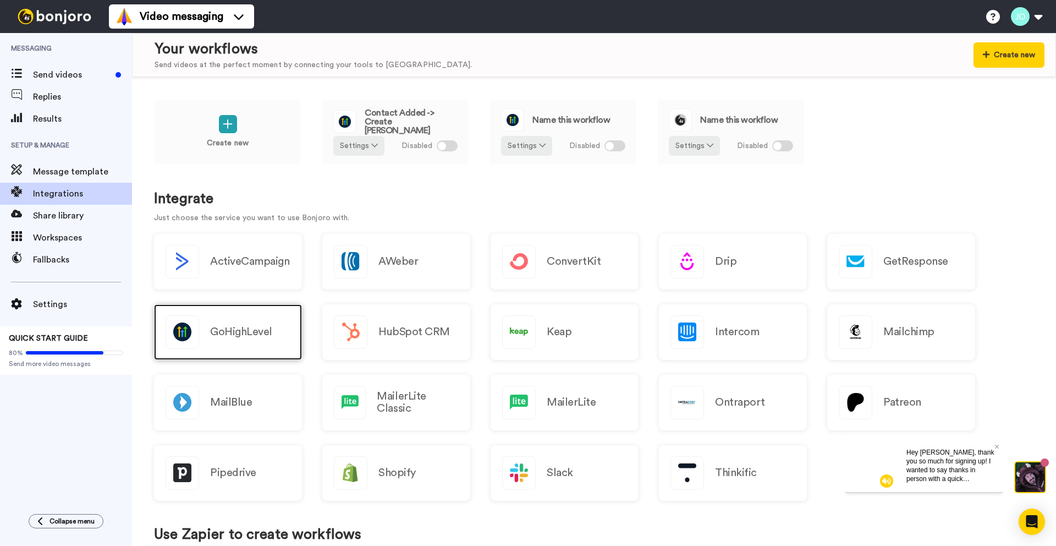
click at [248, 326] on h2 "GoHighLevel" at bounding box center [241, 332] width 62 height 12
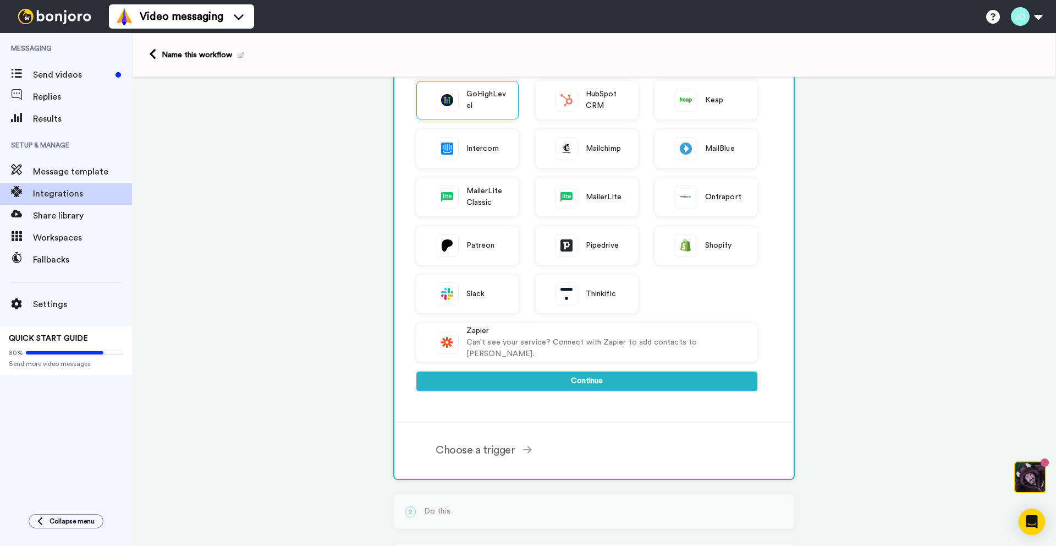
scroll to position [215, 0]
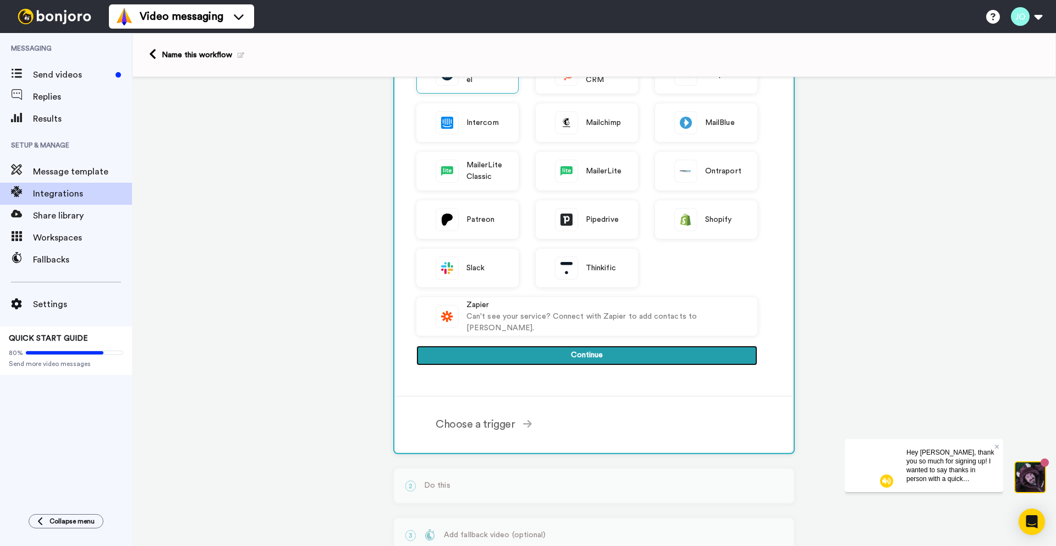
click at [711, 351] on button "Continue" at bounding box center [586, 355] width 341 height 20
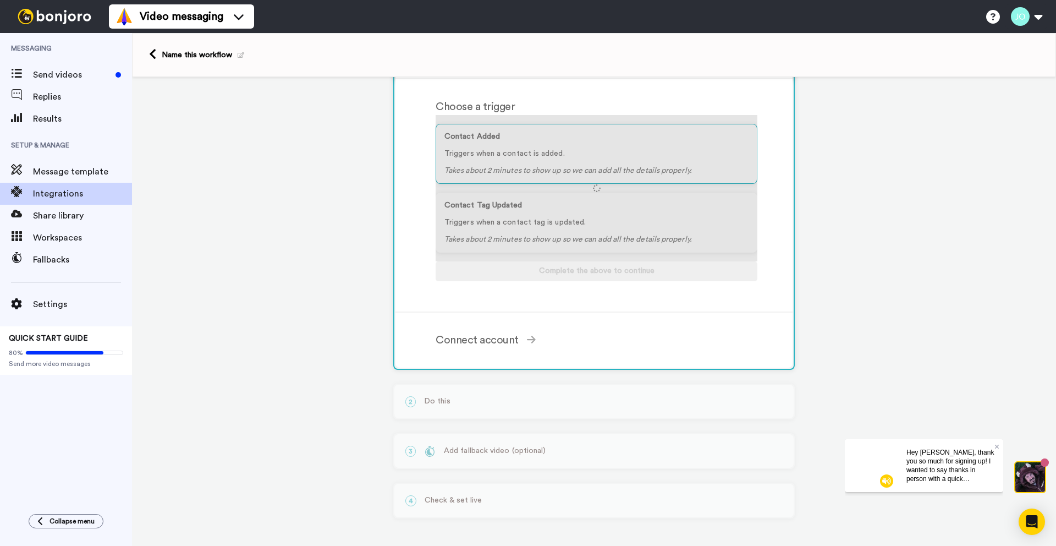
scroll to position [107, 0]
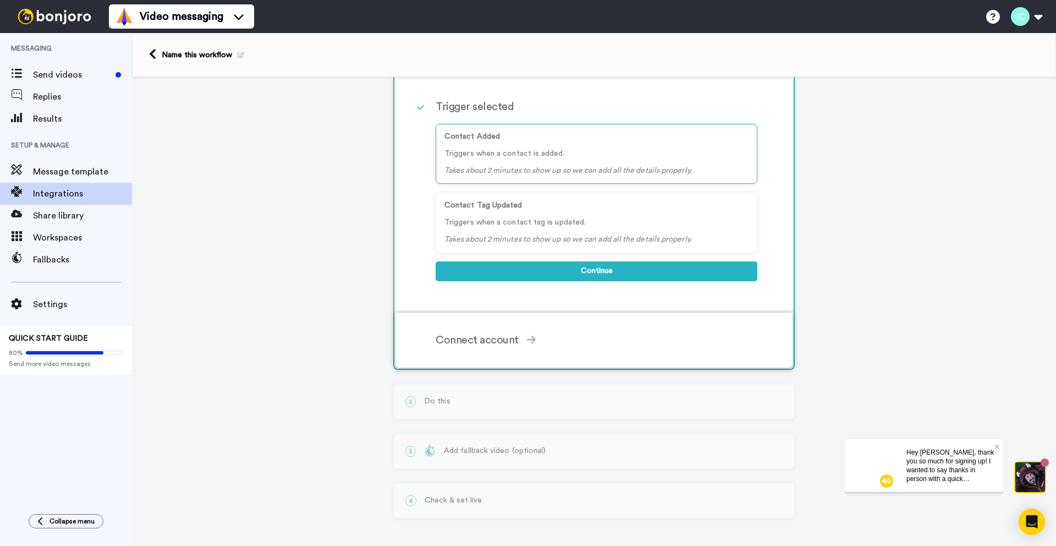
click at [513, 340] on div "Connect account" at bounding box center [597, 340] width 322 height 17
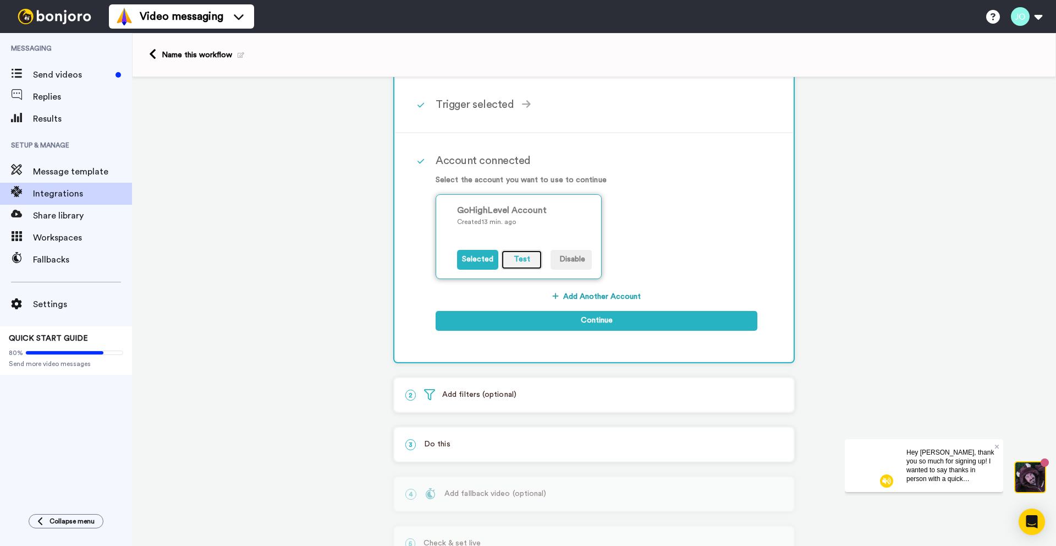
click at [518, 259] on button "Test" at bounding box center [521, 260] width 41 height 20
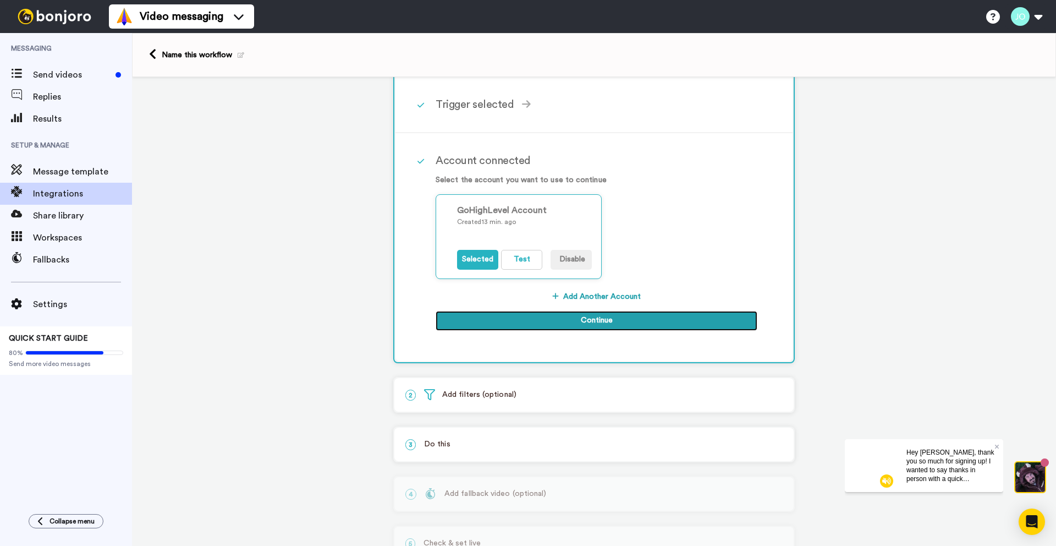
click at [563, 316] on button "Continue" at bounding box center [597, 321] width 322 height 20
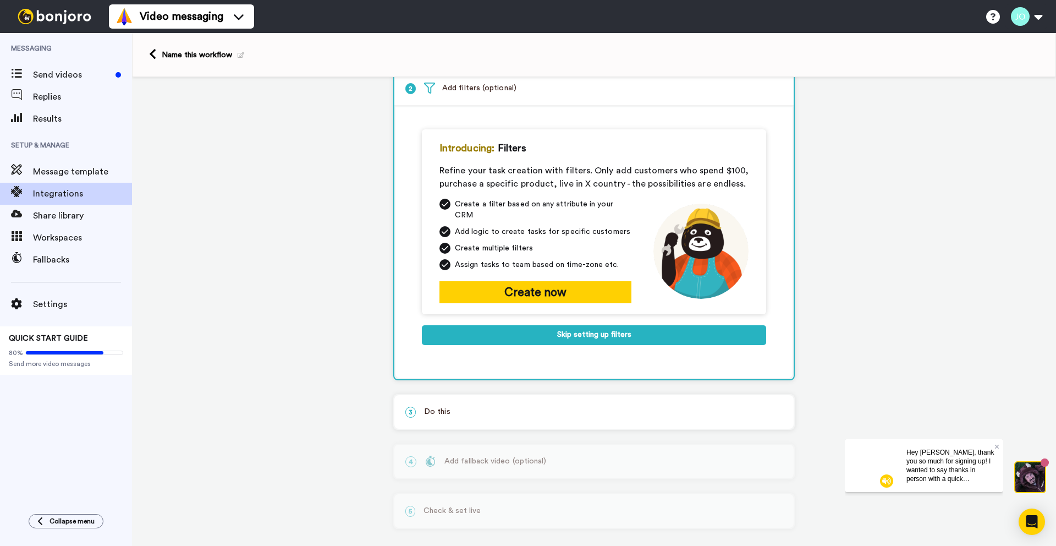
scroll to position [52, 0]
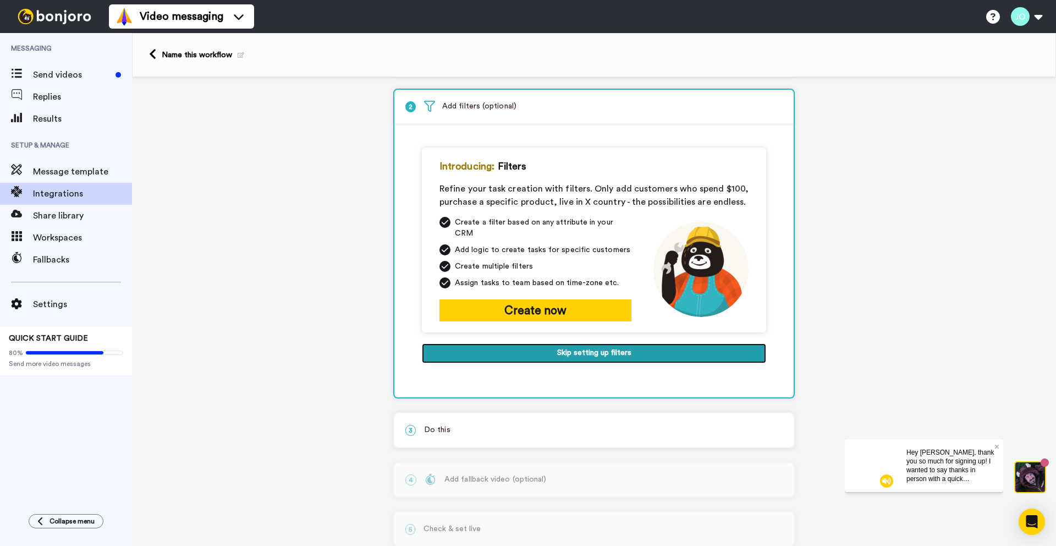
click at [591, 343] on button "Skip setting up filters" at bounding box center [594, 353] width 344 height 20
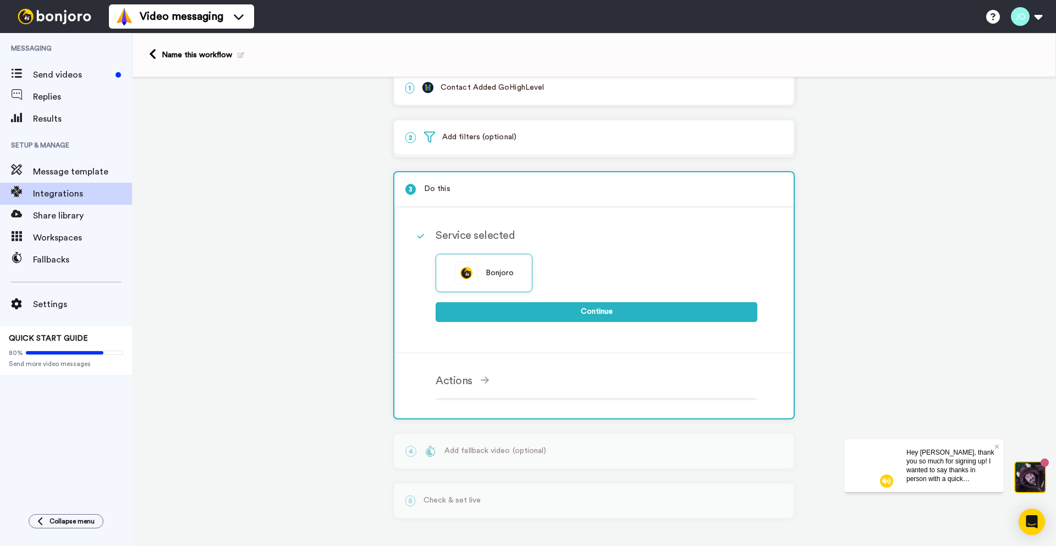
scroll to position [13, 0]
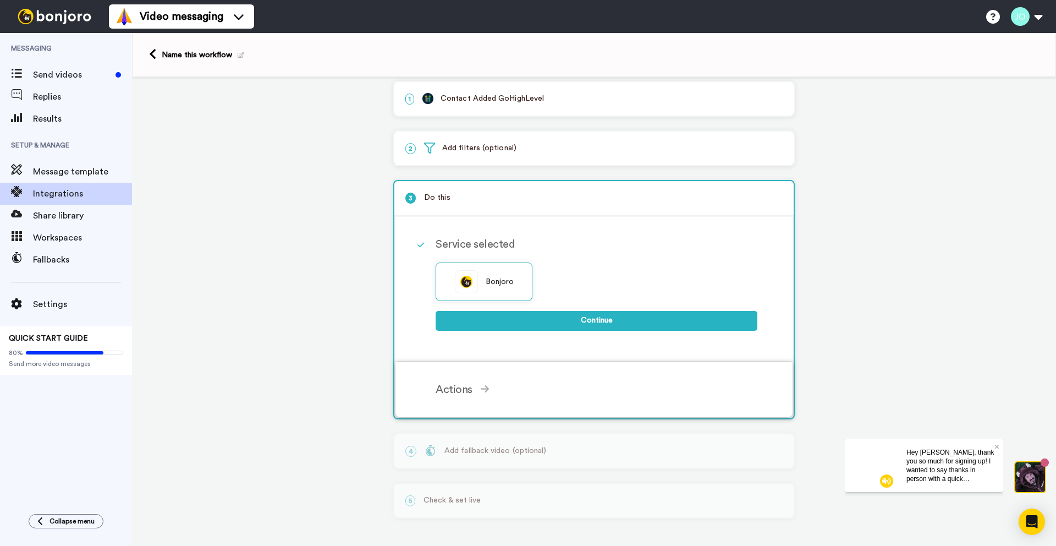
click at [472, 386] on div "Actions" at bounding box center [597, 389] width 322 height 17
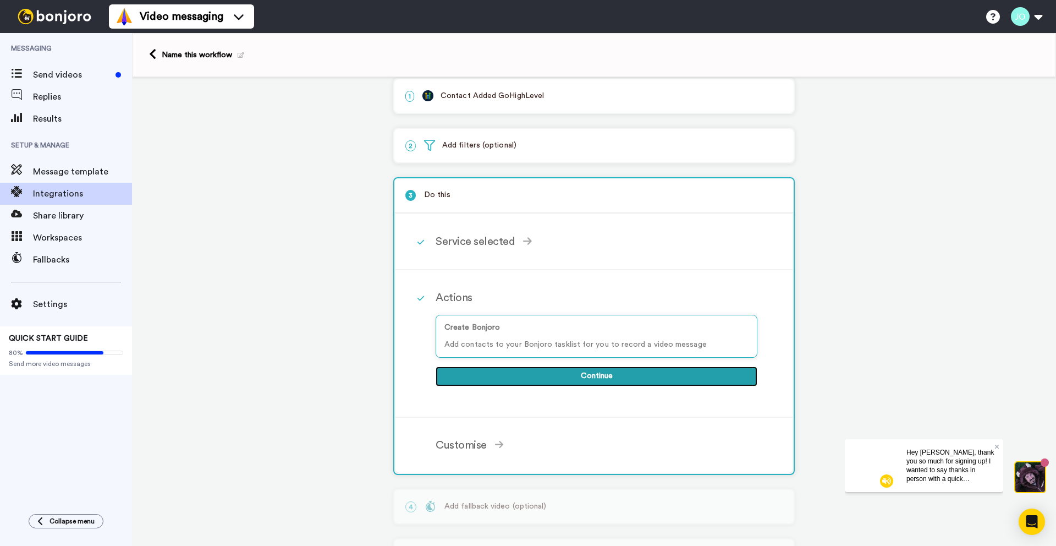
click at [525, 375] on button "Continue" at bounding box center [597, 376] width 322 height 20
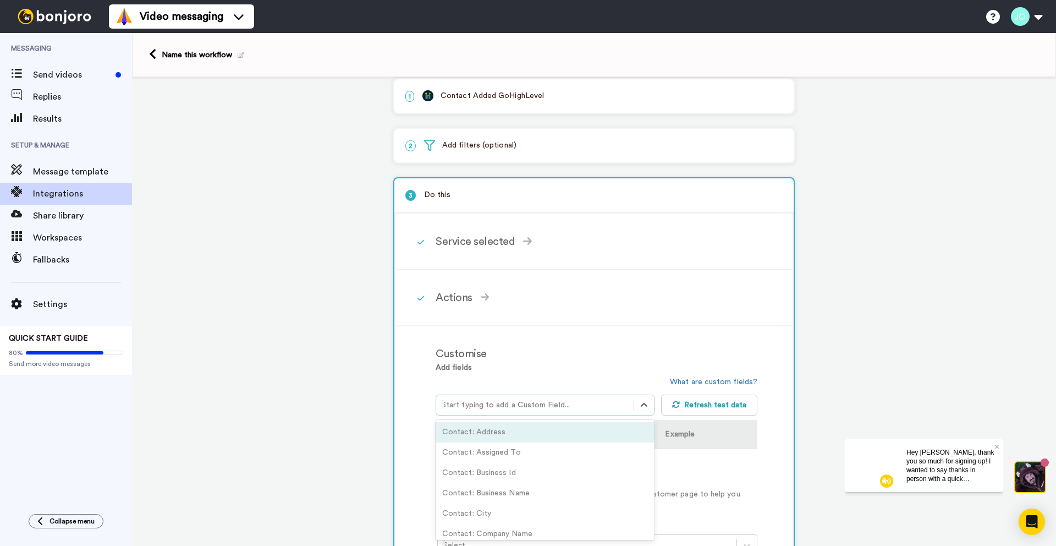
click at [556, 404] on div at bounding box center [535, 404] width 186 height 13
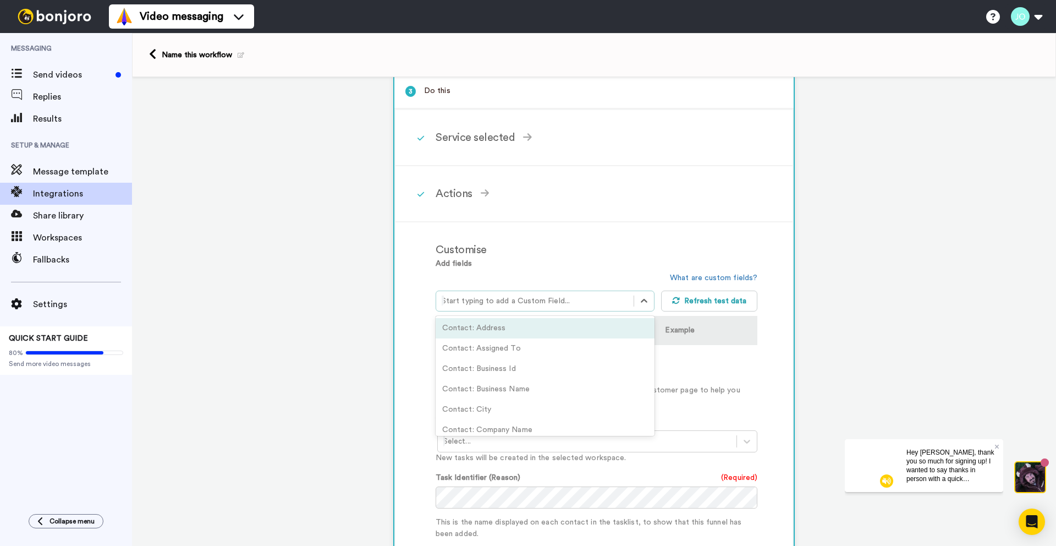
scroll to position [119, 0]
click at [697, 384] on p "This is information about your customers displayed on the customer page to help…" at bounding box center [597, 393] width 322 height 23
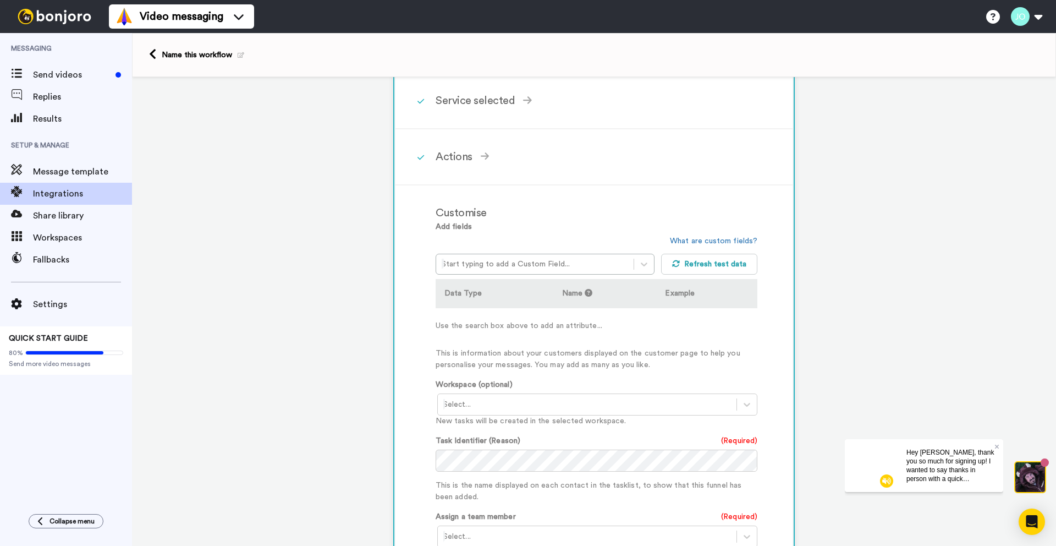
scroll to position [161, 0]
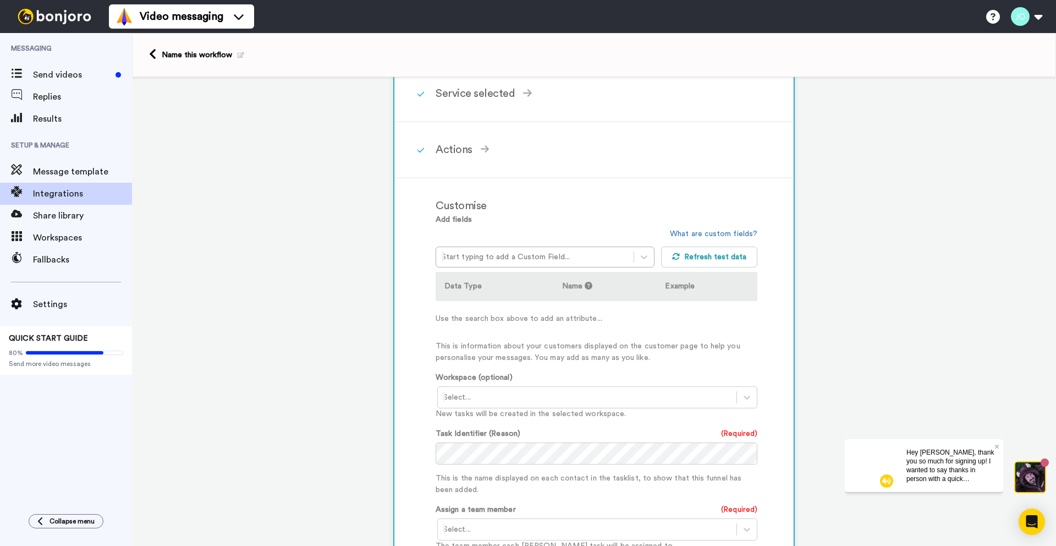
click at [694, 397] on div at bounding box center [587, 397] width 288 height 13
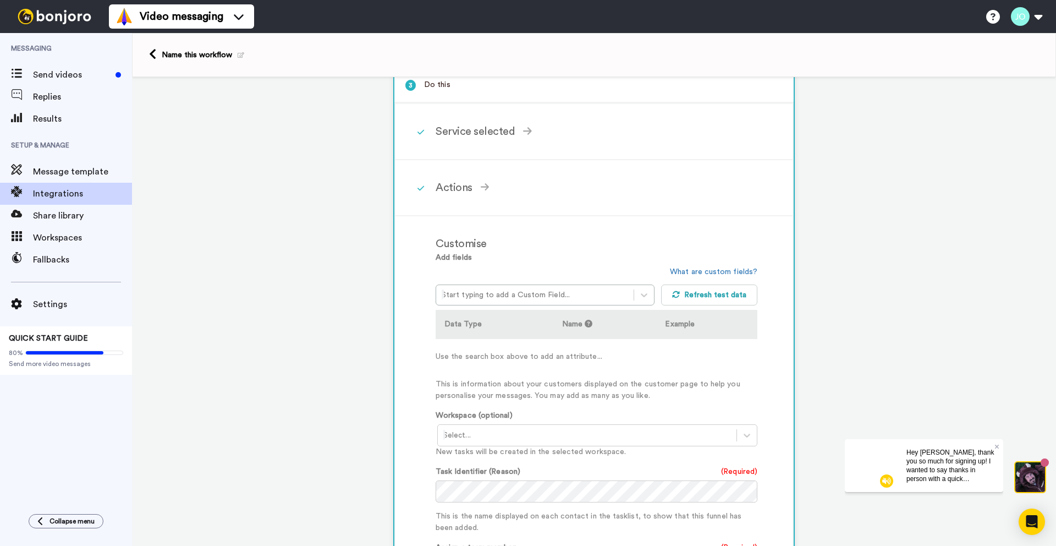
scroll to position [122, 0]
click at [645, 293] on icon at bounding box center [644, 295] width 11 height 11
click at [353, 322] on div "1 Contact Added GoHighLevel Service selected ActiveCampaign AWeber Bonjoro Conv…" at bounding box center [594, 394] width 924 height 878
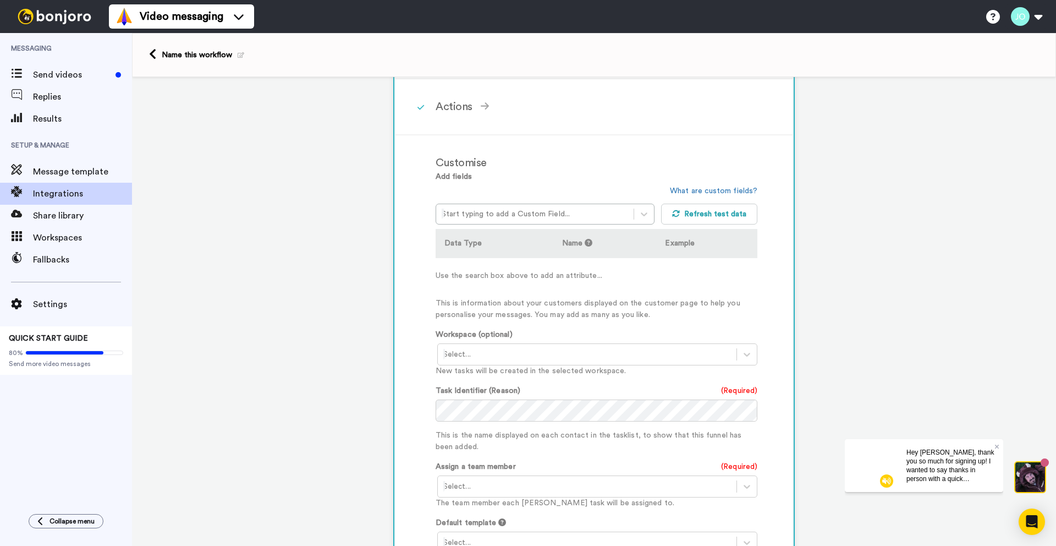
scroll to position [204, 0]
click at [581, 207] on div "Start typing to add a Custom Field..." at bounding box center [534, 214] width 197 height 18
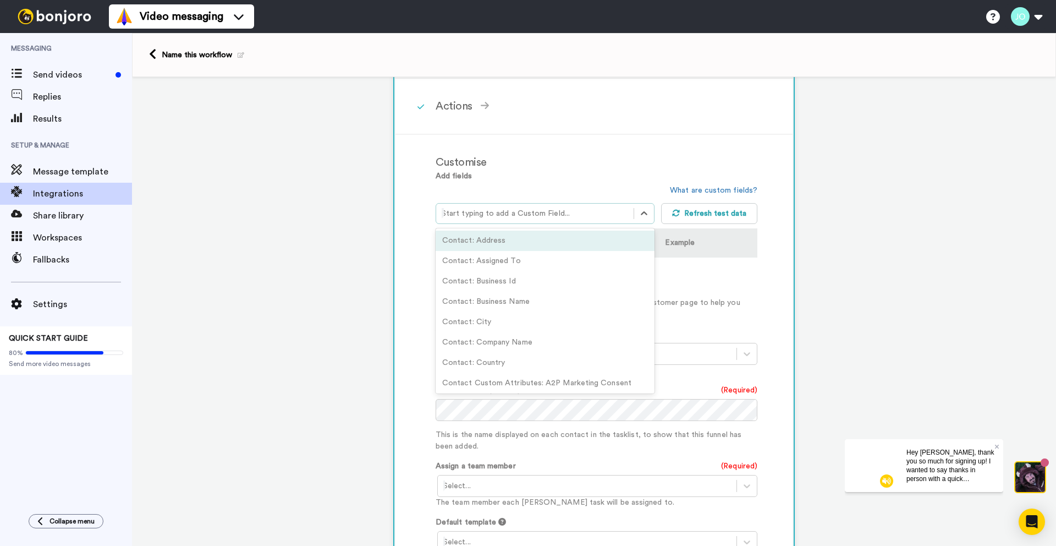
click at [333, 301] on div "1 Contact Added GoHighLevel Service selected ActiveCampaign AWeber Bonjoro Conv…" at bounding box center [594, 312] width 924 height 878
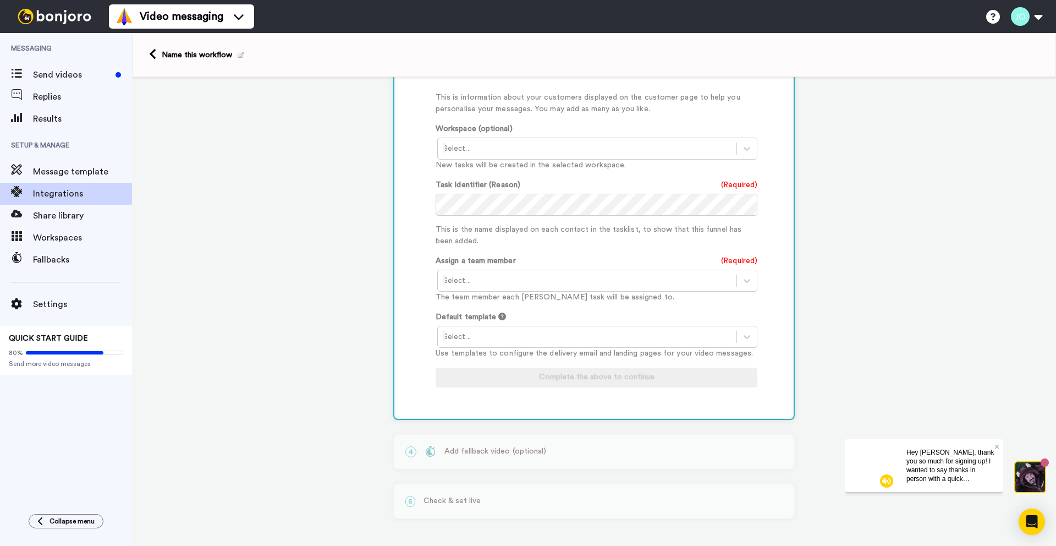
scroll to position [413, 0]
click at [471, 339] on div at bounding box center [587, 335] width 288 height 13
click at [476, 282] on div at bounding box center [587, 279] width 288 height 13
click at [476, 298] on div "John Oei <support@aprilinsurance.com>" at bounding box center [598, 303] width 322 height 20
click at [490, 333] on div at bounding box center [587, 335] width 288 height 13
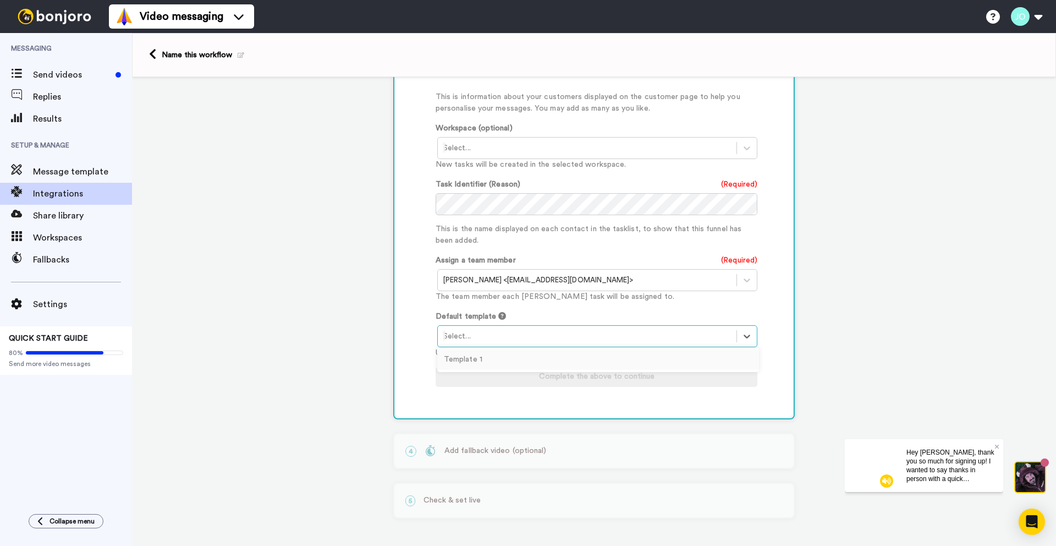
click at [495, 355] on div "Template 1" at bounding box center [598, 359] width 322 height 20
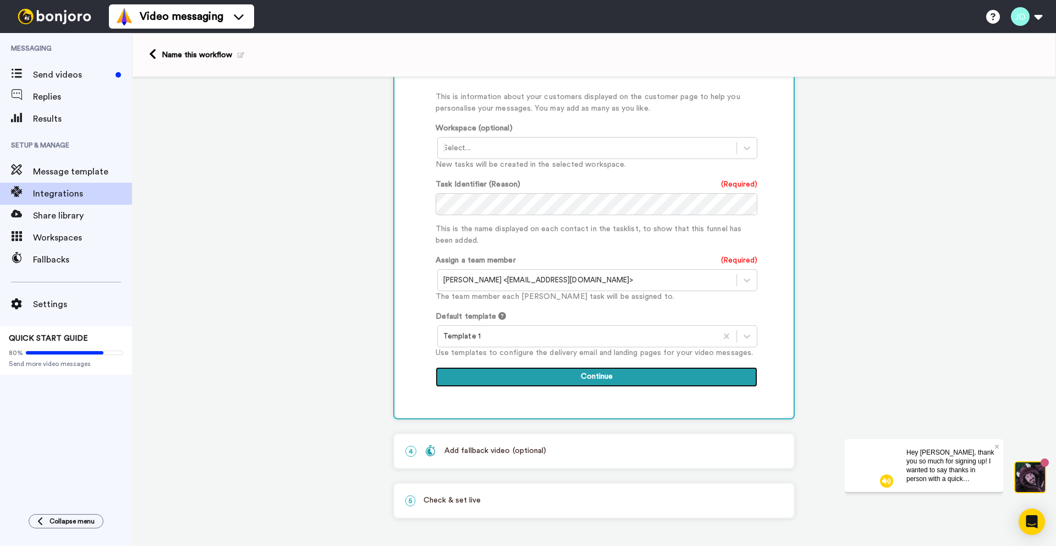
click at [574, 374] on button "Continue" at bounding box center [597, 377] width 322 height 20
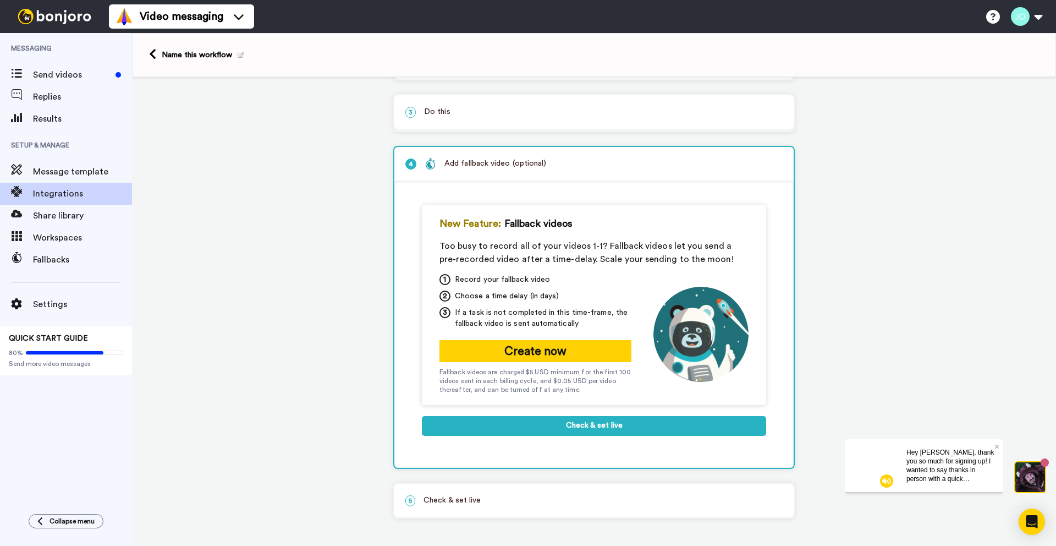
scroll to position [98, 0]
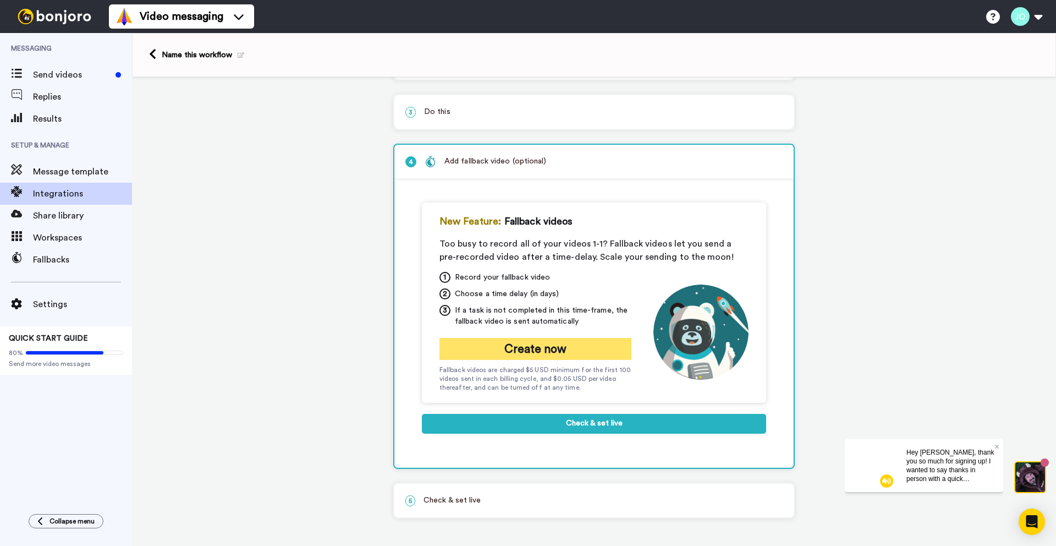
click at [590, 350] on button "Create now" at bounding box center [535, 349] width 192 height 22
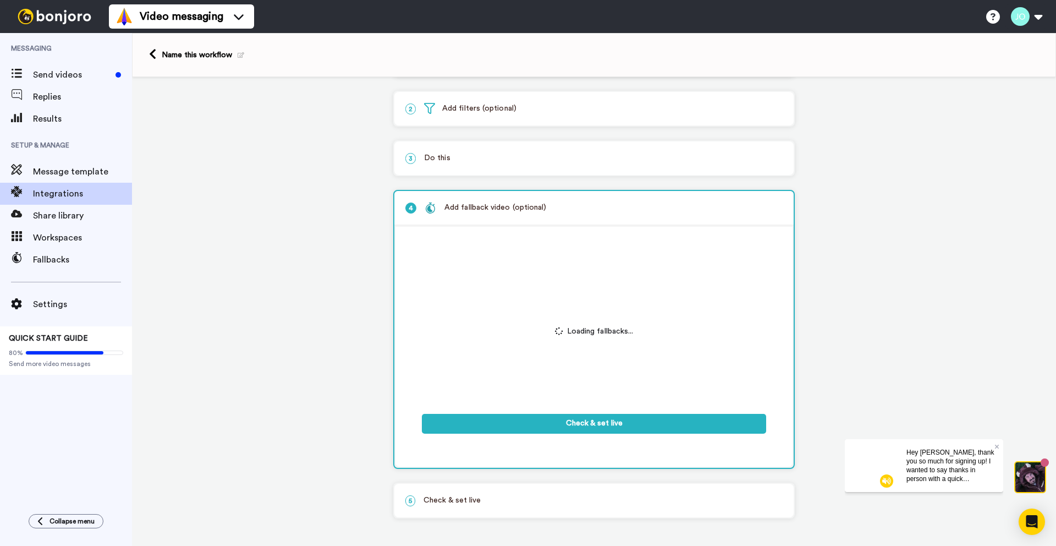
scroll to position [96, 0]
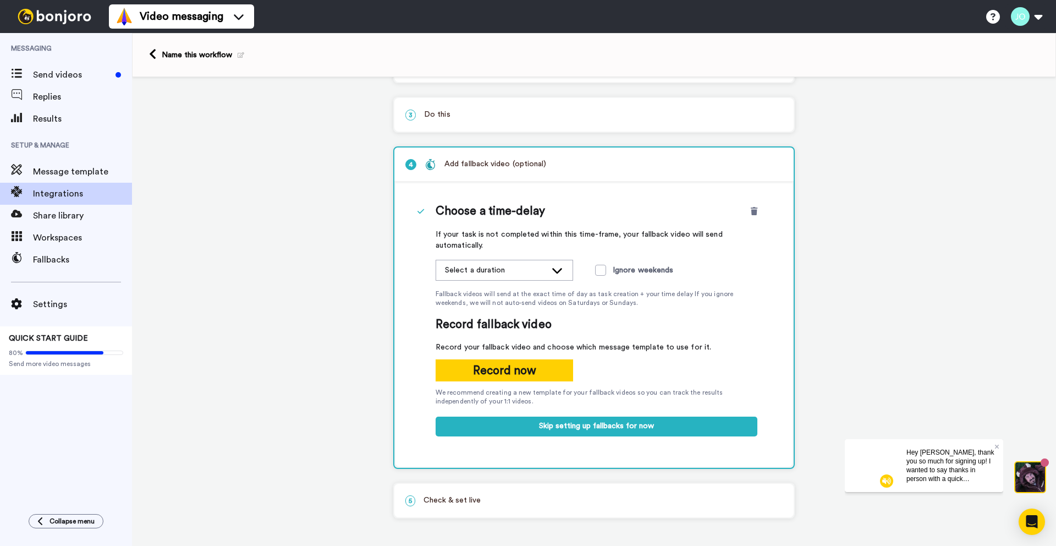
click at [556, 272] on icon at bounding box center [557, 270] width 13 height 11
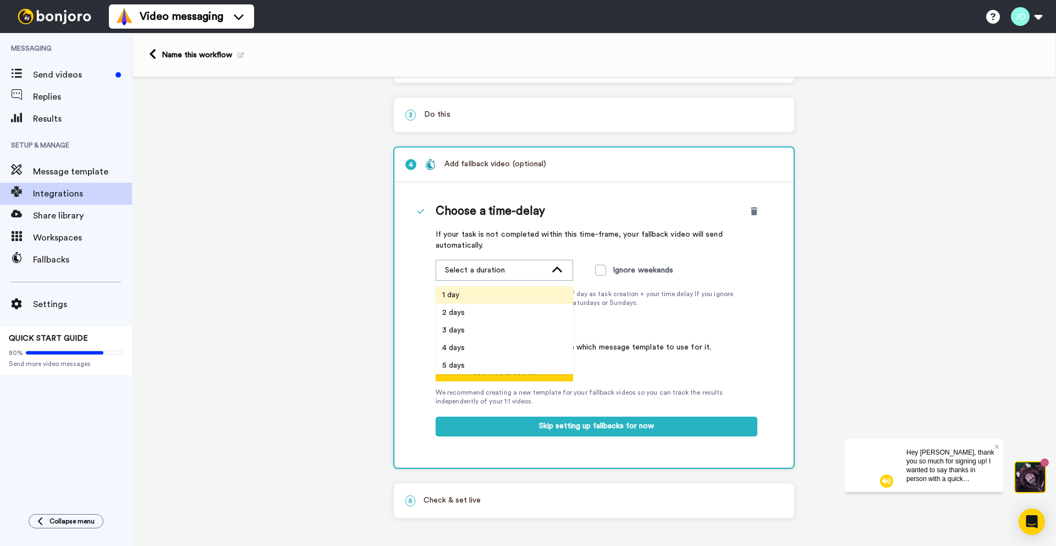
click at [539, 293] on li "1 day" at bounding box center [505, 295] width 138 height 18
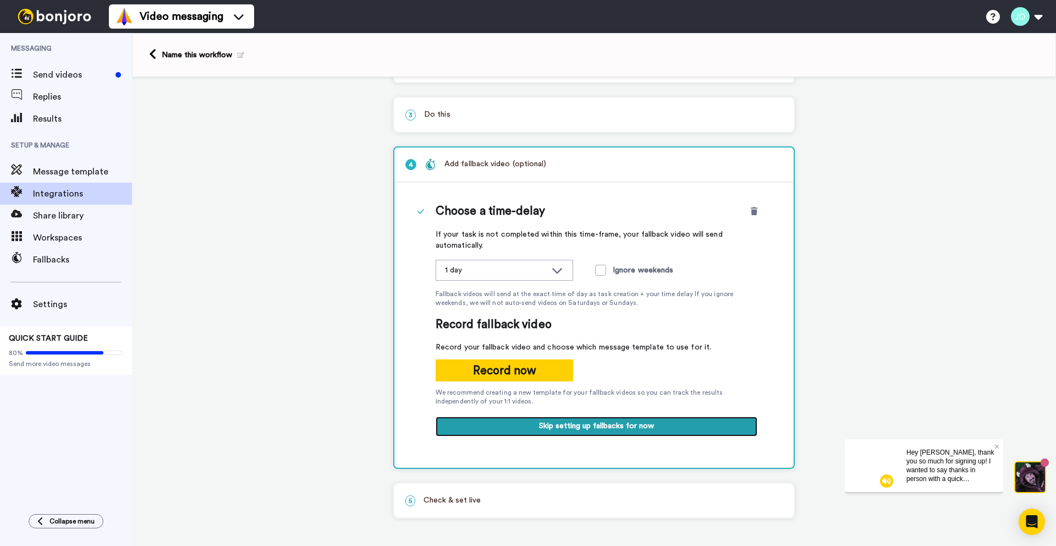
click at [571, 425] on button "Skip setting up fallbacks for now" at bounding box center [597, 426] width 322 height 20
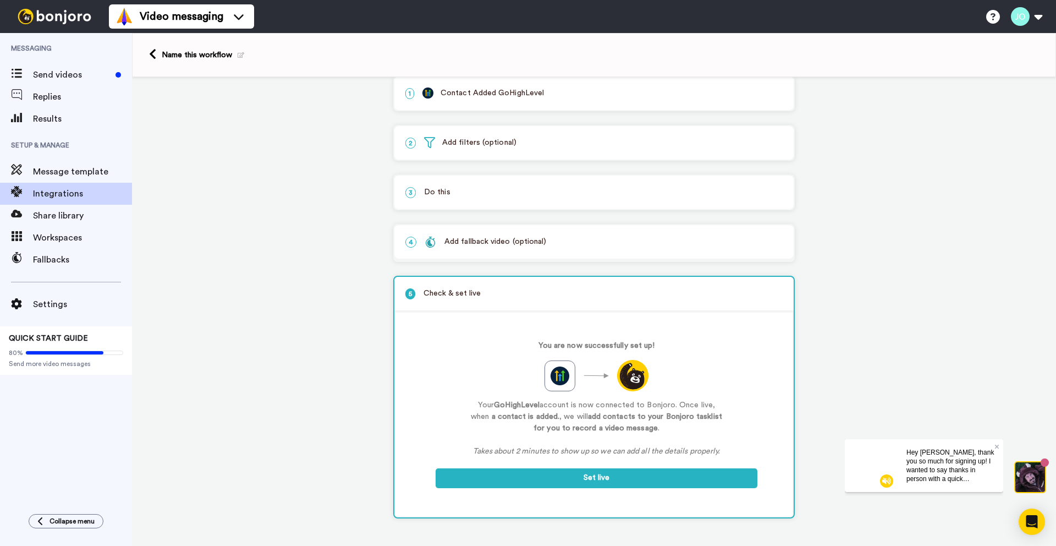
scroll to position [18, 0]
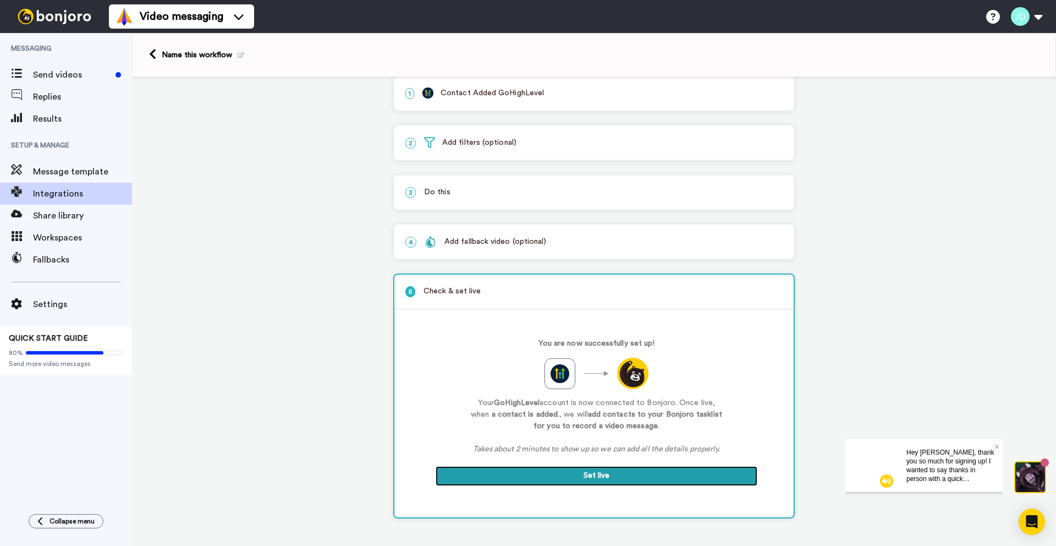
click at [613, 475] on button "Set live" at bounding box center [597, 476] width 322 height 20
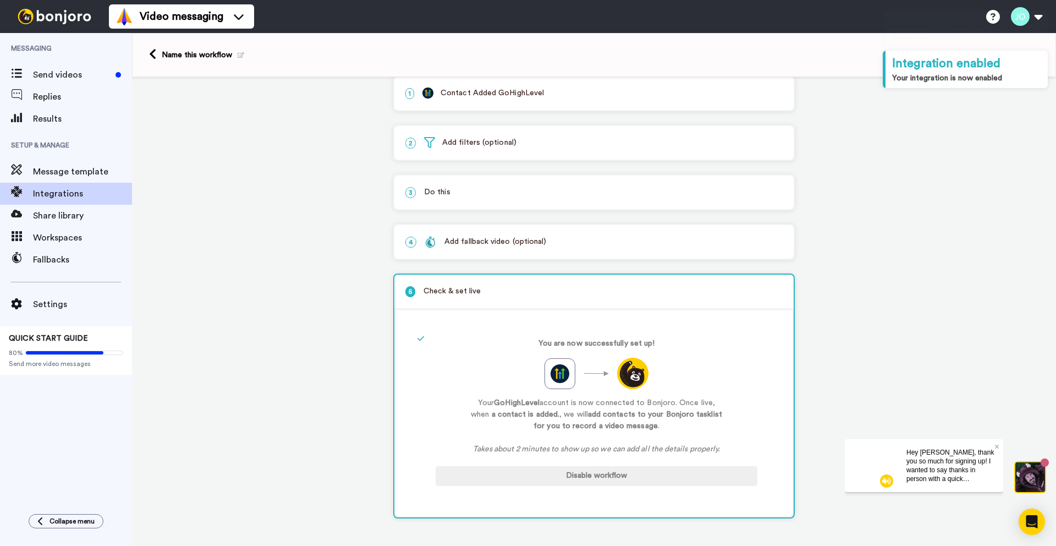
scroll to position [0, 0]
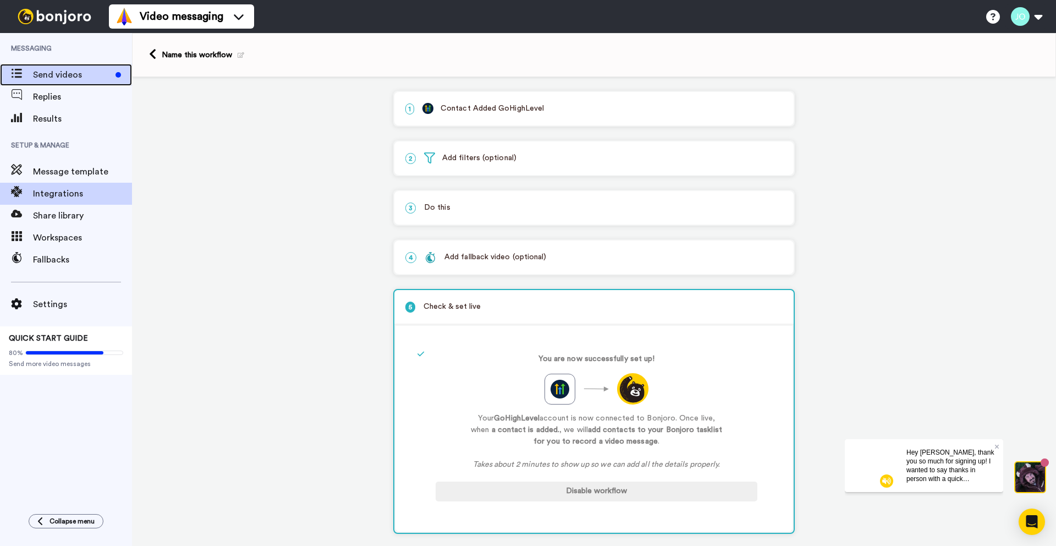
click at [60, 75] on span "Send videos" at bounding box center [72, 74] width 78 height 13
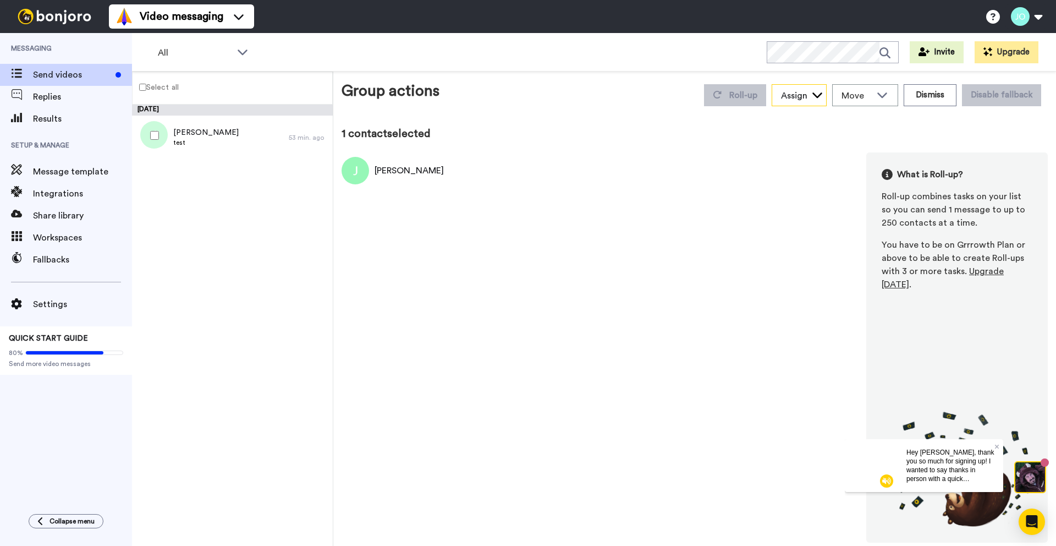
click at [820, 94] on icon at bounding box center [817, 94] width 11 height 11
click at [871, 98] on span "Move" at bounding box center [857, 95] width 30 height 13
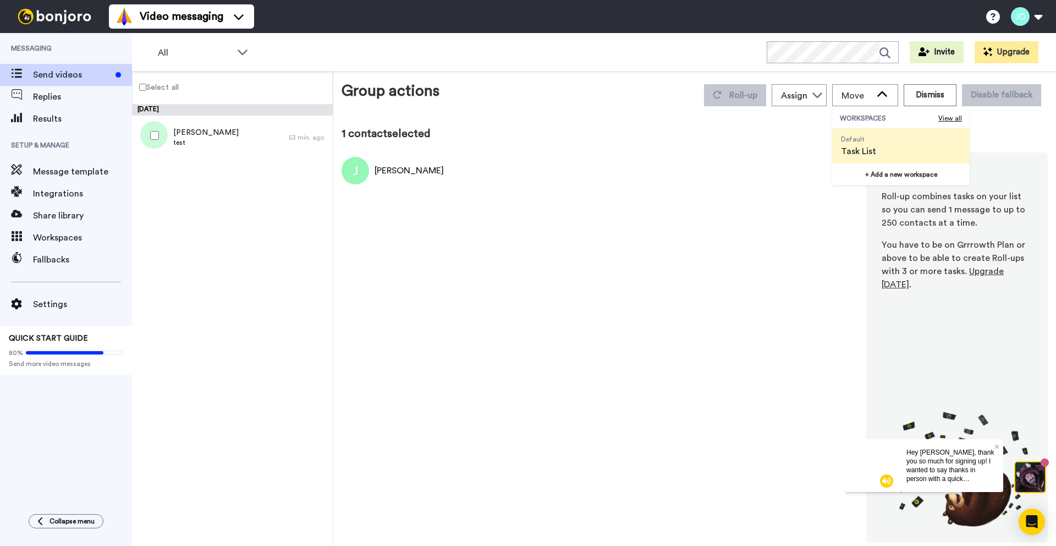
click at [772, 163] on div "[PERSON_NAME] What is Roll-up? Roll-up combines tasks on your list so you can s…" at bounding box center [695, 347] width 706 height 390
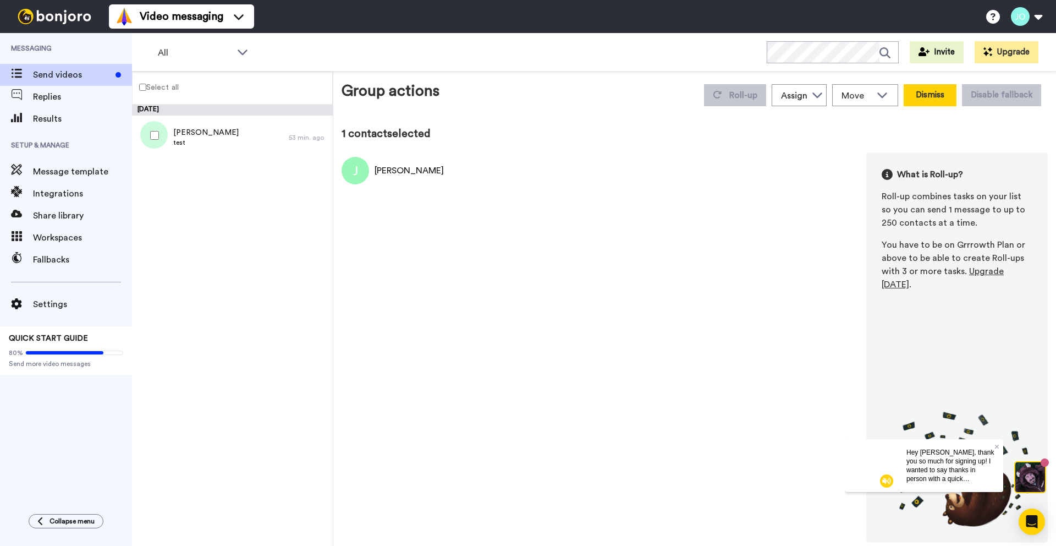
click at [926, 98] on button "Dismiss" at bounding box center [930, 95] width 53 height 22
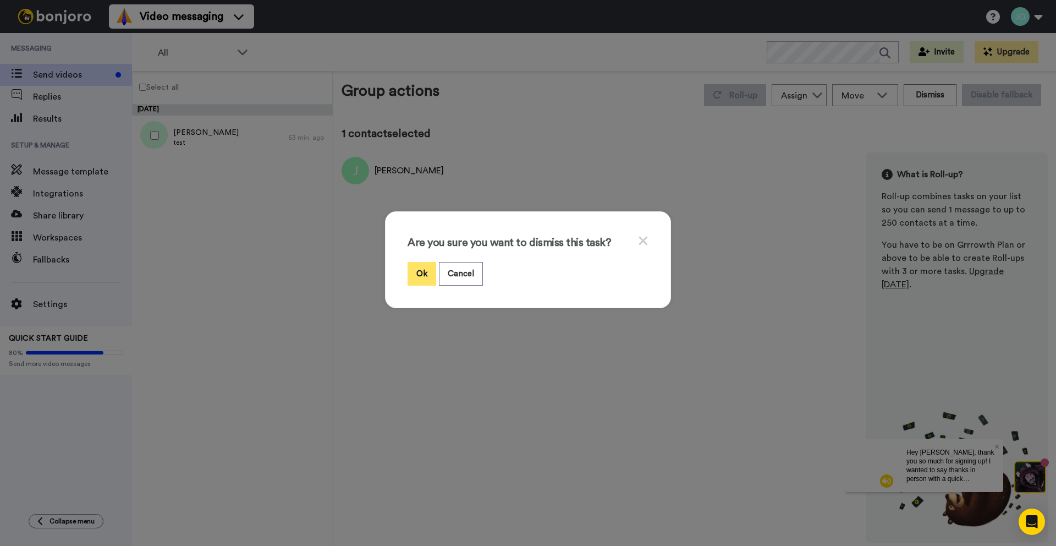
click at [424, 277] on button "Ok" at bounding box center [422, 274] width 29 height 24
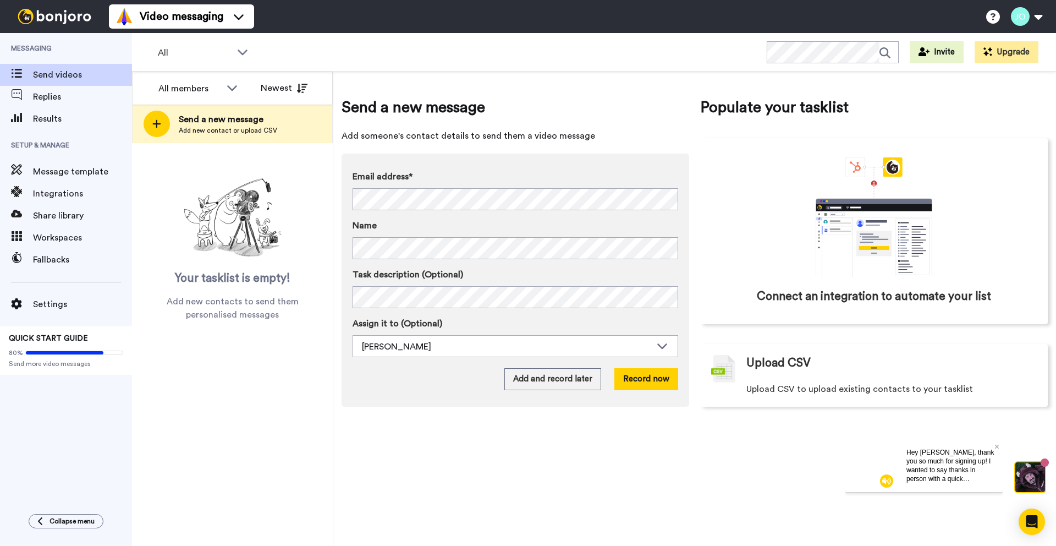
click at [202, 357] on div "All members Newest Send a new message Add new contact or upload CSV Your taskli…" at bounding box center [232, 309] width 201 height 474
click at [76, 91] on span "Replies" at bounding box center [82, 96] width 99 height 13
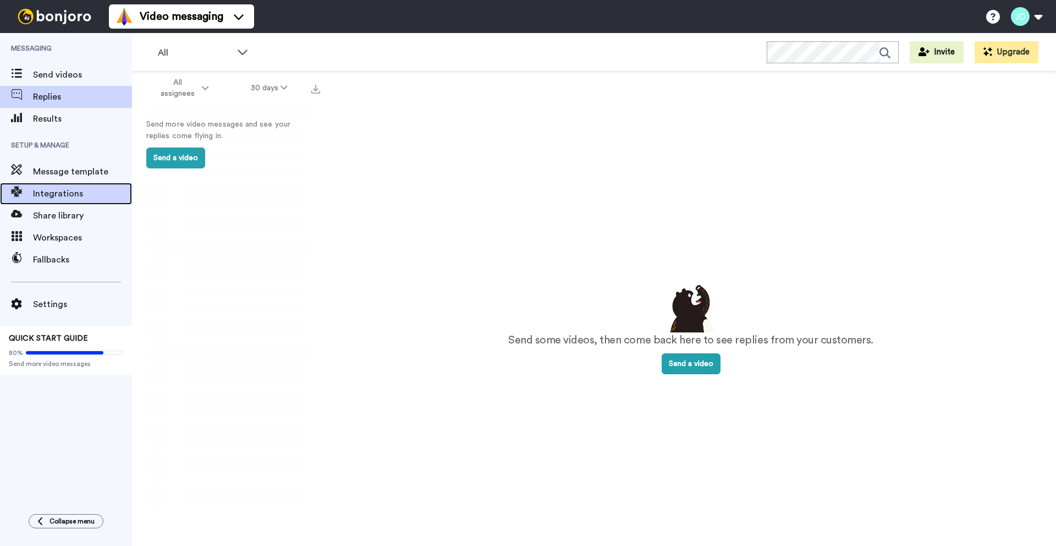
click at [70, 191] on span "Integrations" at bounding box center [82, 193] width 99 height 13
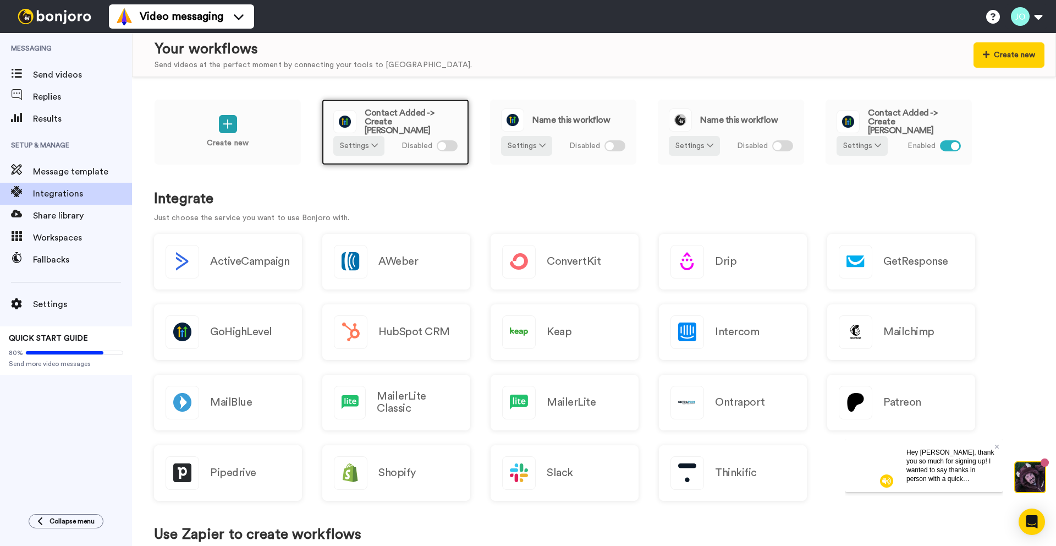
click at [452, 145] on div at bounding box center [447, 145] width 21 height 11
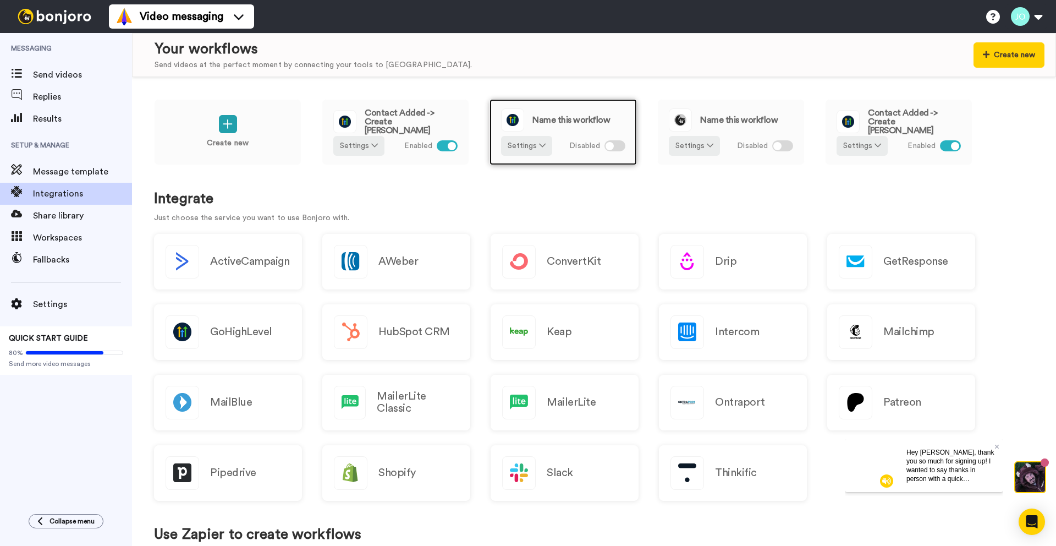
click at [618, 144] on div at bounding box center [614, 145] width 21 height 11
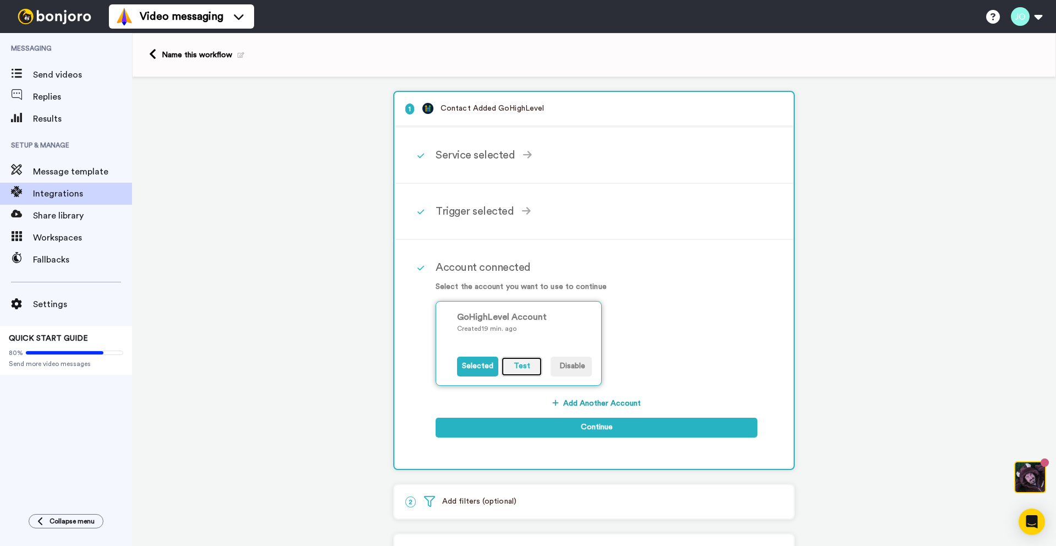
click at [531, 370] on button "Test" at bounding box center [521, 366] width 41 height 20
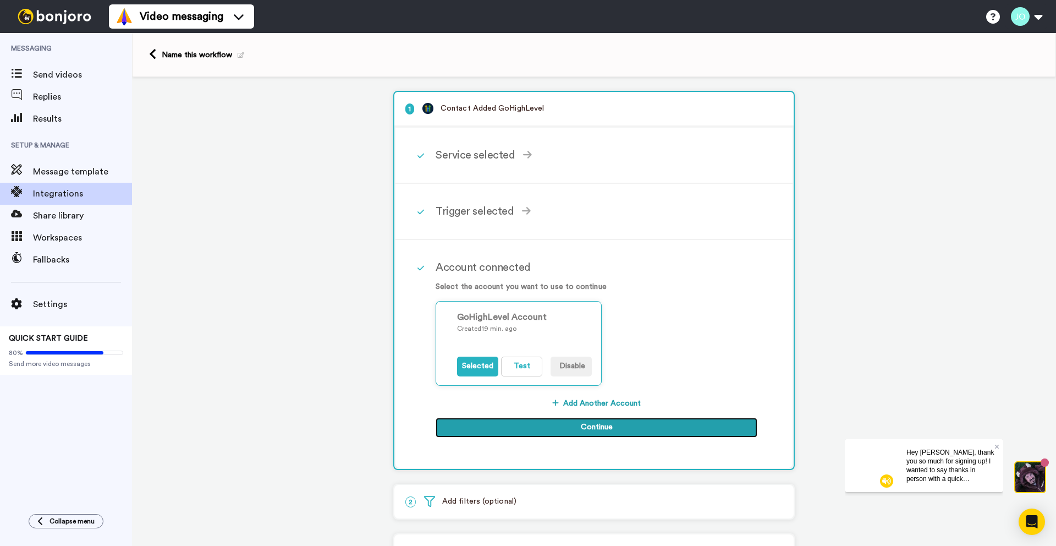
click at [578, 423] on button "Continue" at bounding box center [597, 427] width 322 height 20
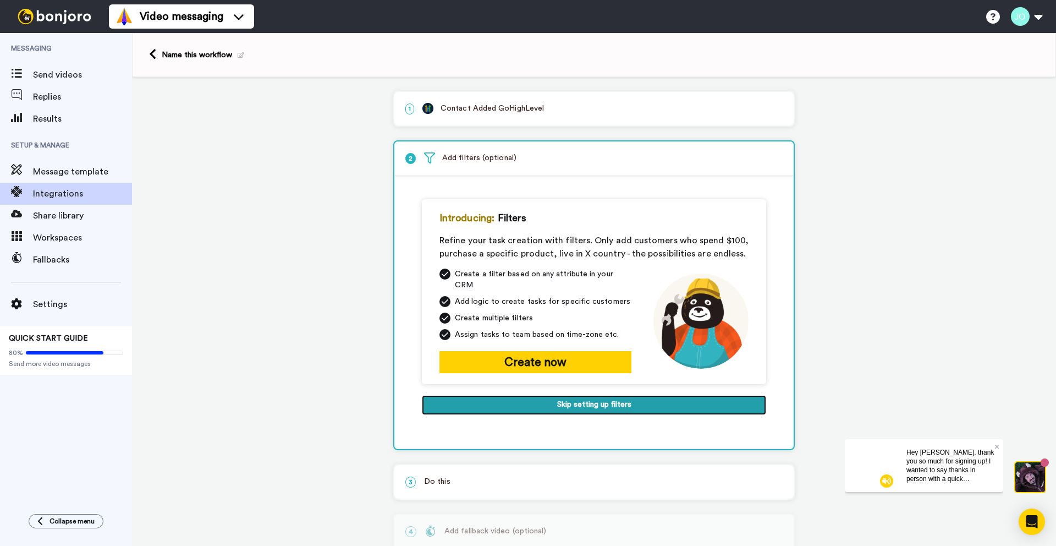
click at [592, 397] on button "Skip setting up filters" at bounding box center [594, 405] width 344 height 20
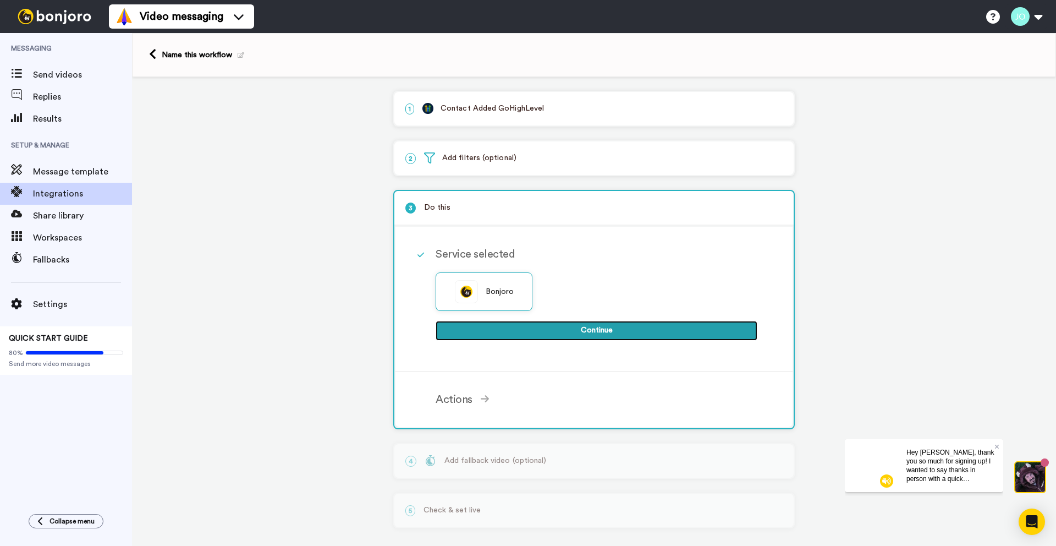
click at [564, 332] on button "Continue" at bounding box center [597, 331] width 322 height 20
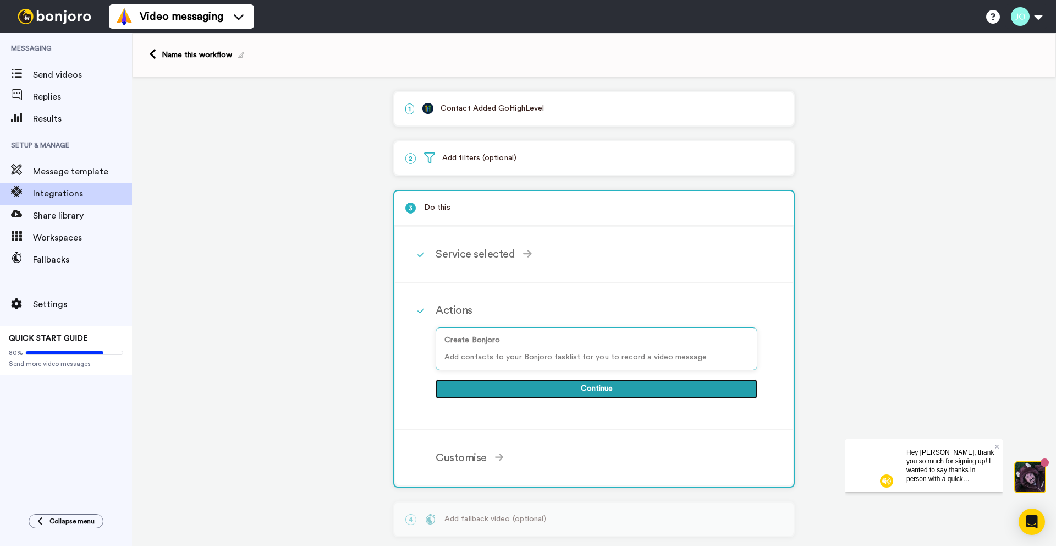
click at [590, 391] on button "Continue" at bounding box center [597, 389] width 322 height 20
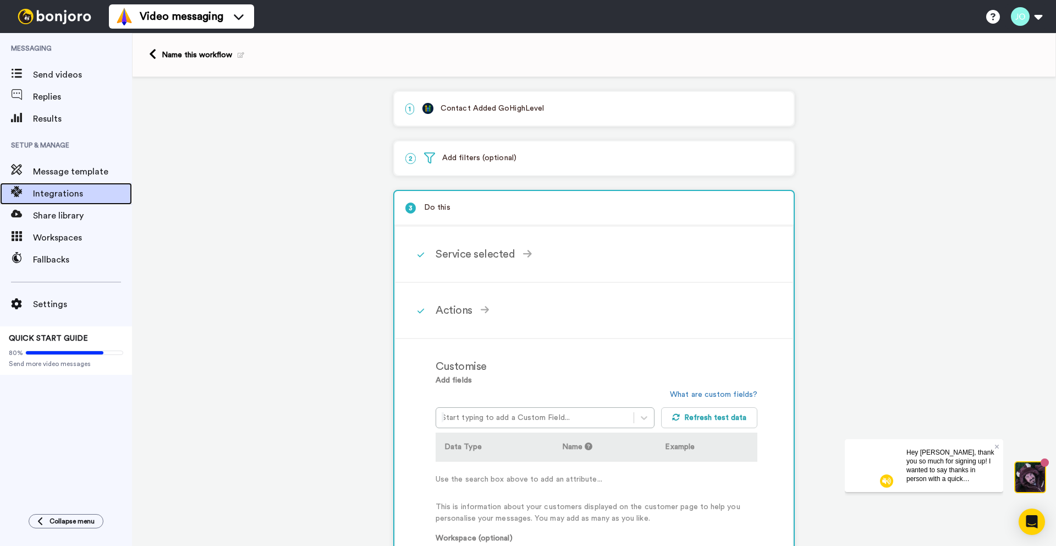
click at [81, 189] on span "Integrations" at bounding box center [82, 193] width 99 height 13
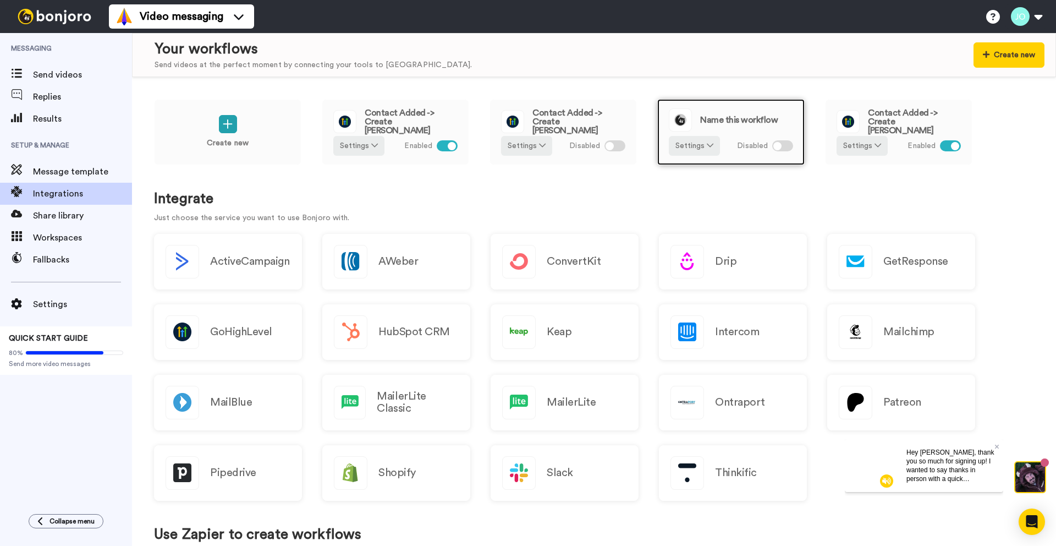
click at [785, 145] on div at bounding box center [782, 145] width 21 height 11
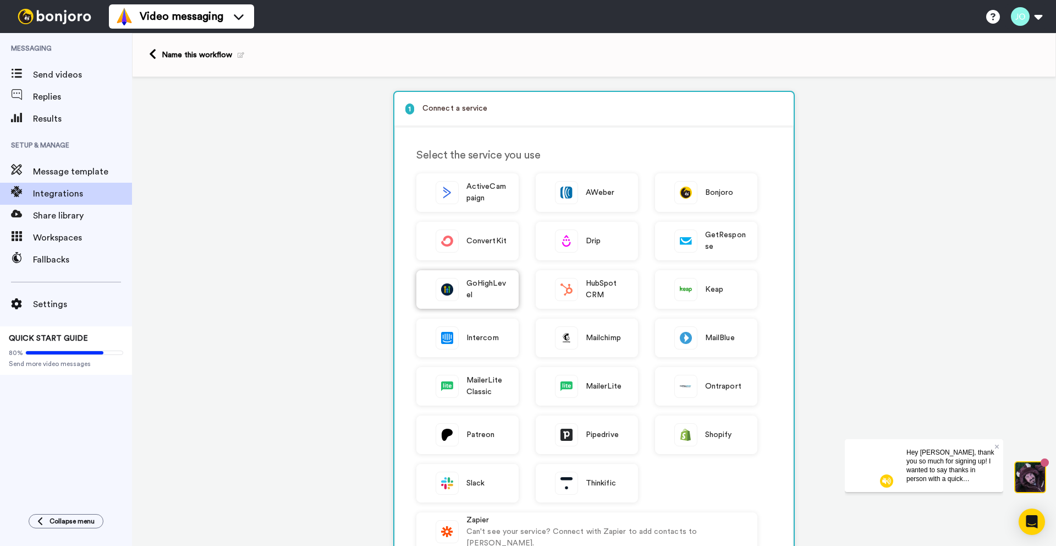
click at [496, 300] on span "GoHighLevel" at bounding box center [486, 289] width 41 height 23
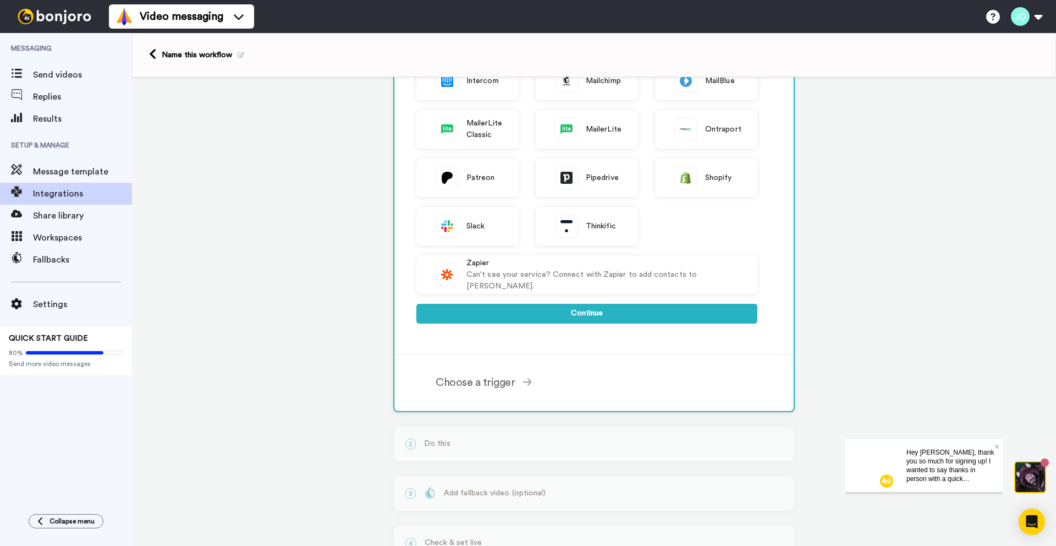
scroll to position [301, 0]
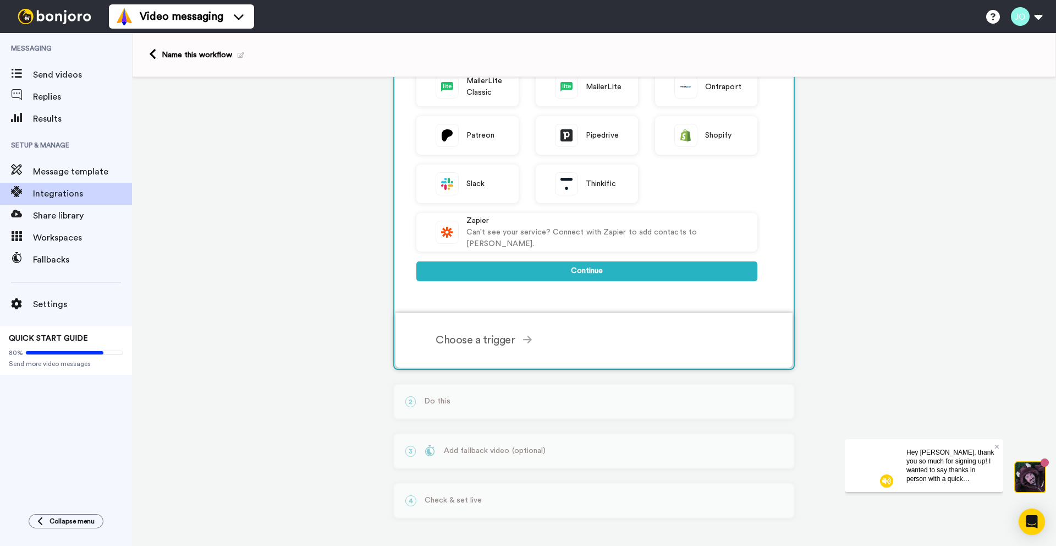
click at [502, 347] on div "Choose a trigger Contact Added Triggers when a contact is added. Takes about 2 …" at bounding box center [609, 339] width 346 height 33
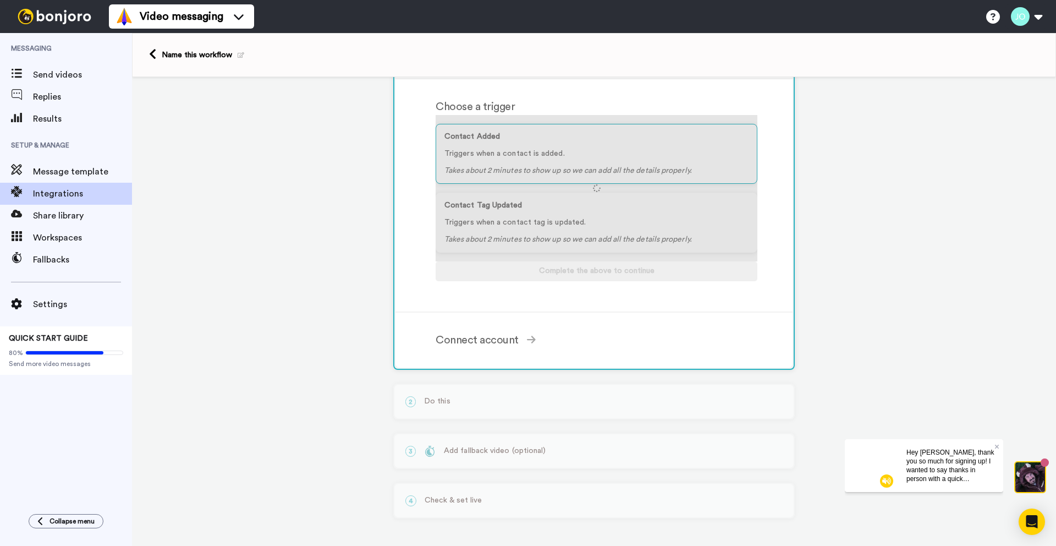
scroll to position [107, 0]
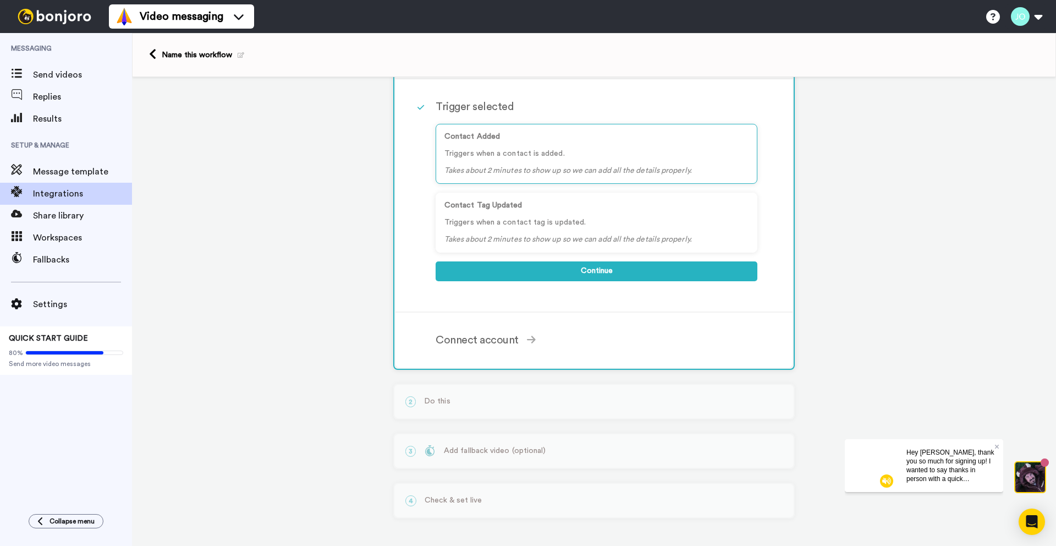
click at [293, 343] on div "1 Contact Added GoHighLevel Service selected ActiveCampaign AWeber Bonjoro Conv…" at bounding box center [594, 258] width 924 height 573
click at [445, 332] on div "Connect account" at bounding box center [597, 340] width 322 height 17
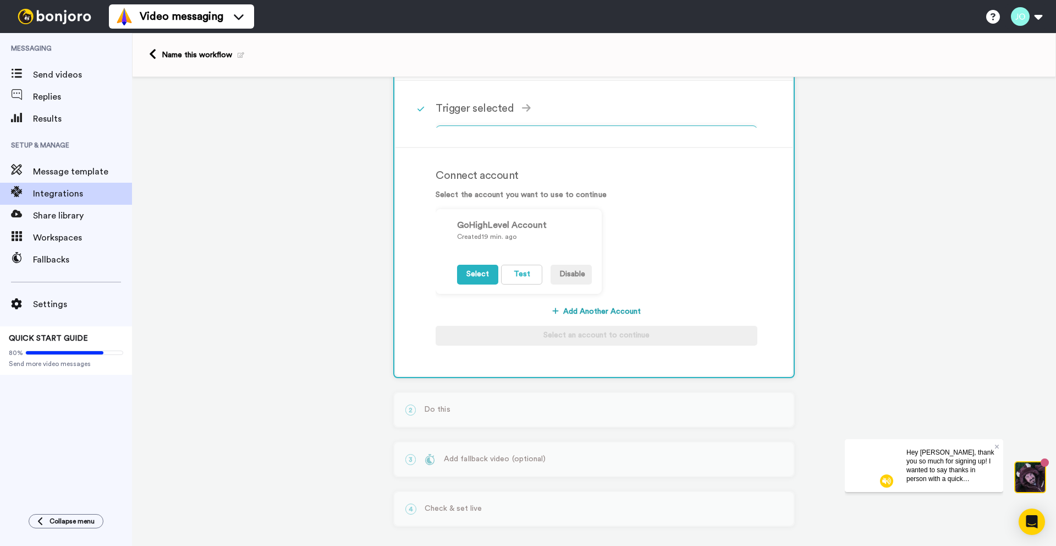
scroll to position [131, 0]
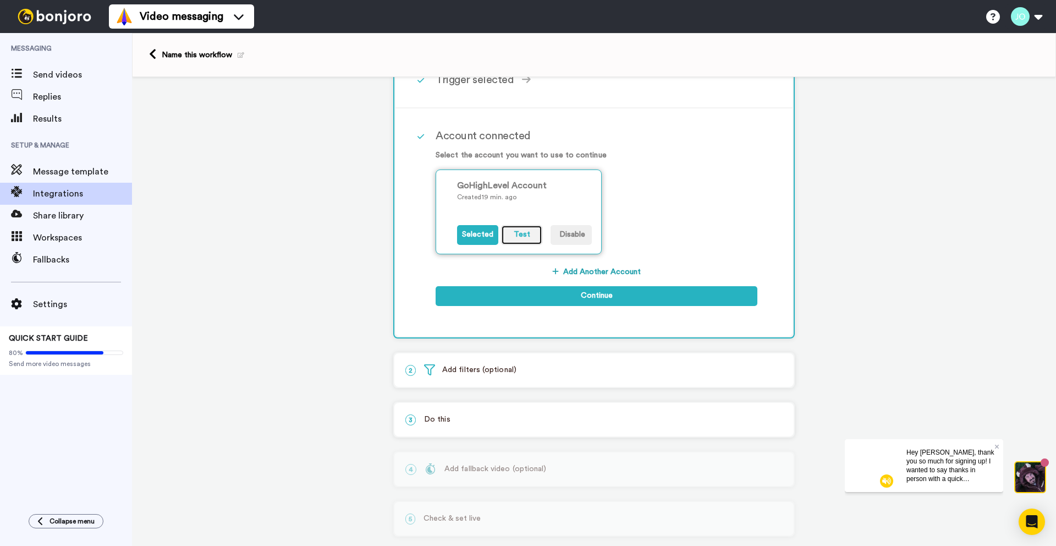
click at [515, 234] on button "Test" at bounding box center [521, 235] width 41 height 20
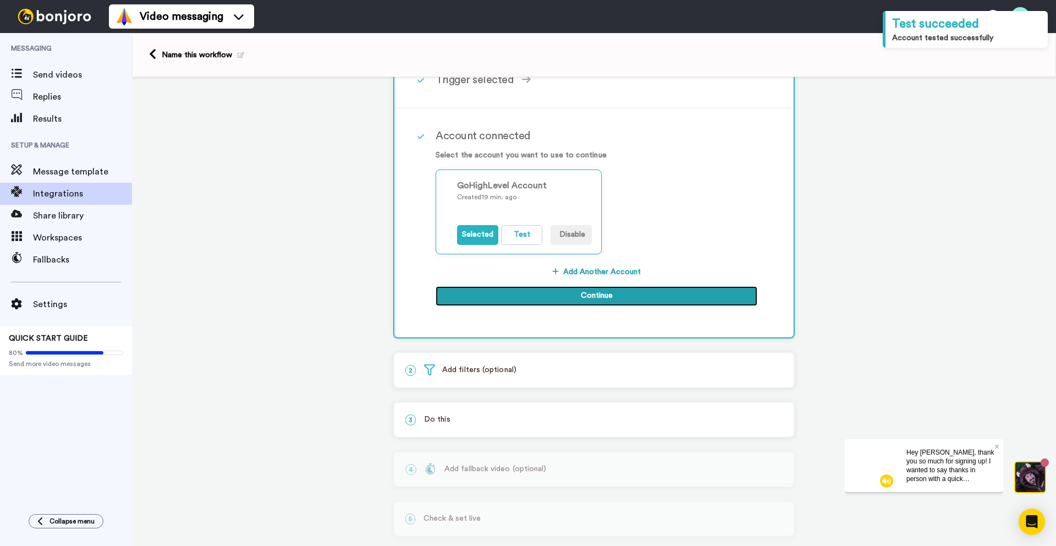
click at [559, 292] on button "Continue" at bounding box center [597, 296] width 322 height 20
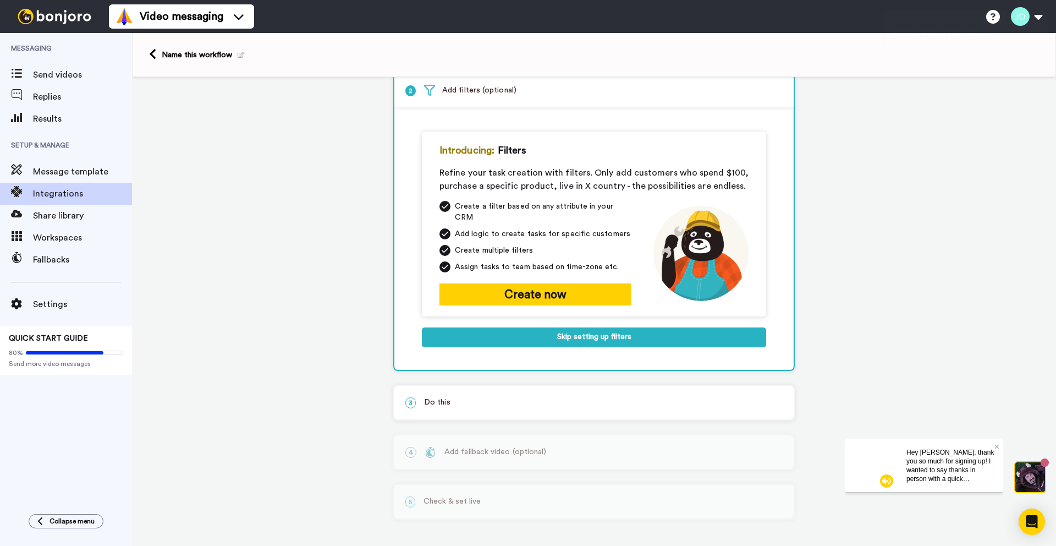
scroll to position [52, 0]
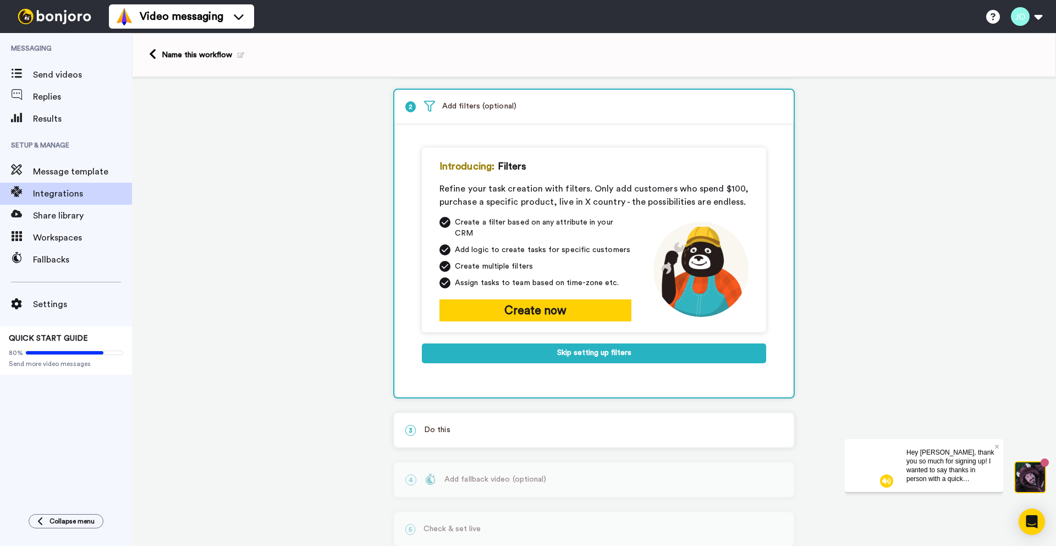
click at [298, 310] on div "1 Contact Added GoHighLevel Service selected ActiveCampaign AWeber Bonjoro Conv…" at bounding box center [594, 299] width 924 height 549
click at [204, 158] on div "1 Contact Added GoHighLevel Service selected ActiveCampaign AWeber Bonjoro Conv…" at bounding box center [594, 299] width 924 height 549
